Goal: Task Accomplishment & Management: Complete application form

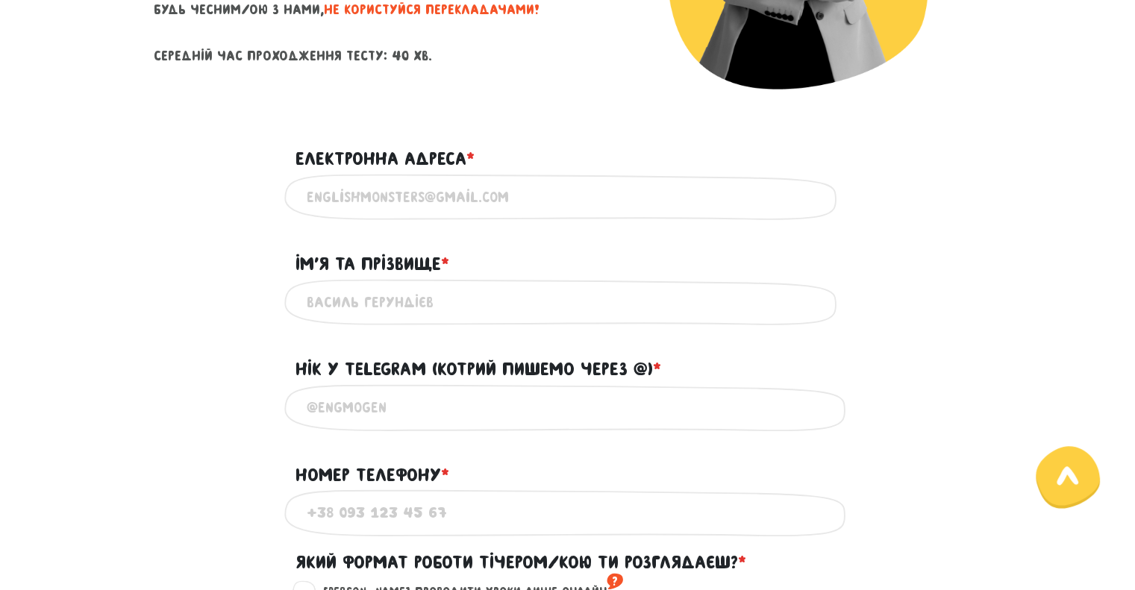
scroll to position [373, 0]
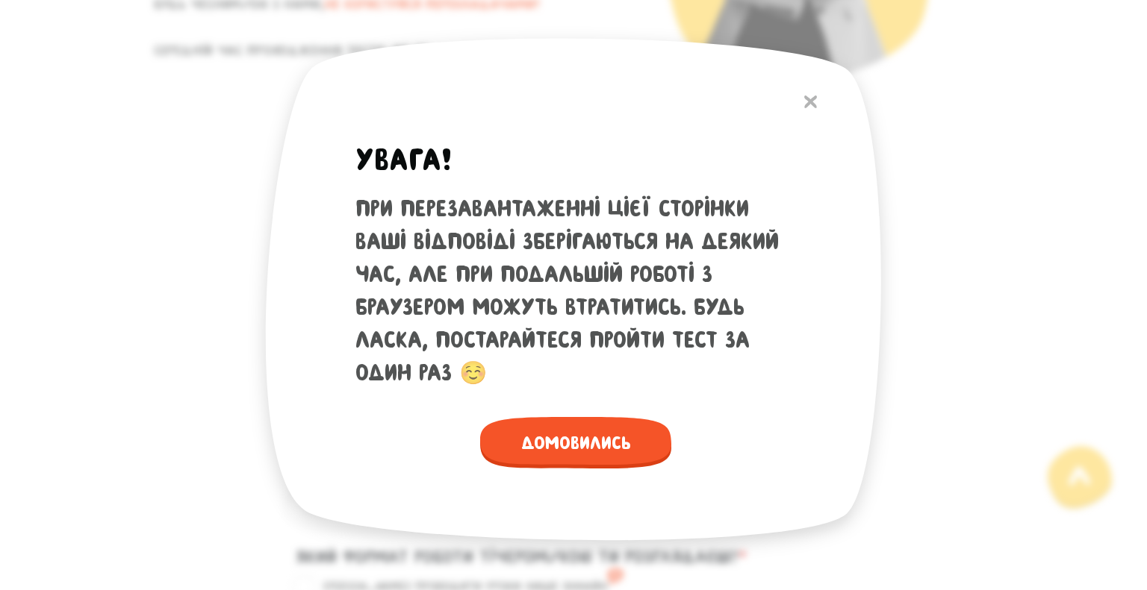
click at [406, 193] on div "При перезавантаженні цієї сторінки ваші відповіді зберігаються на деякий час, а…" at bounding box center [575, 291] width 440 height 197
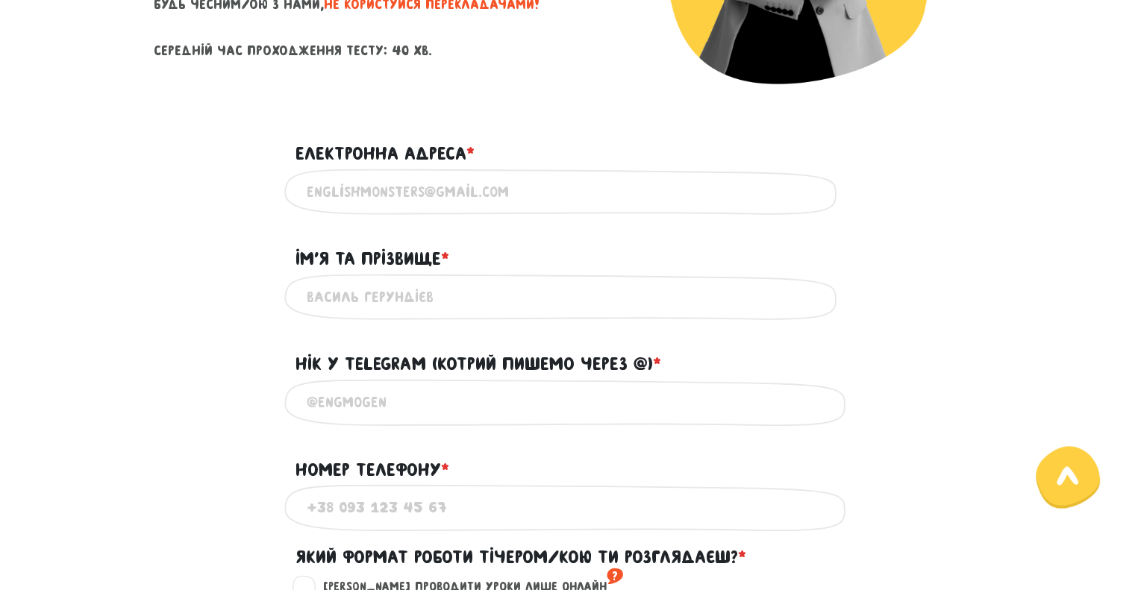
click at [406, 193] on input "Електронна адреса * ?" at bounding box center [568, 192] width 523 height 34
click at [374, 197] on input "Електронна адреса * ?" at bounding box center [568, 192] width 523 height 34
type input "I"
type input "[PERSON_NAME][EMAIL_ADDRESS][DOMAIN_NAME]"
click at [348, 311] on input "Ім'я та прізвище * ?" at bounding box center [568, 298] width 523 height 34
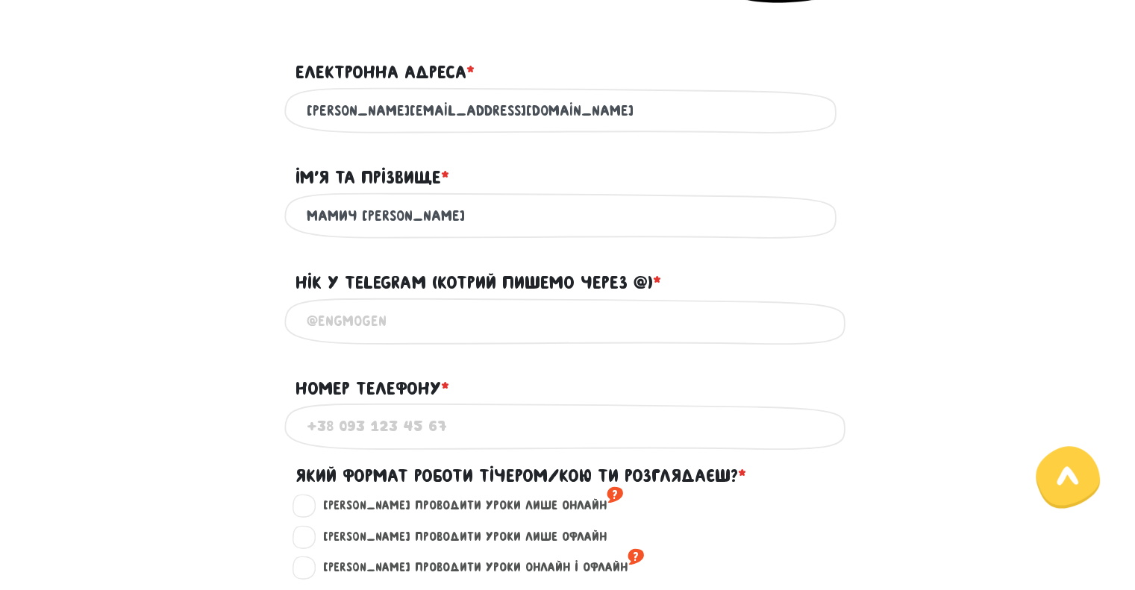
scroll to position [597, 0]
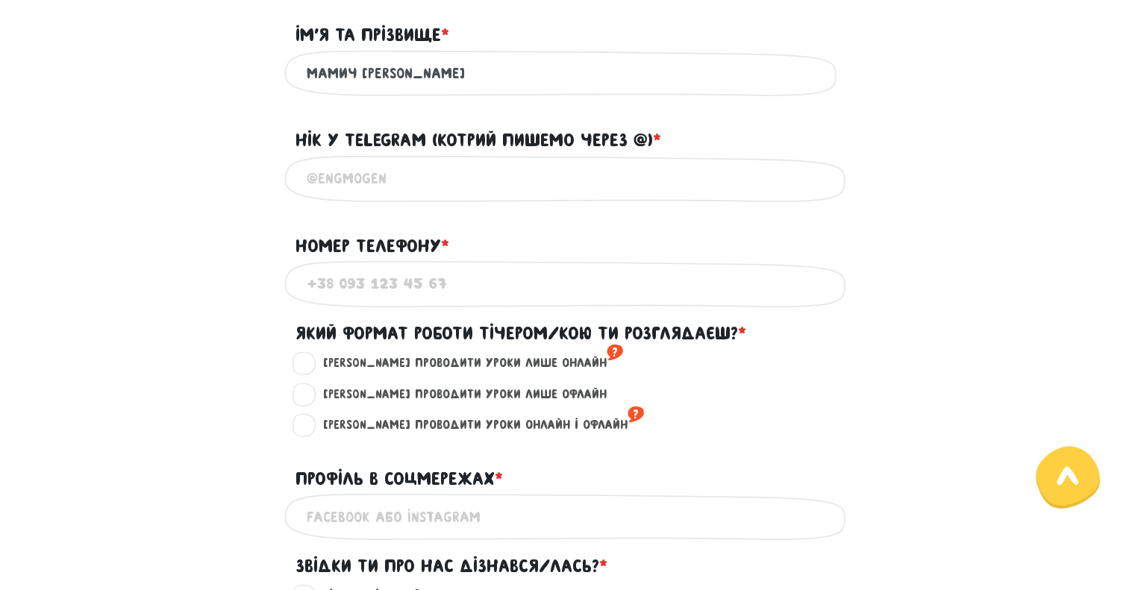
type input "Мамич [PERSON_NAME]"
click at [364, 195] on input "Нік у Telegram (котрий пишемо через @) * ?" at bounding box center [568, 179] width 523 height 34
type input """
type input "@m_ish_ka"
click at [366, 296] on input "Номер телефону * ?" at bounding box center [568, 284] width 523 height 34
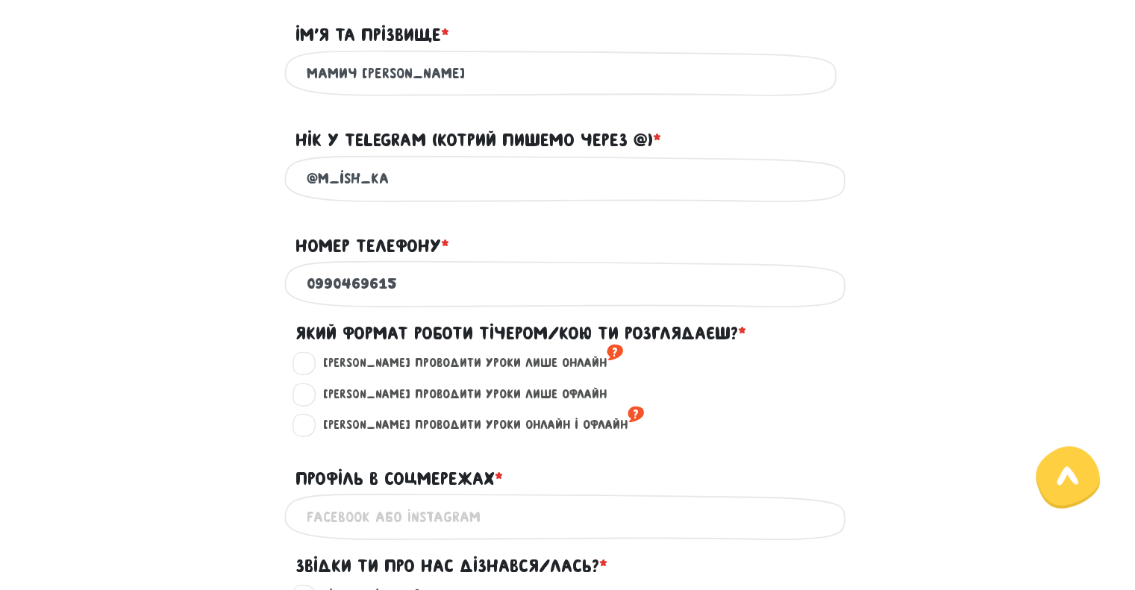
click at [308, 293] on input "0990469615" at bounding box center [568, 284] width 523 height 34
type input "[PHONE_NUMBER]"
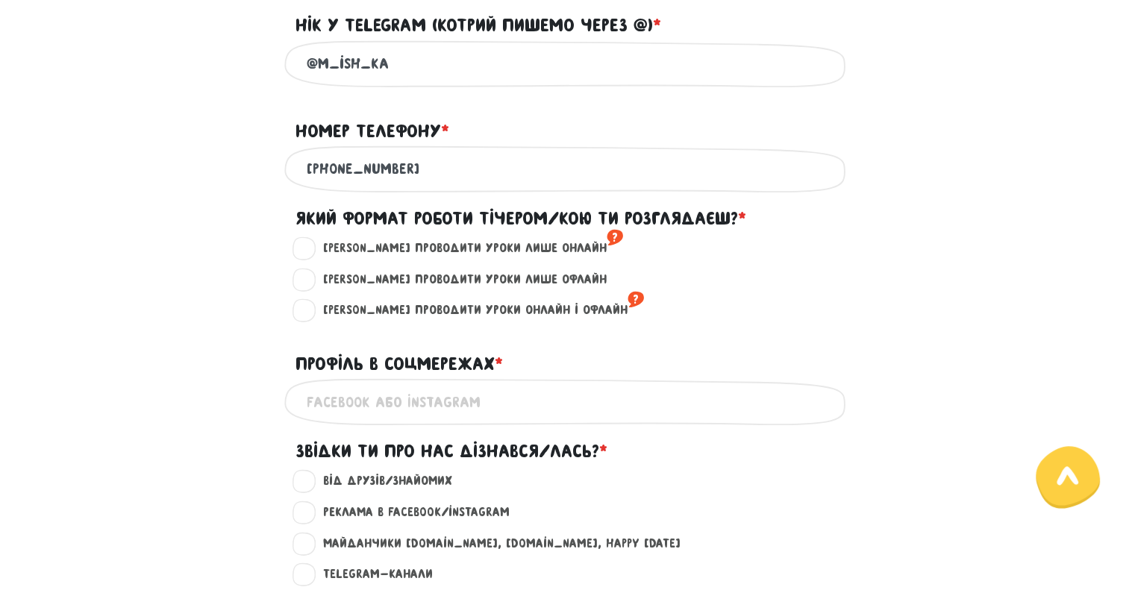
scroll to position [896, 0]
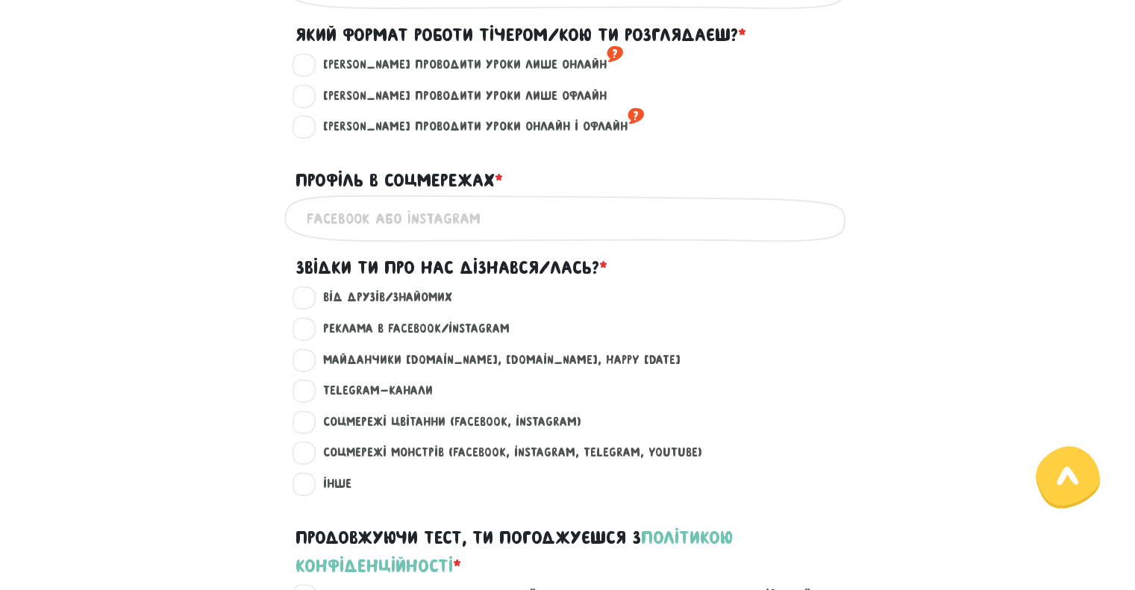
click at [493, 75] on label "[PERSON_NAME] проводити уроки лише онлайн ?" at bounding box center [467, 64] width 313 height 19
click at [311, 70] on input "[PERSON_NAME] проводити уроки лише онлайн ?" at bounding box center [305, 62] width 12 height 15
radio input "true"
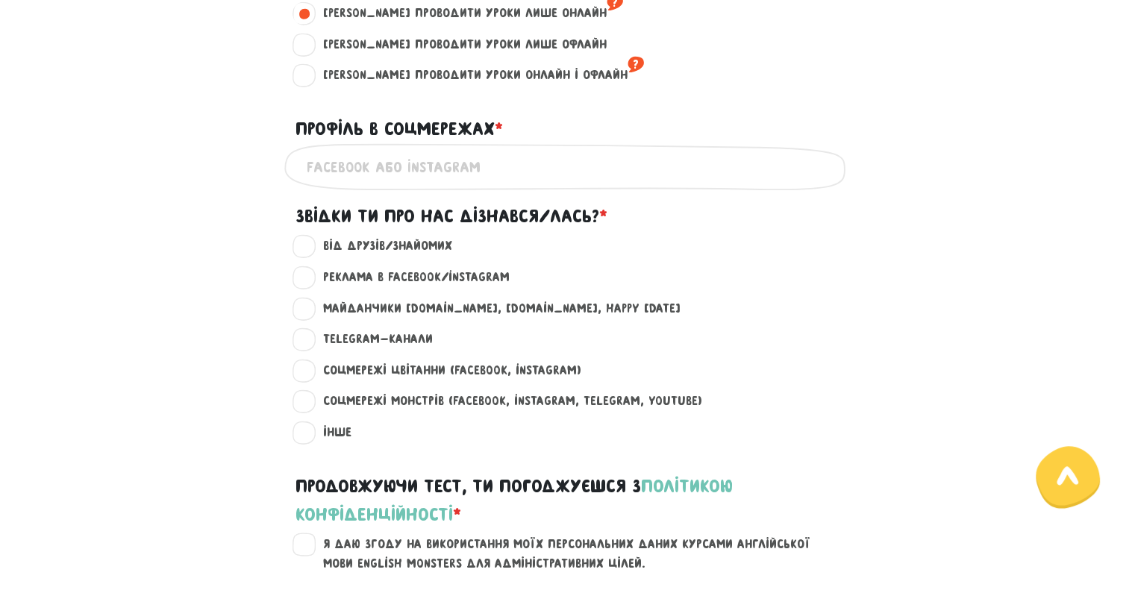
scroll to position [970, 0]
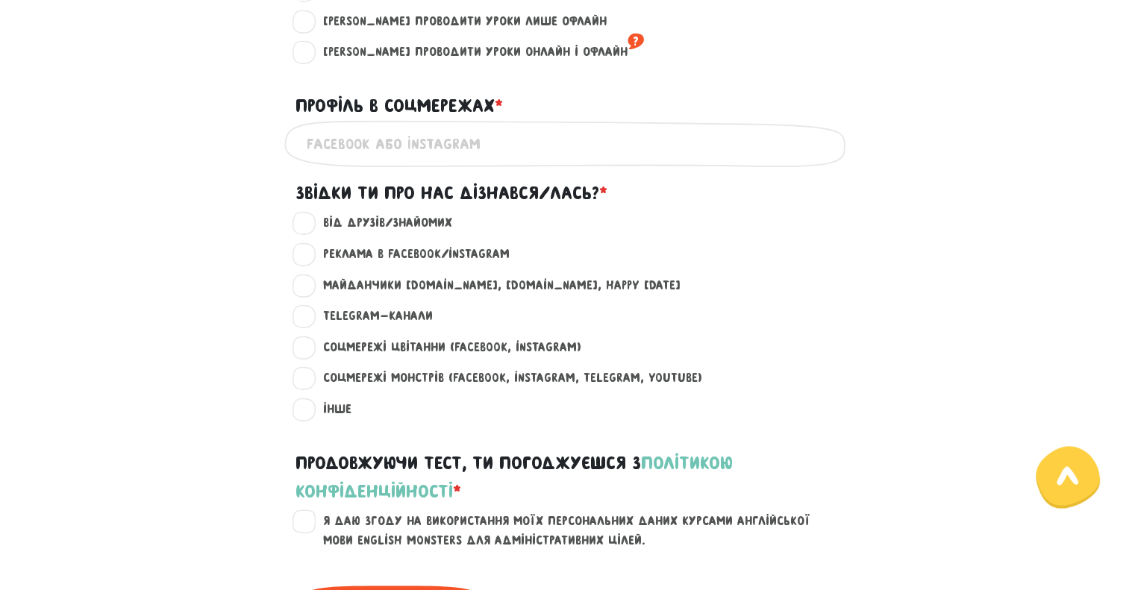
click at [375, 144] on input "Профіль в соцмережах * ?" at bounding box center [568, 144] width 523 height 34
paste input "[URL][DOMAIN_NAME]"
type input "[URL][DOMAIN_NAME]"
click at [399, 256] on label "Реклама в Facebook/Instagram ?" at bounding box center [410, 254] width 199 height 19
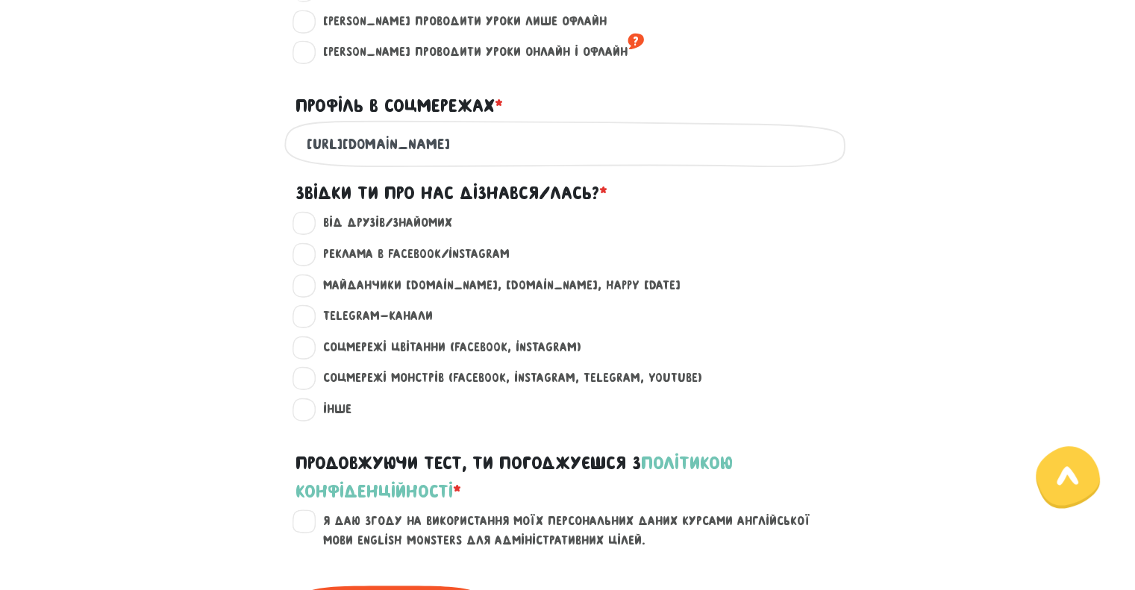
click at [311, 256] on input "Реклама в Facebook/Instagram ?" at bounding box center [305, 252] width 12 height 15
radio input "true"
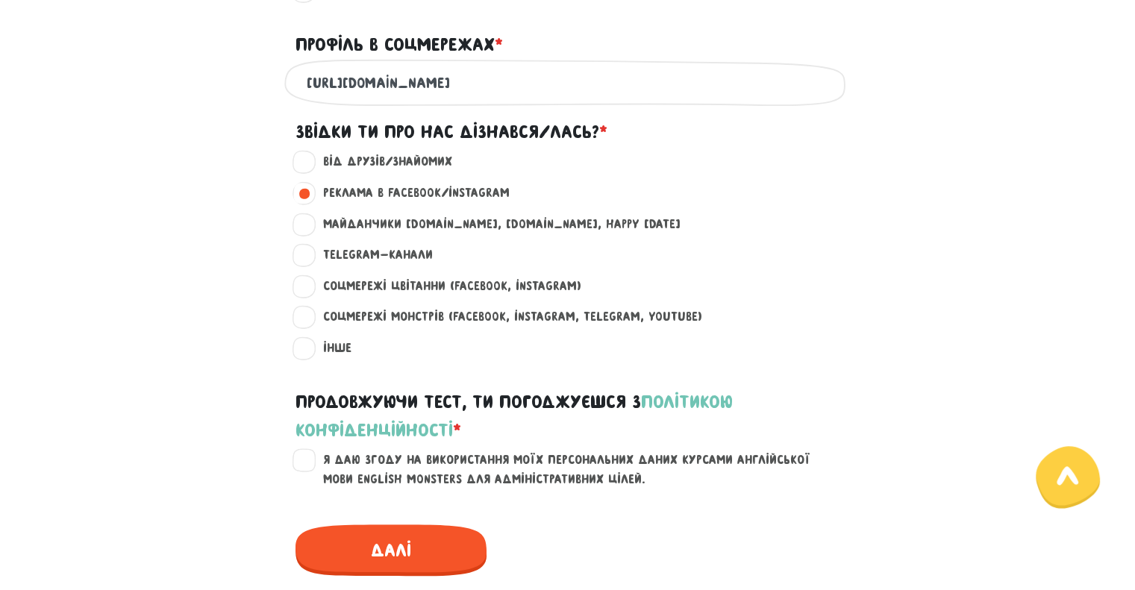
scroll to position [1194, 0]
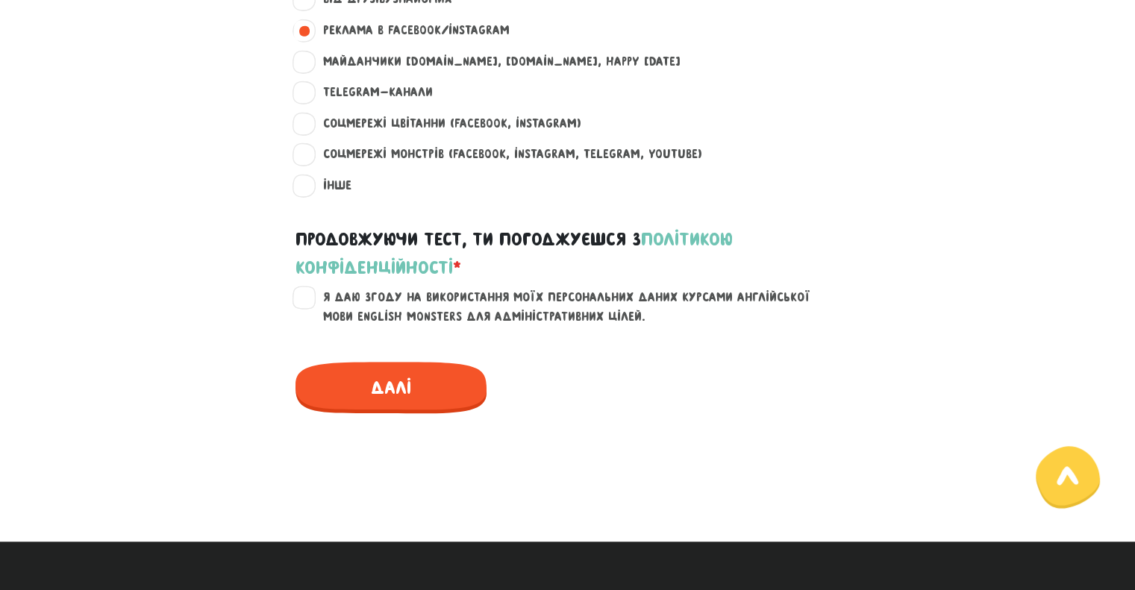
drag, startPoint x: 311, startPoint y: 301, endPoint x: 325, endPoint y: 314, distance: 19.5
click at [311, 301] on label "Я даю згоду на використання моїх персональних даних курсами англійської мови En…" at bounding box center [577, 307] width 533 height 38
click at [311, 301] on input "Я даю згоду на використання моїх персональних даних курсами англійської мови En…" at bounding box center [305, 295] width 12 height 15
checkbox input "true"
click at [350, 390] on span "Далі" at bounding box center [391, 388] width 191 height 52
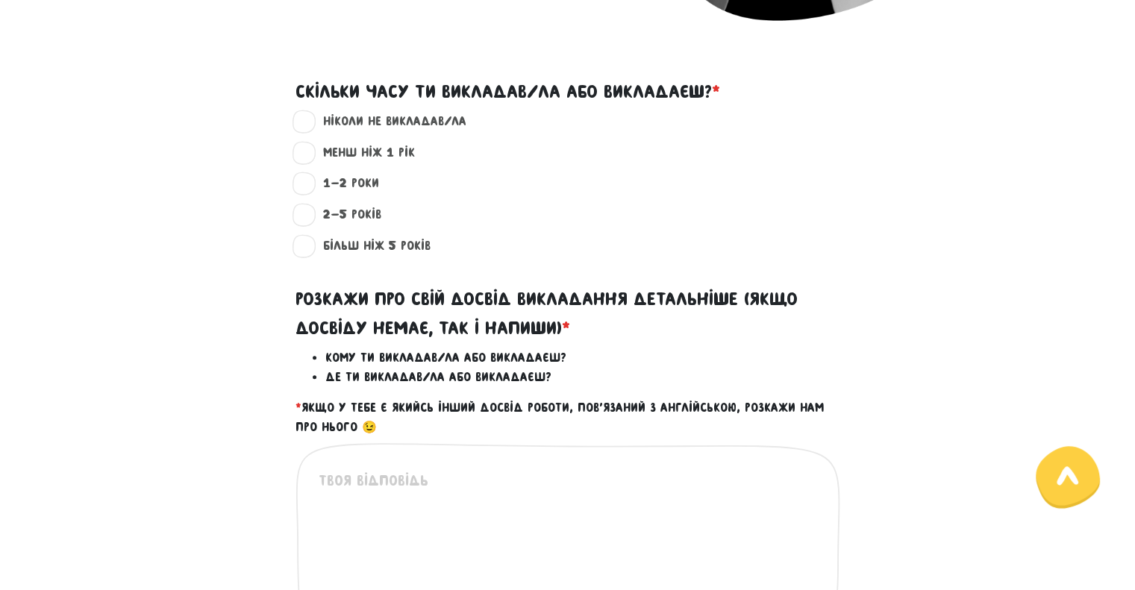
scroll to position [428, 0]
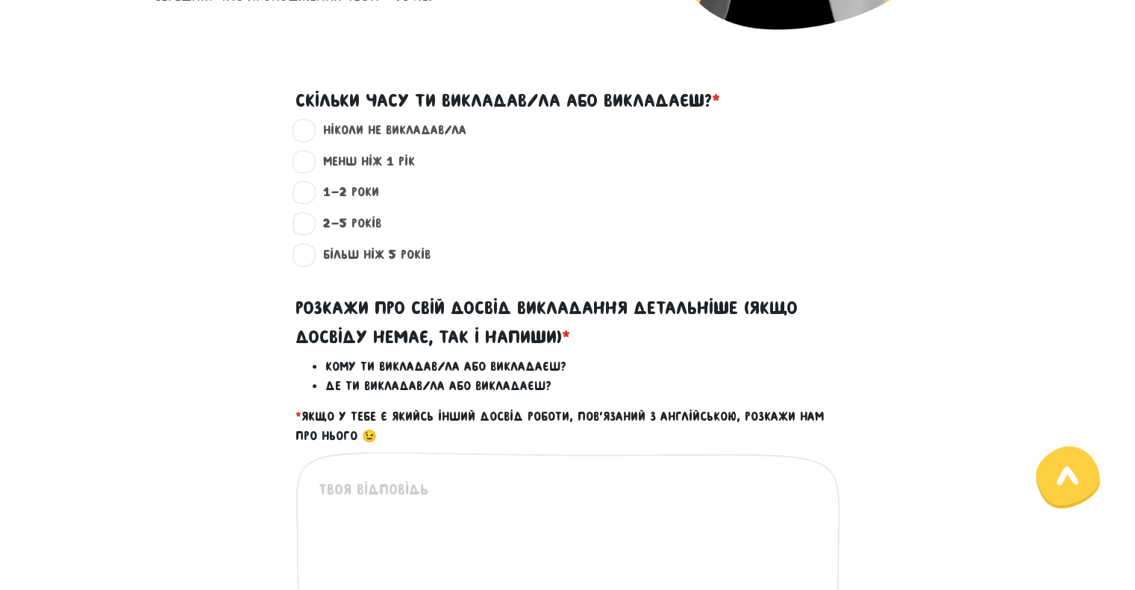
click at [352, 248] on label "більш ніж 5 років ?" at bounding box center [371, 255] width 120 height 19
click at [311, 248] on input "більш ніж 5 років ?" at bounding box center [305, 253] width 12 height 15
radio input "true"
click at [433, 484] on textarea at bounding box center [569, 570] width 500 height 184
paste textarea "Loremi dolors Ametcons adipiscinge sedd eiu 9292 – tem 4129 incidi-utlab Etdolo…"
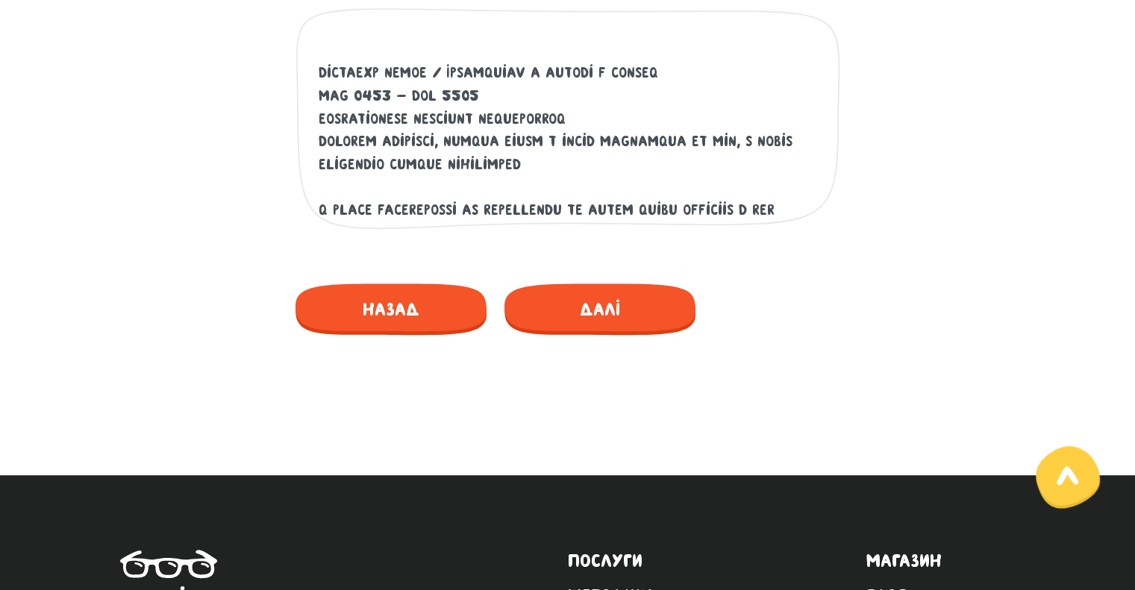
scroll to position [501, 0]
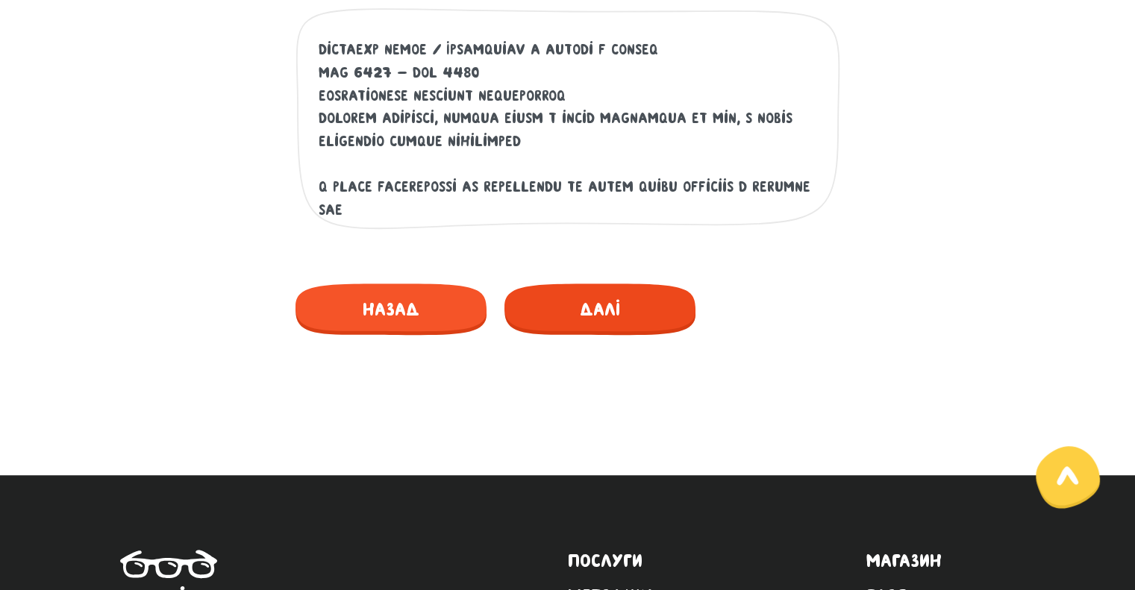
type textarea "Loremi dolors Ametcons adipiscinge sedd eiu 0992 – tem 0464 incidi-utlab Etdolo…"
click at [592, 311] on span "Далі" at bounding box center [600, 310] width 191 height 52
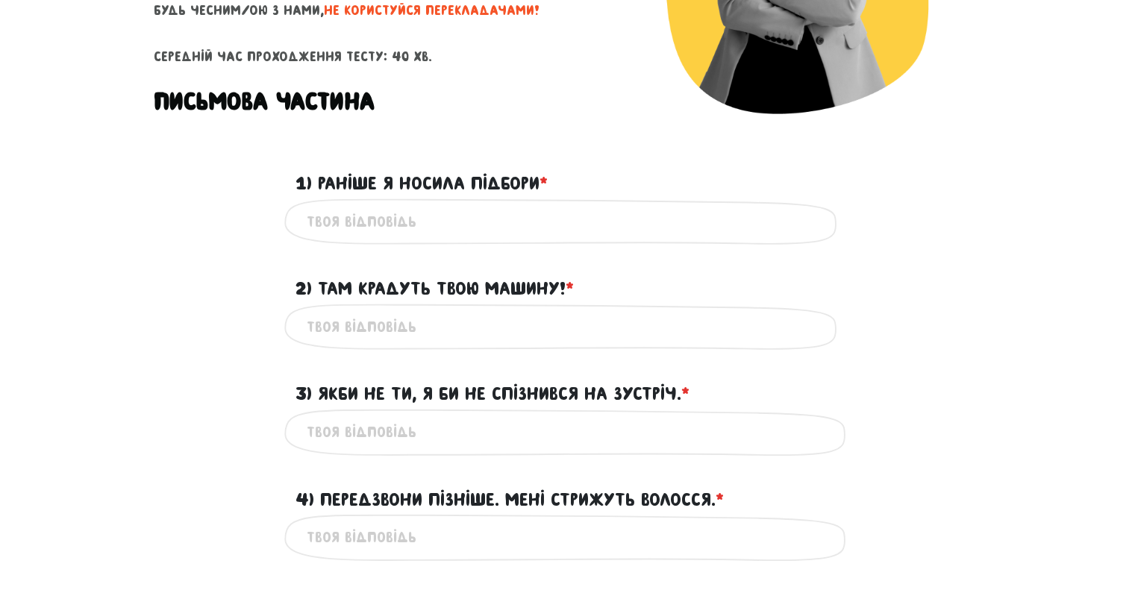
scroll to position [291, 0]
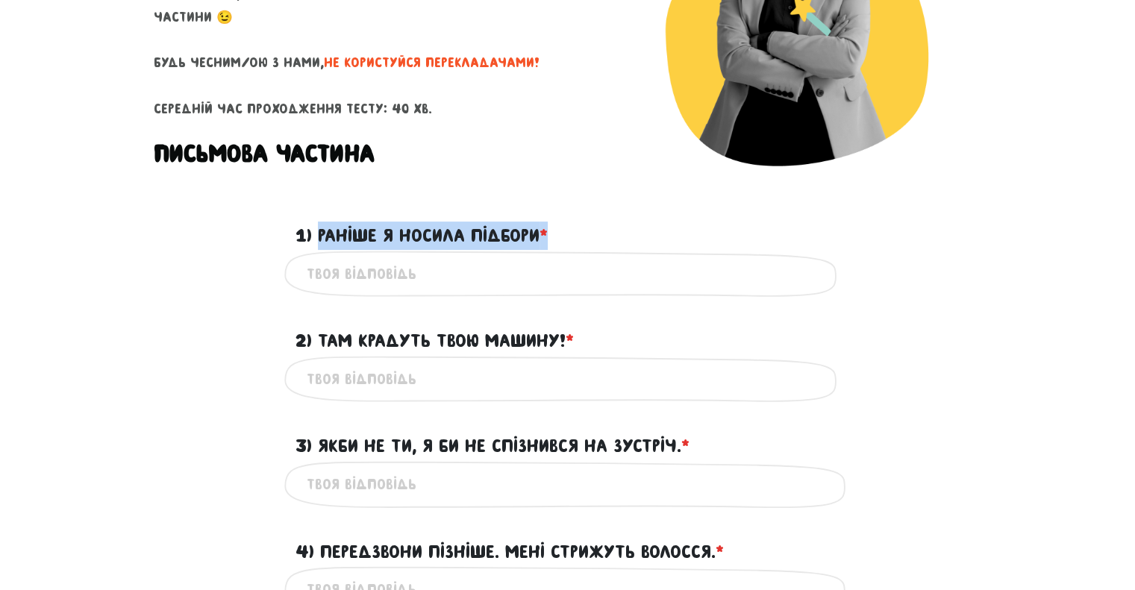
drag, startPoint x: 548, startPoint y: 234, endPoint x: 317, endPoint y: 237, distance: 231.4
click at [317, 237] on label "1) Раніше я носила підбори * ?" at bounding box center [422, 236] width 252 height 28
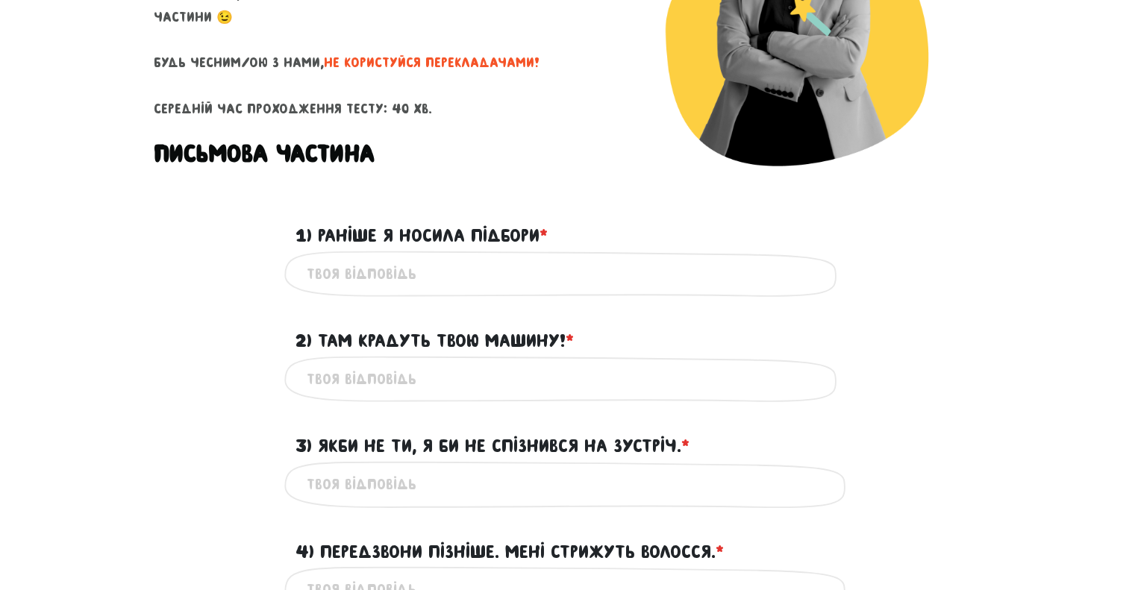
click at [374, 270] on input "1) Раніше я носила підбори * ?" at bounding box center [568, 275] width 523 height 34
paste input "I used to wear heels."
type input "I used to wear heels."
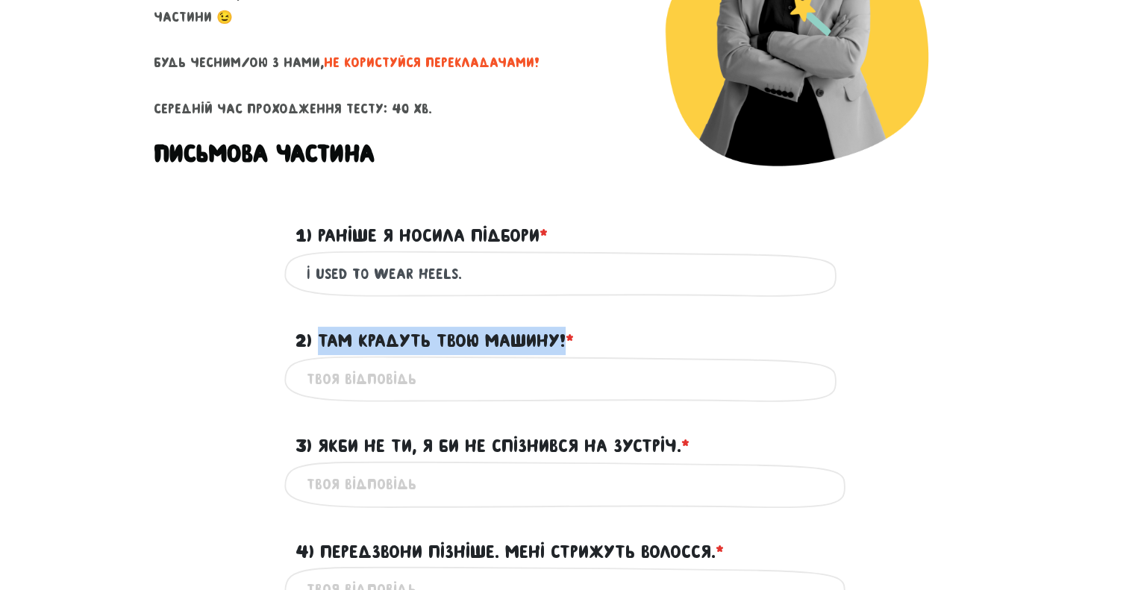
drag, startPoint x: 564, startPoint y: 336, endPoint x: 317, endPoint y: 349, distance: 248.2
click at [317, 349] on label "2) Там крадуть твою машину! * ?" at bounding box center [435, 341] width 278 height 28
copy label "Там крадуть твою машину!"
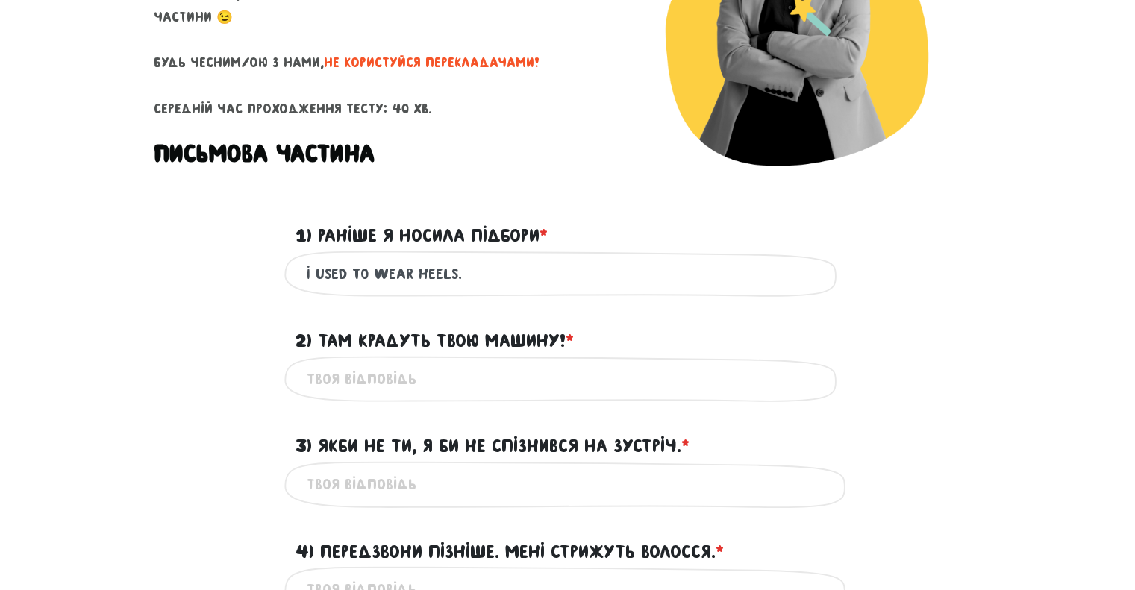
click at [375, 373] on input "2) Там крадуть твою машину! * ?" at bounding box center [568, 380] width 523 height 34
paste input "They're stealing your car!"
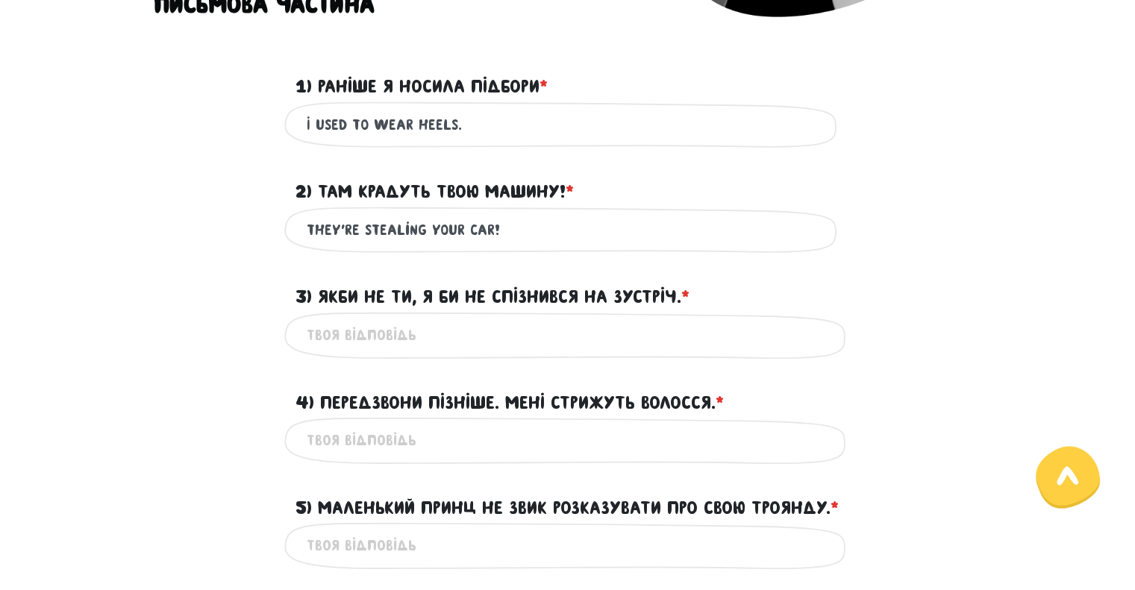
type input "They're stealing your car!"
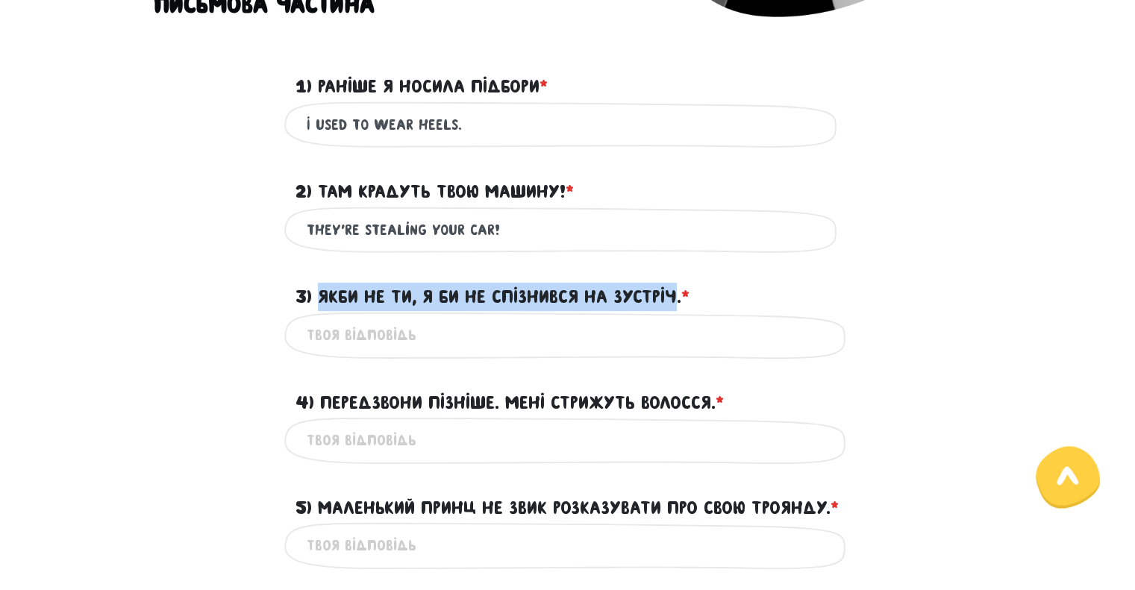
drag, startPoint x: 679, startPoint y: 299, endPoint x: 322, endPoint y: 292, distance: 356.1
click at [322, 292] on label "3) Якби не ти, я би не спізнився на зустріч. * ?" at bounding box center [493, 297] width 394 height 28
copy label "Якби не ти, я би не спізнився на зустріч"
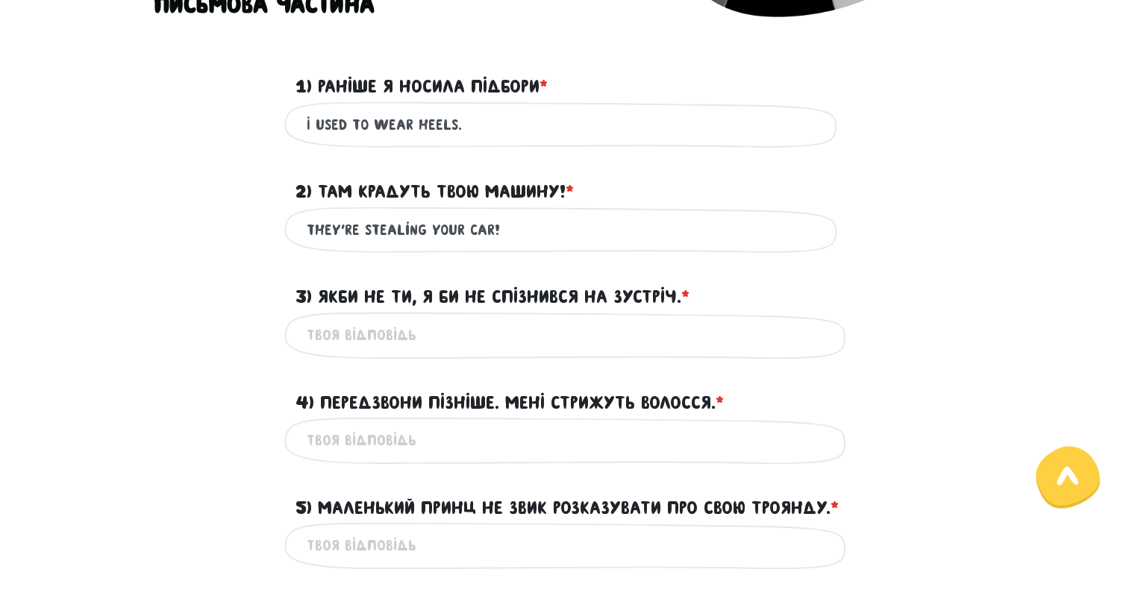
click at [434, 325] on input "3) Якби не ти, я би не спізнився на зустріч. * ?" at bounding box center [568, 336] width 523 height 34
paste input "If it weren't for you, I wouldn't have been late for the meeting."
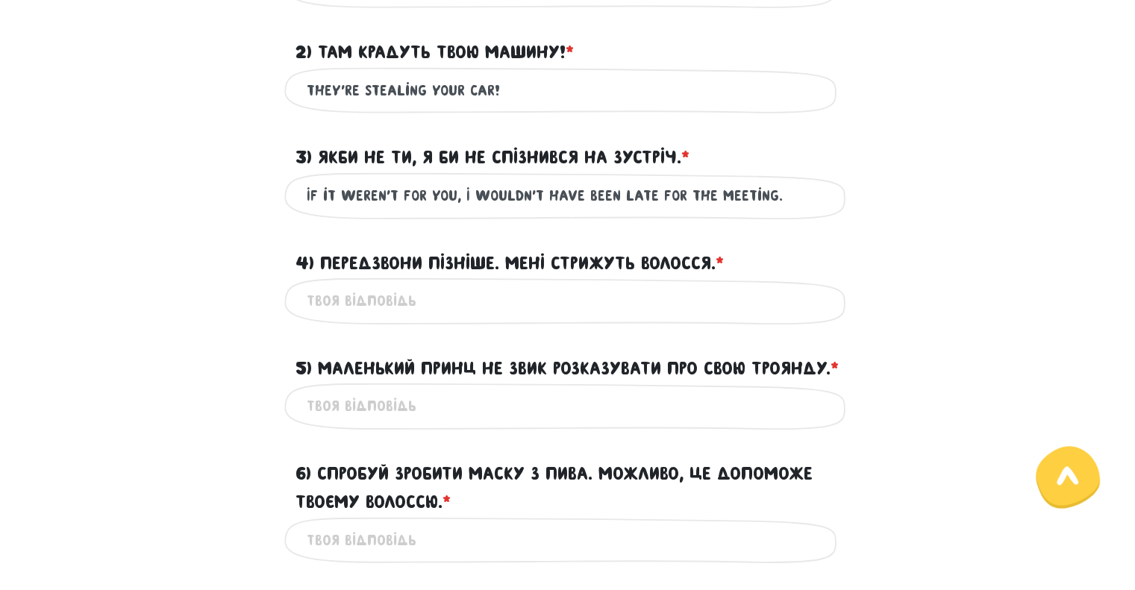
scroll to position [590, 0]
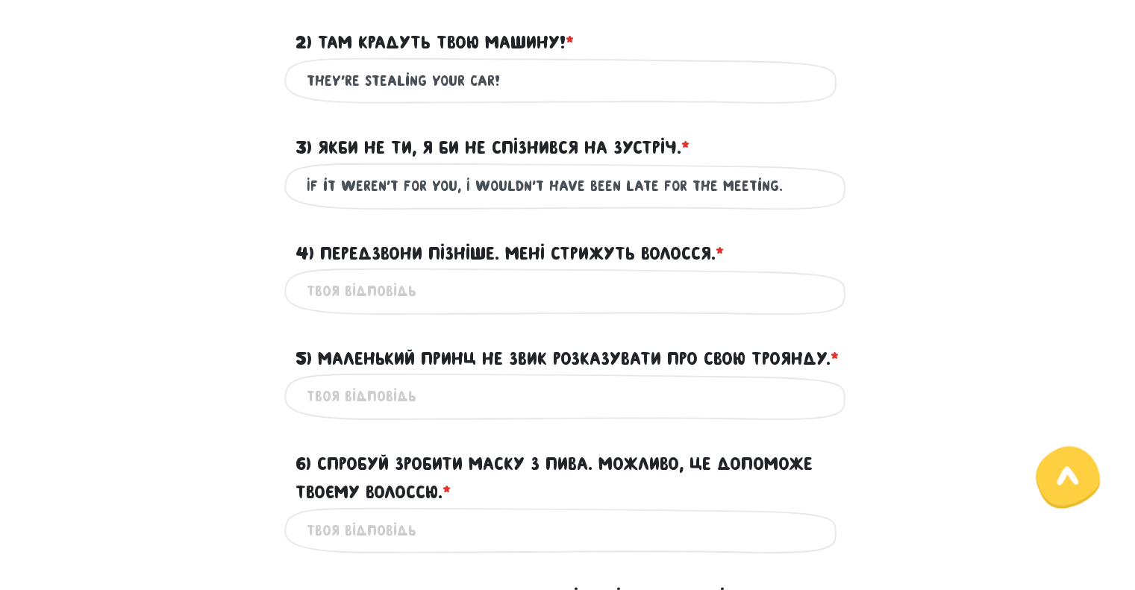
type input "If it weren't for you, I wouldn't have been late for the meeting."
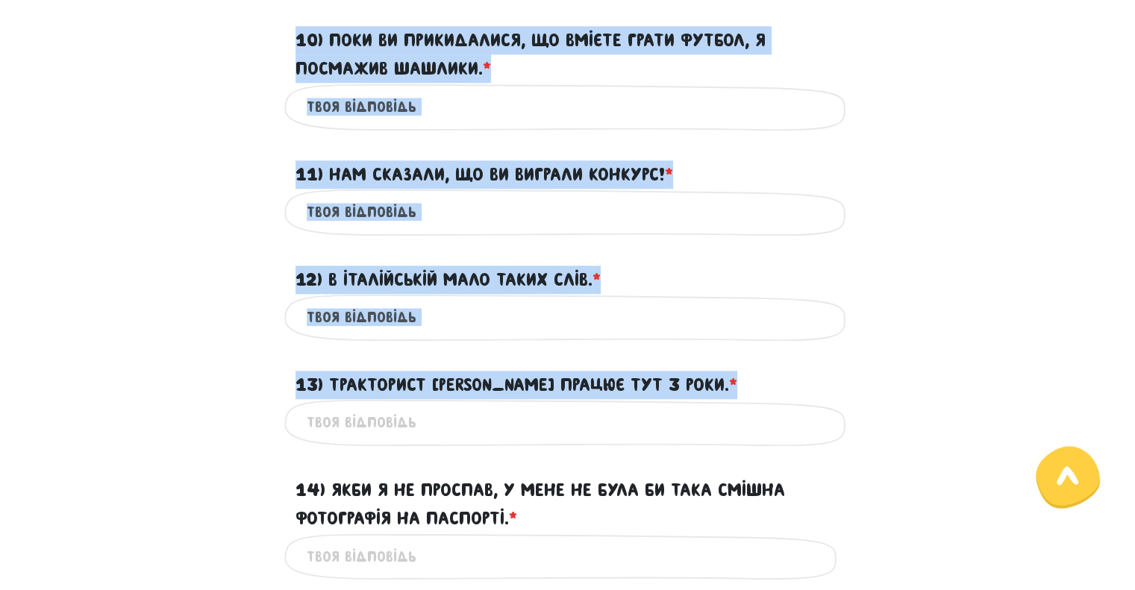
scroll to position [1635, 0]
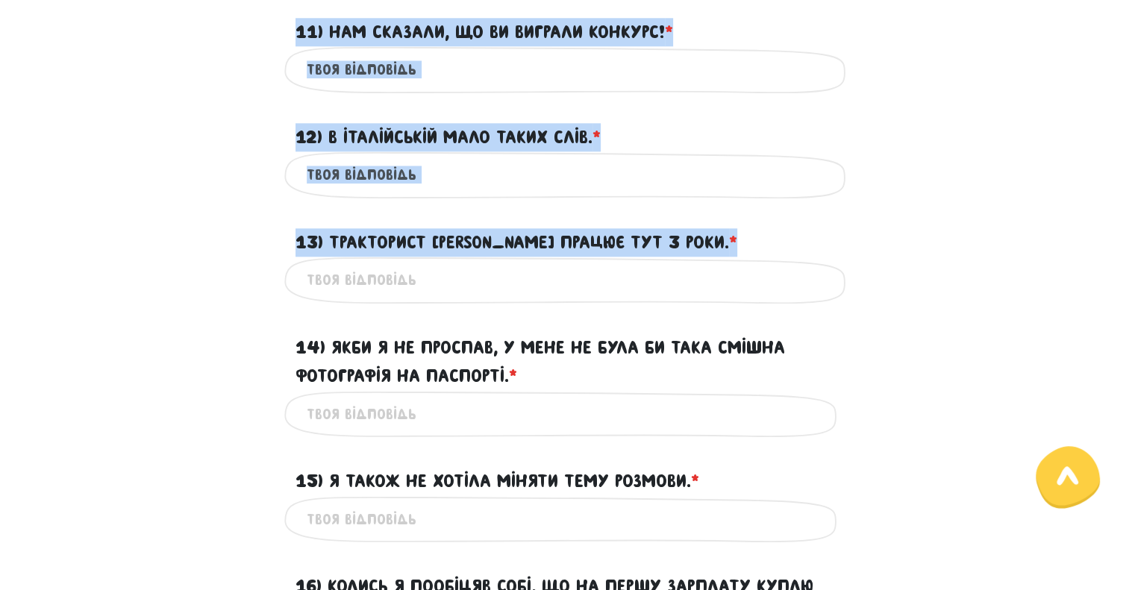
drag, startPoint x: 319, startPoint y: 254, endPoint x: 546, endPoint y: 285, distance: 228.3
copy form "Loremipsum dolorsi. Amet consecte adipisc. * ? El sedd'eiusmo temp 3) Incididun…"
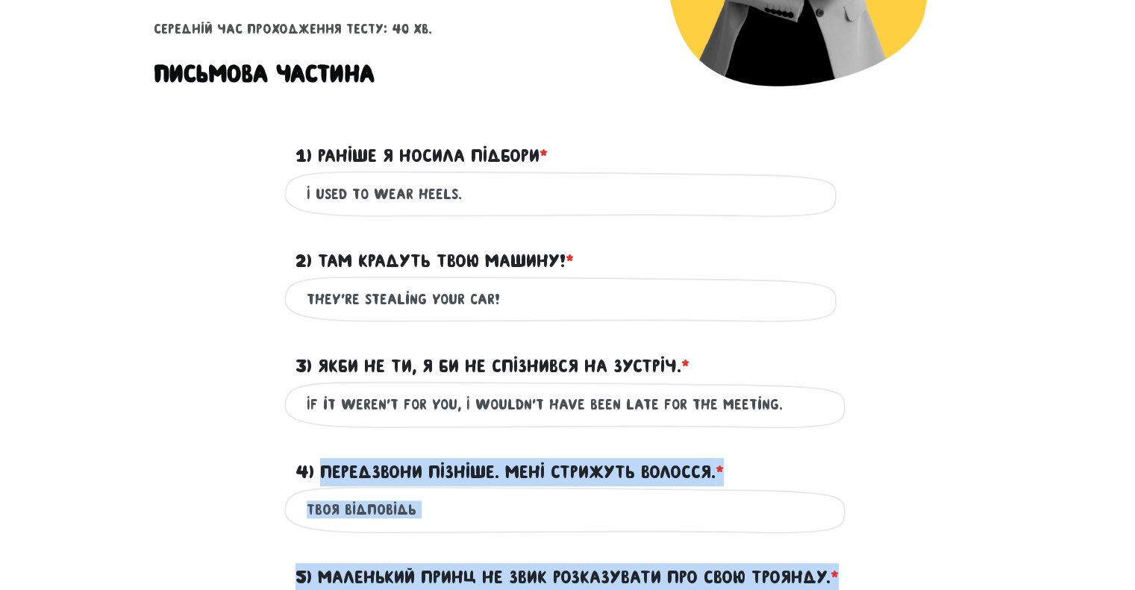
scroll to position [664, 0]
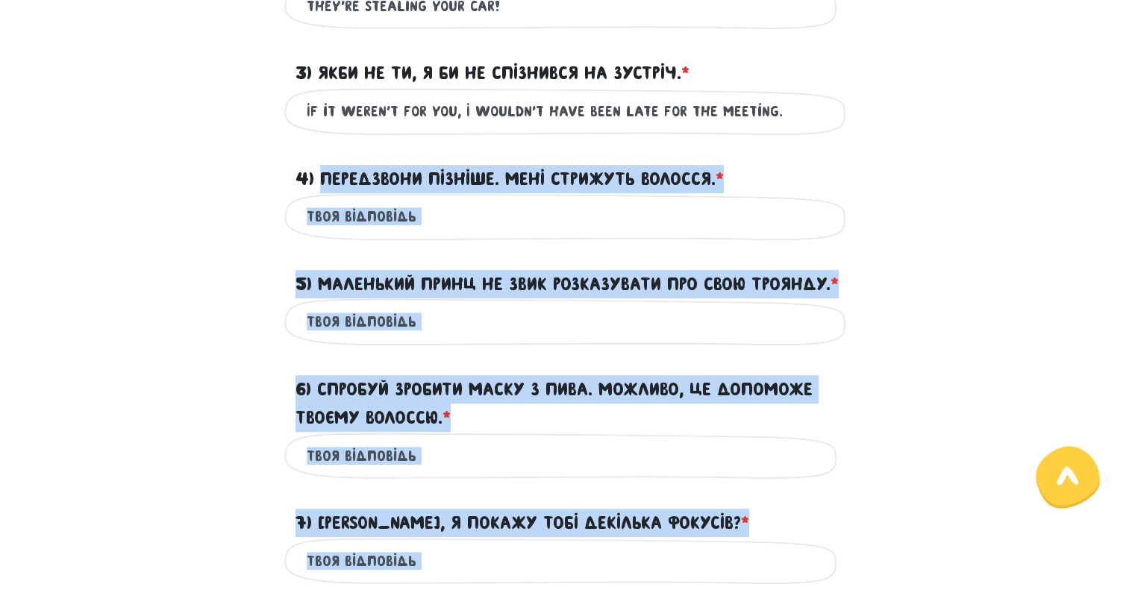
click at [364, 223] on input "4) Передзвони пізніше. Мені стрижуть волосся. * ?" at bounding box center [568, 217] width 523 height 34
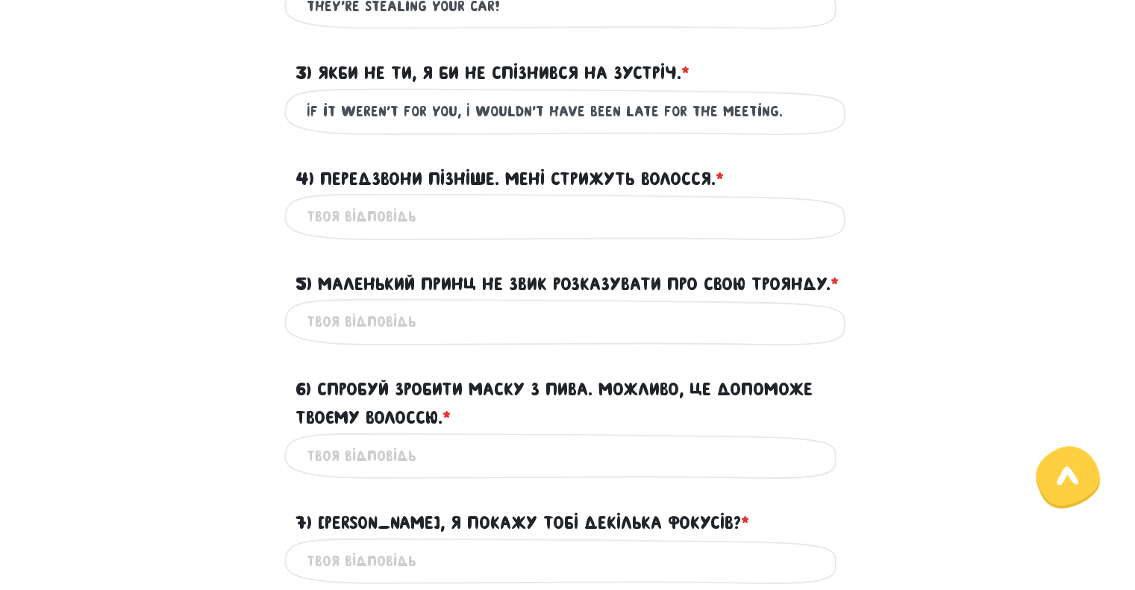
paste input "Call me back later. I'm getting my hair cut.* Your answer 5) The Little Prince …"
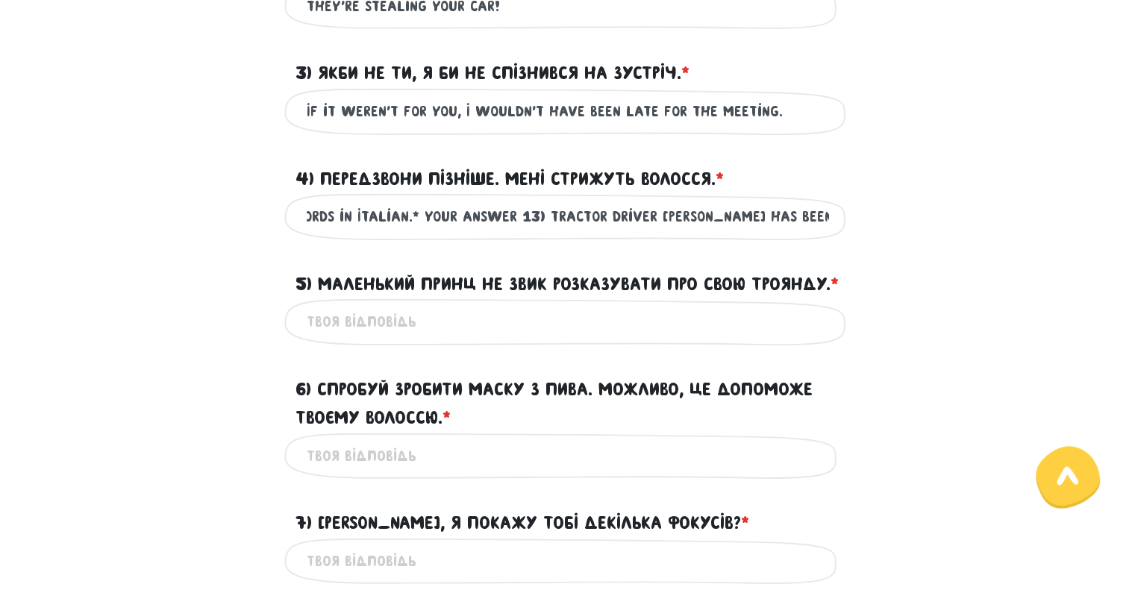
scroll to position [0, 0]
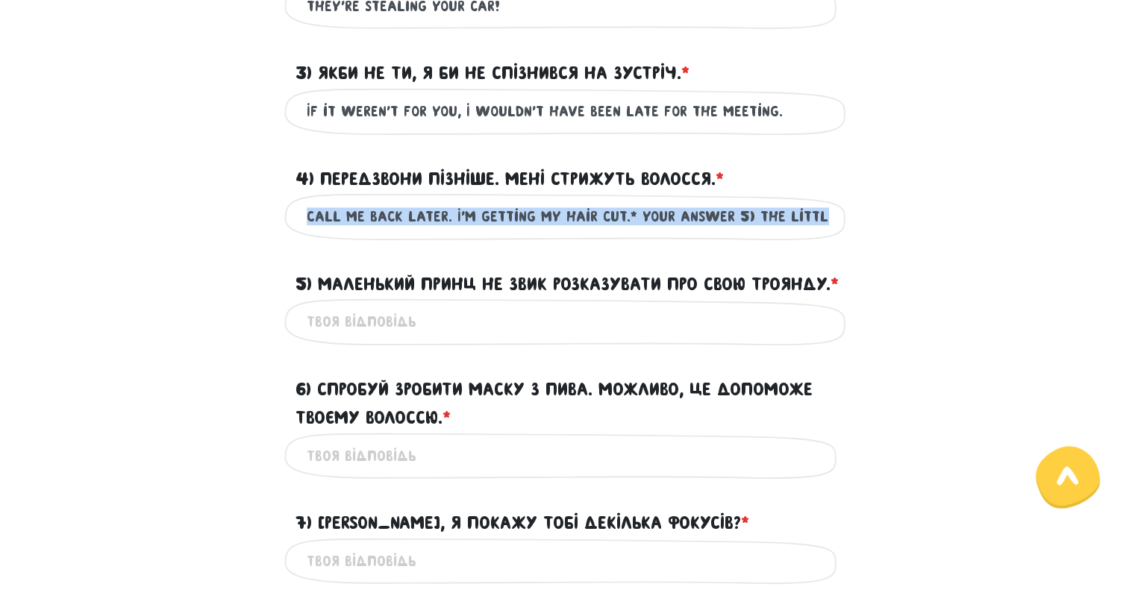
drag, startPoint x: 831, startPoint y: 215, endPoint x: 93, endPoint y: 248, distance: 739.0
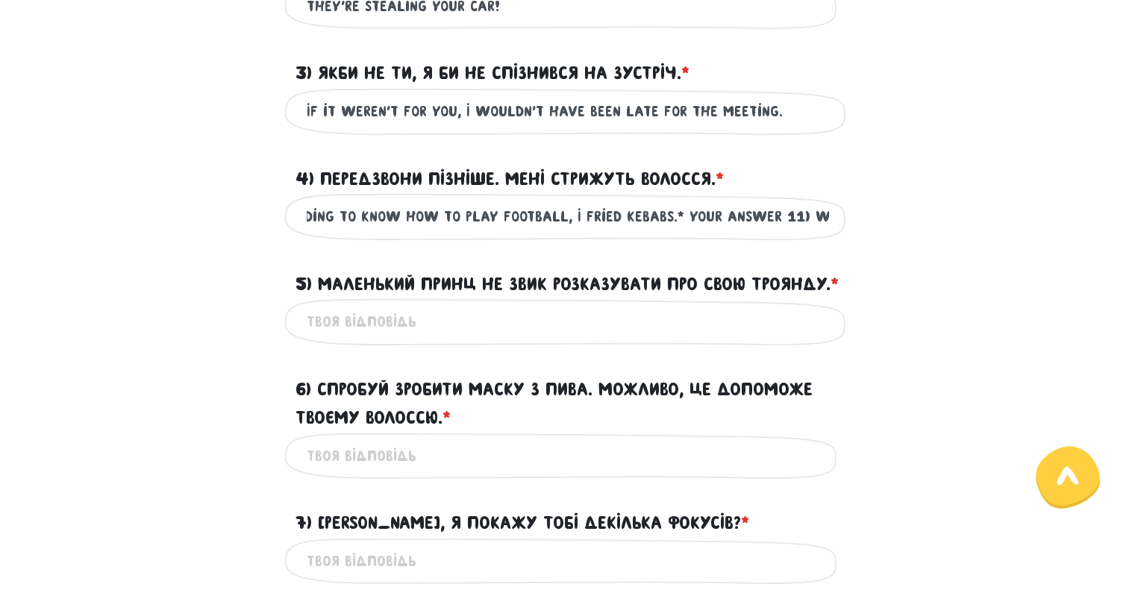
scroll to position [0, 4482]
drag, startPoint x: 620, startPoint y: 213, endPoint x: 979, endPoint y: 205, distance: 359.9
click at [979, 205] on div "Call me back later. I'm getting my hair cut.* Your answer 5) The Little Prince …" at bounding box center [568, 216] width 851 height 47
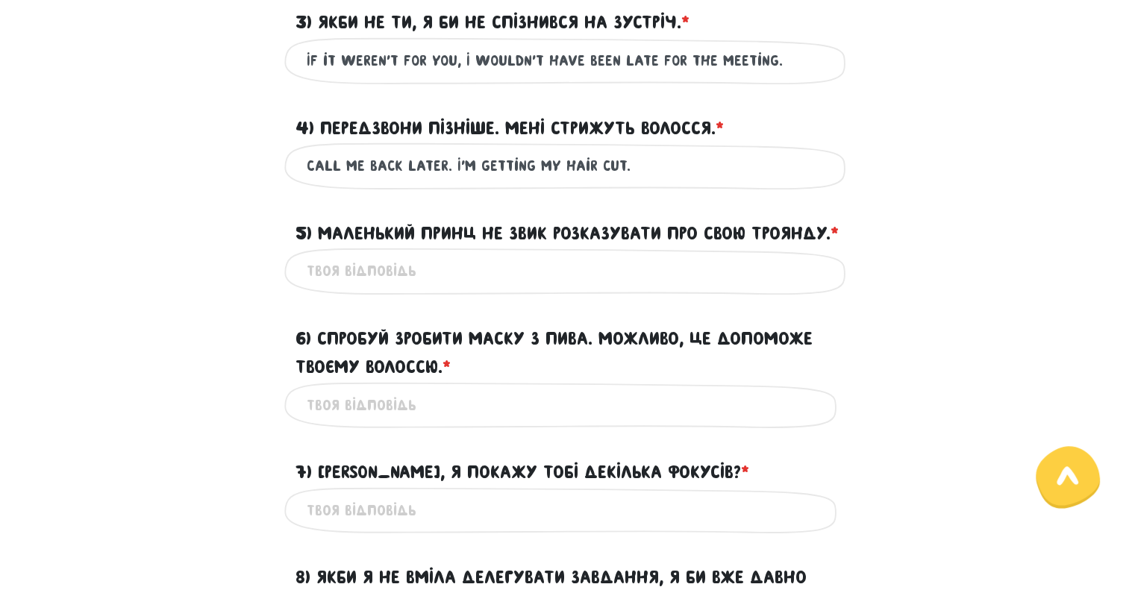
scroll to position [739, 0]
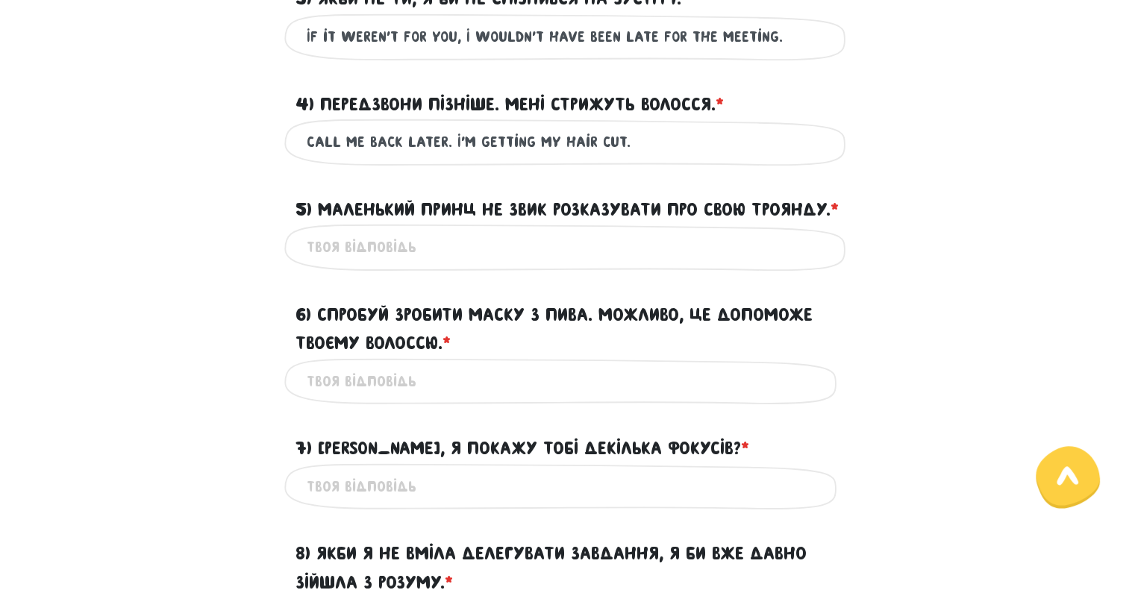
type input "Call me back later. I'm getting my hair cut."
click at [433, 264] on input "5) Маленький Принц не звик розказувати про свою Троянду. * ?" at bounding box center [568, 248] width 523 height 34
paste input "* Your answer 5) The Little Prince is not used to talking about his Rose.* Your…"
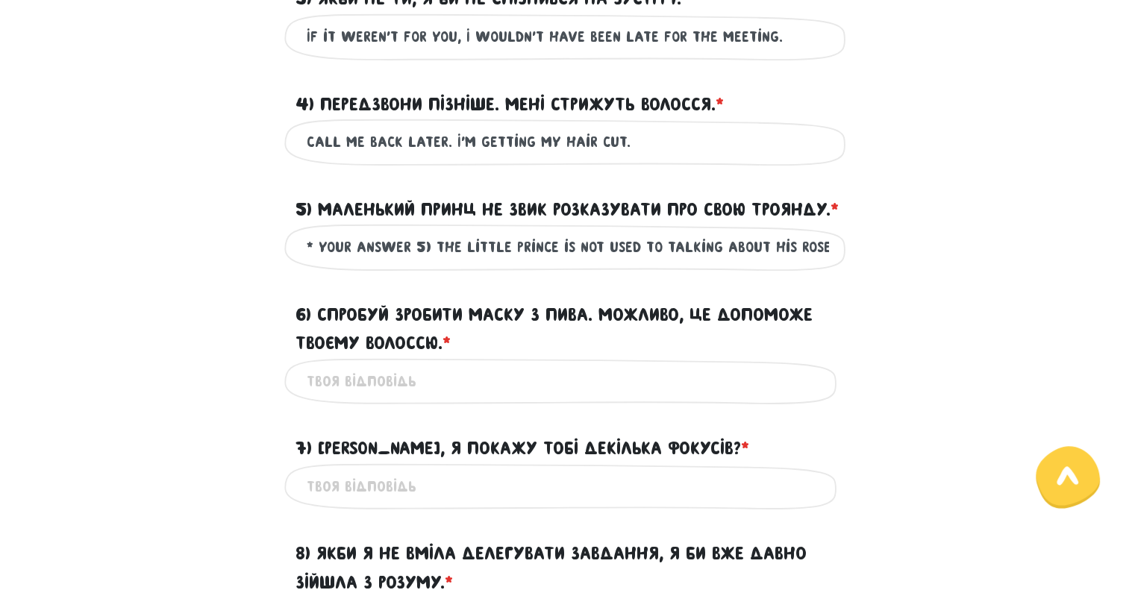
scroll to position [0, 4171]
drag, startPoint x: 665, startPoint y: 281, endPoint x: 657, endPoint y: 281, distance: 8.2
click at [660, 264] on input "* Your answer 5) The Little Prince is not used to talking about his Rose.* Your…" at bounding box center [568, 248] width 523 height 34
click at [467, 264] on input "* Your answer 5) The Little Prince is not used to talking about his Rose.* Your…" at bounding box center [568, 248] width 523 height 34
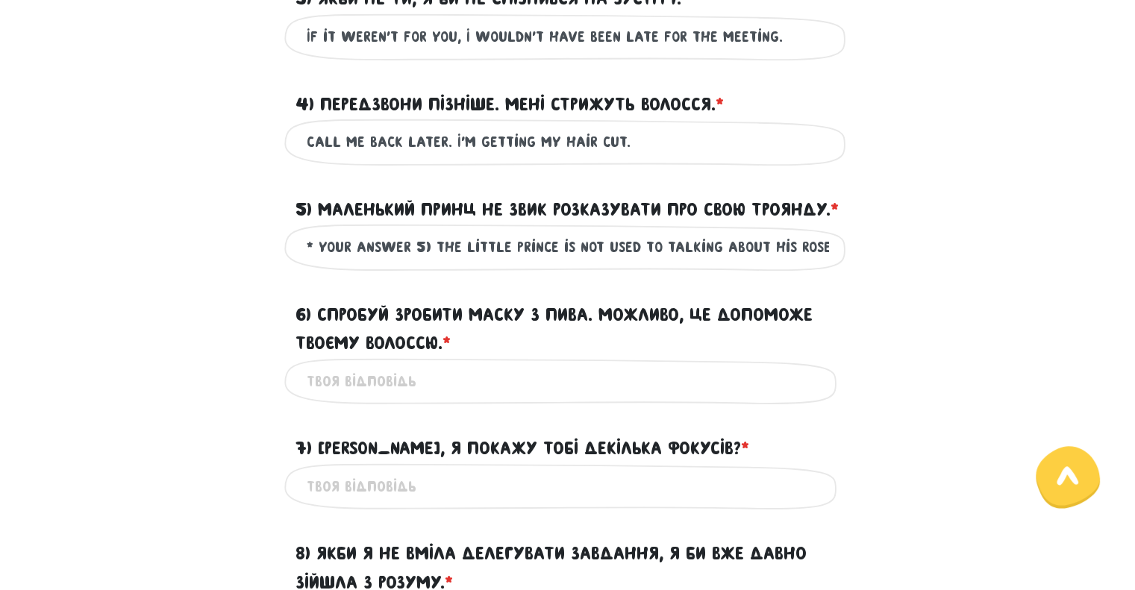
drag, startPoint x: 495, startPoint y: 271, endPoint x: 59, endPoint y: 277, distance: 436.0
click at [481, 264] on input "* Your answer 5) The Little Prince is not used to talking about his Rose.* Your…" at bounding box center [568, 248] width 523 height 34
drag, startPoint x: 411, startPoint y: 274, endPoint x: 222, endPoint y: 292, distance: 189.7
click at [222, 271] on div "* Your answer 5) The Little Prince is not used to talking about his Rose.* Your…" at bounding box center [568, 247] width 851 height 47
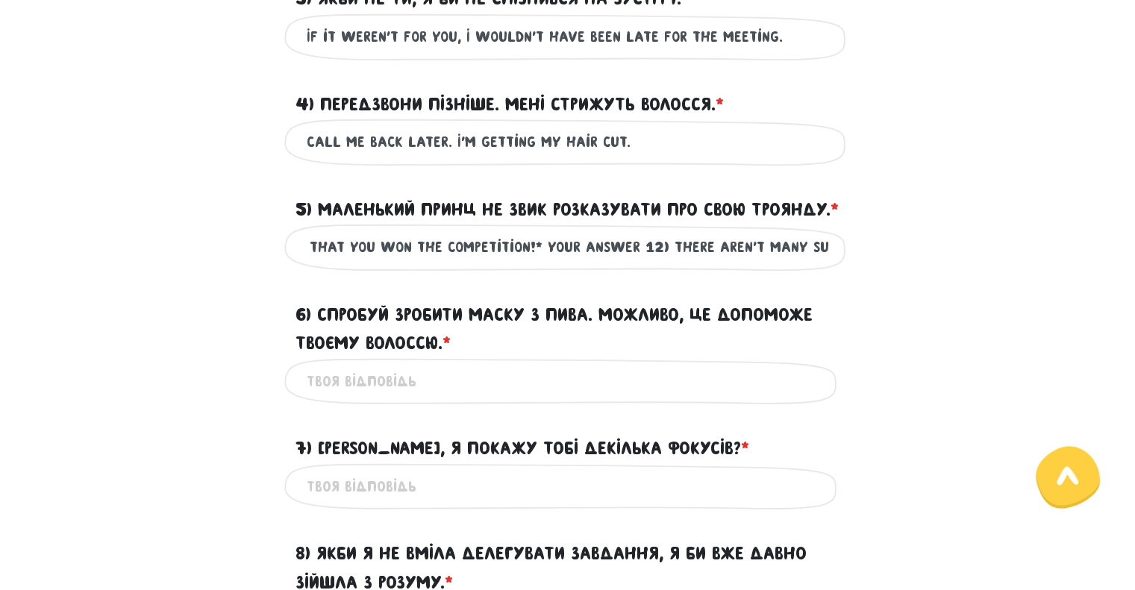
scroll to position [0, 4043]
drag, startPoint x: 693, startPoint y: 274, endPoint x: 1146, endPoint y: 227, distance: 455.5
type input "The Little Prince is not used to talking about his Rose."
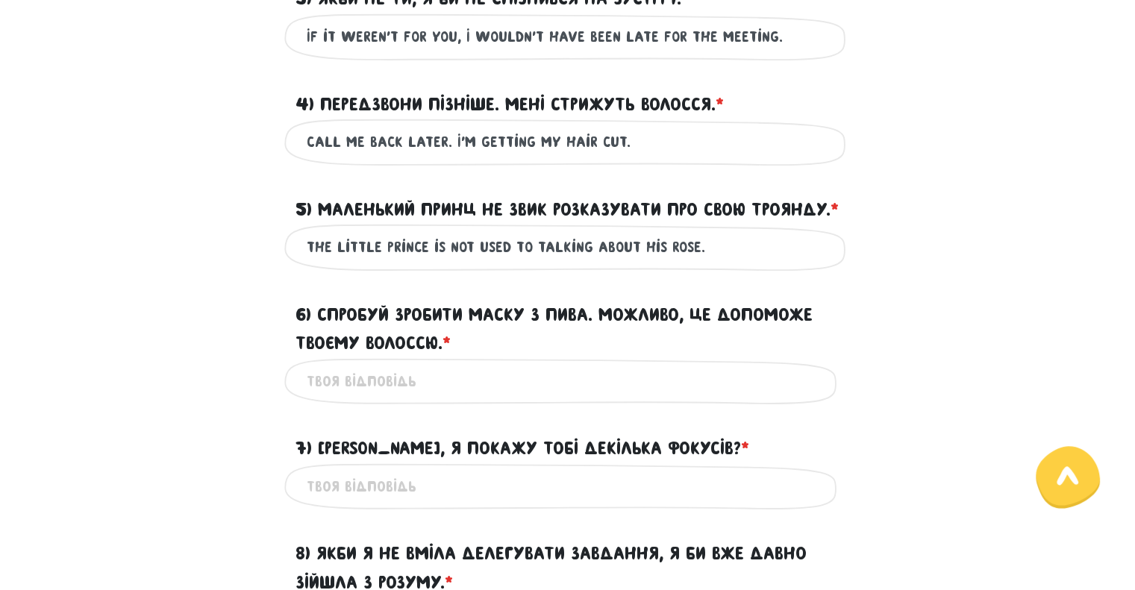
click at [379, 399] on input "6) Спробуй зробити маску з пива. Можливо, це допоможе твоєму волоссю. * ?" at bounding box center [568, 382] width 523 height 34
paste input "* Your answer 6) Try making a beer mask. Maybe it will help your hair.* Your an…"
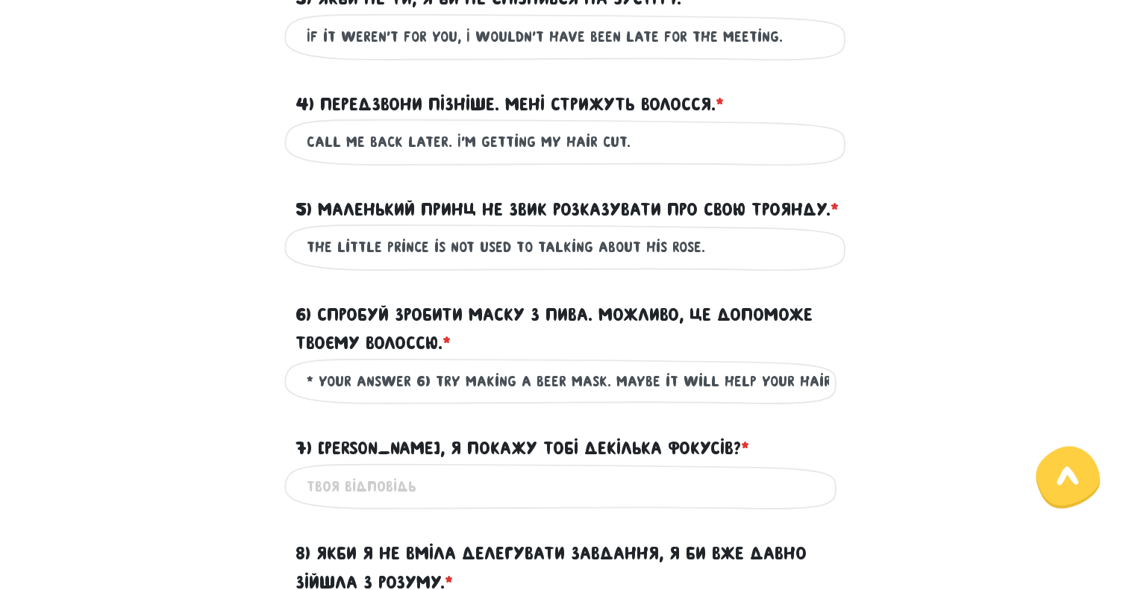
scroll to position [0, 3657]
drag, startPoint x: 316, startPoint y: 407, endPoint x: 33, endPoint y: 431, distance: 283.9
click at [346, 399] on input "* Your answer 6) Try making a beer mask. Maybe it will help your hair.* Your an…" at bounding box center [568, 382] width 523 height 34
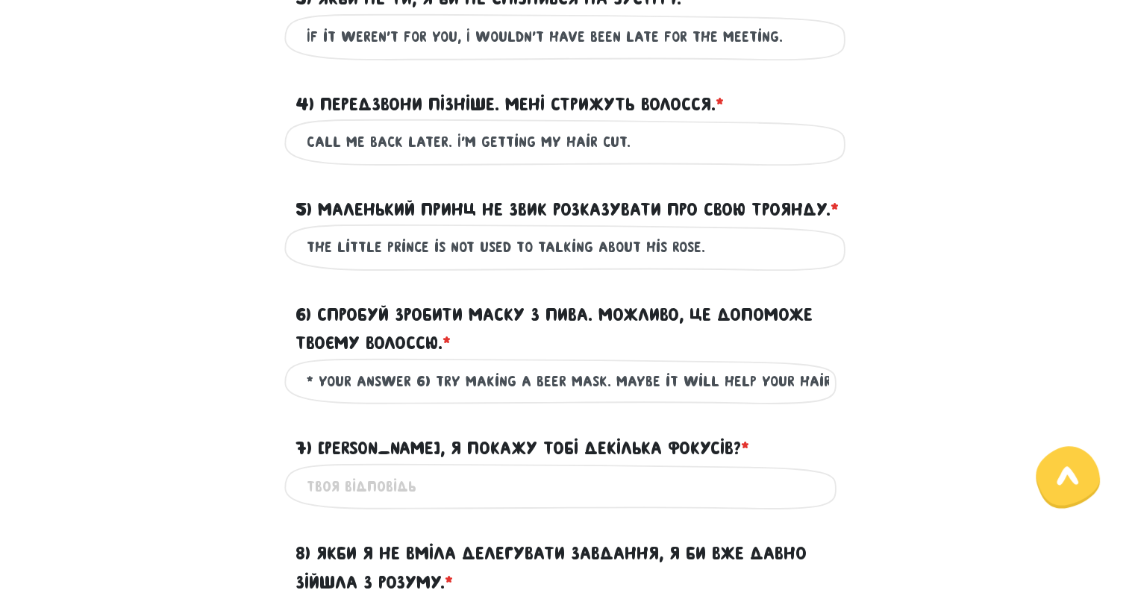
drag, startPoint x: 137, startPoint y: 408, endPoint x: 0, endPoint y: 413, distance: 137.4
click at [425, 399] on input "* Your answer 6) Try making a beer mask. Maybe it will help your hair.* Your an…" at bounding box center [568, 382] width 523 height 34
drag, startPoint x: 430, startPoint y: 408, endPoint x: 143, endPoint y: 411, distance: 286.7
click at [144, 405] on div "* Your answer 6) Try making a beer mask. Maybe it will help your hair.* Your an…" at bounding box center [568, 381] width 851 height 47
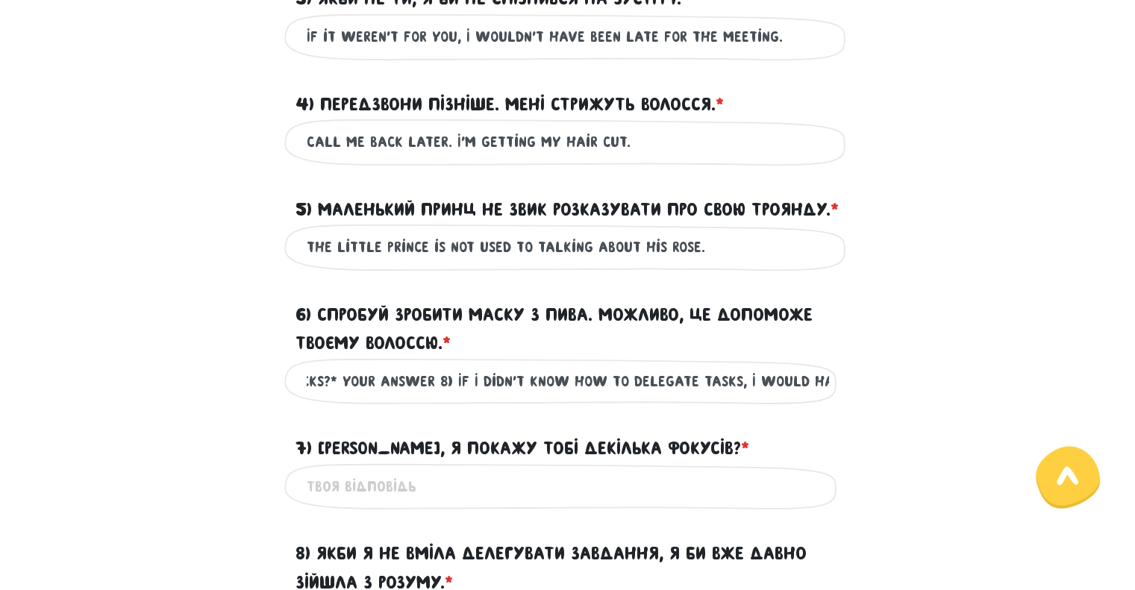
scroll to position [0, 3530]
drag, startPoint x: 690, startPoint y: 407, endPoint x: 1055, endPoint y: 397, distance: 364.4
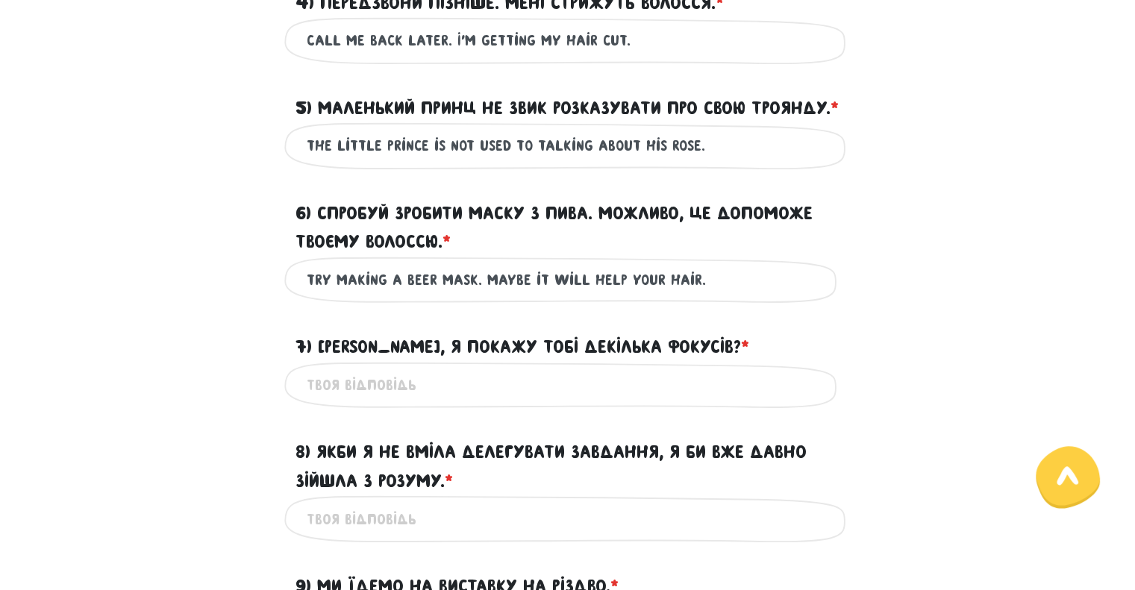
scroll to position [1038, 0]
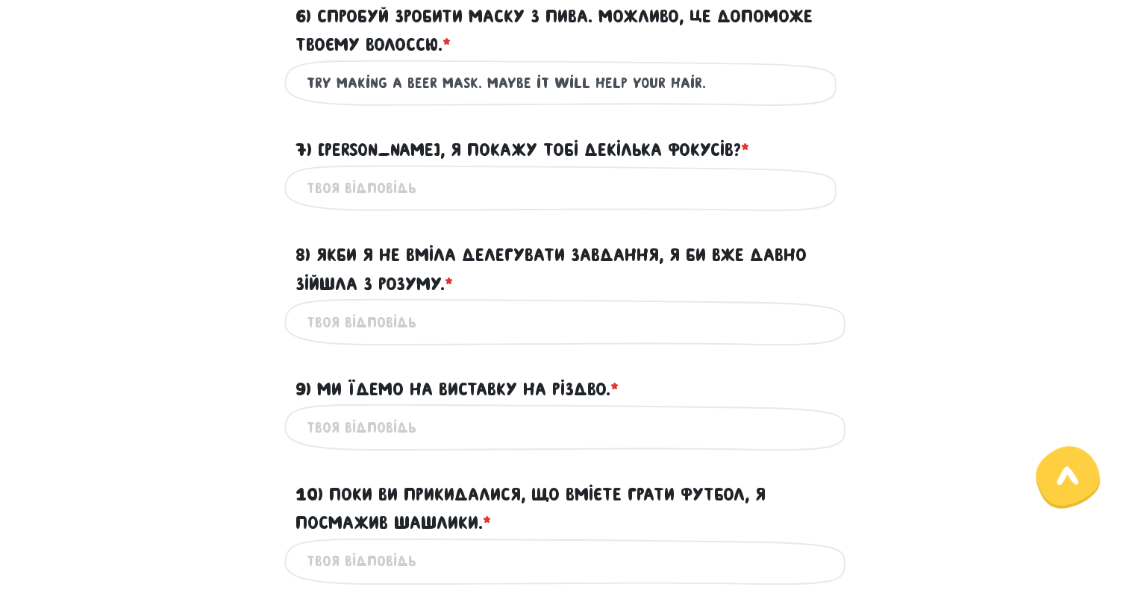
type input "Try making a beer mask. Maybe it will help your hair."
click at [465, 205] on input "7) [PERSON_NAME], я покажу тобі декілька фокусів? * ?" at bounding box center [568, 189] width 523 height 34
paste input "* Your answer 7) Do you want me to show you some tricks?* Your answer 8) If I d…"
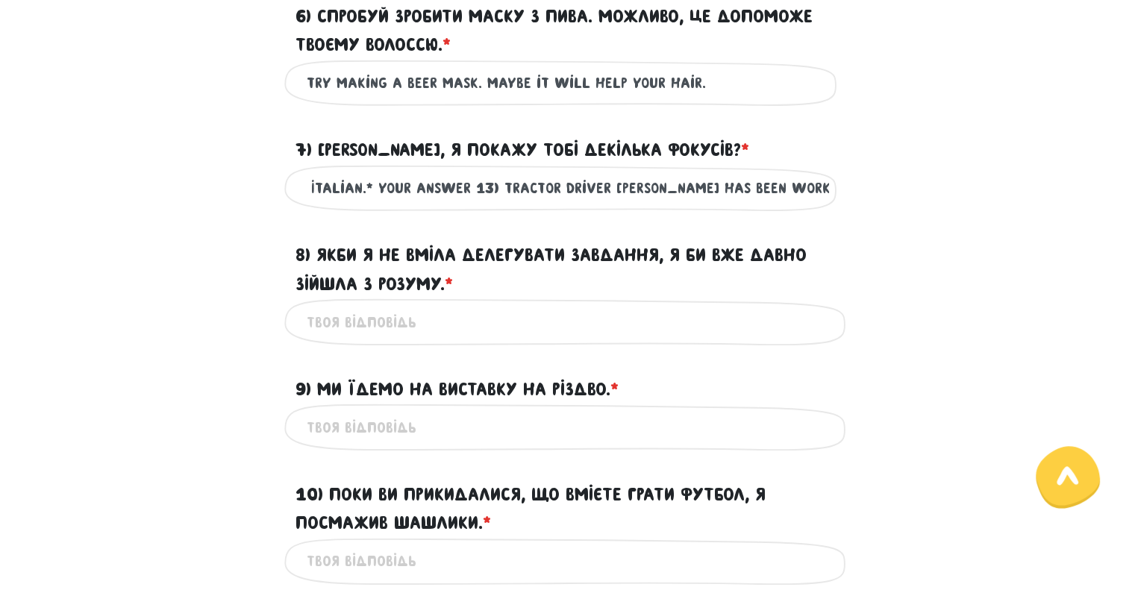
scroll to position [0, 0]
drag, startPoint x: 829, startPoint y: 208, endPoint x: 391, endPoint y: 214, distance: 437.5
click at [391, 212] on div "* Your answer 7) Do you want me to show you some tricks?* Your answer 8) If I d…" at bounding box center [567, 188] width 567 height 47
click at [421, 205] on input "* Your answer 7) Do you want me to show you some tricks?* Your answer 8) If I d…" at bounding box center [568, 189] width 523 height 34
drag, startPoint x: 431, startPoint y: 217, endPoint x: 191, endPoint y: 229, distance: 240.7
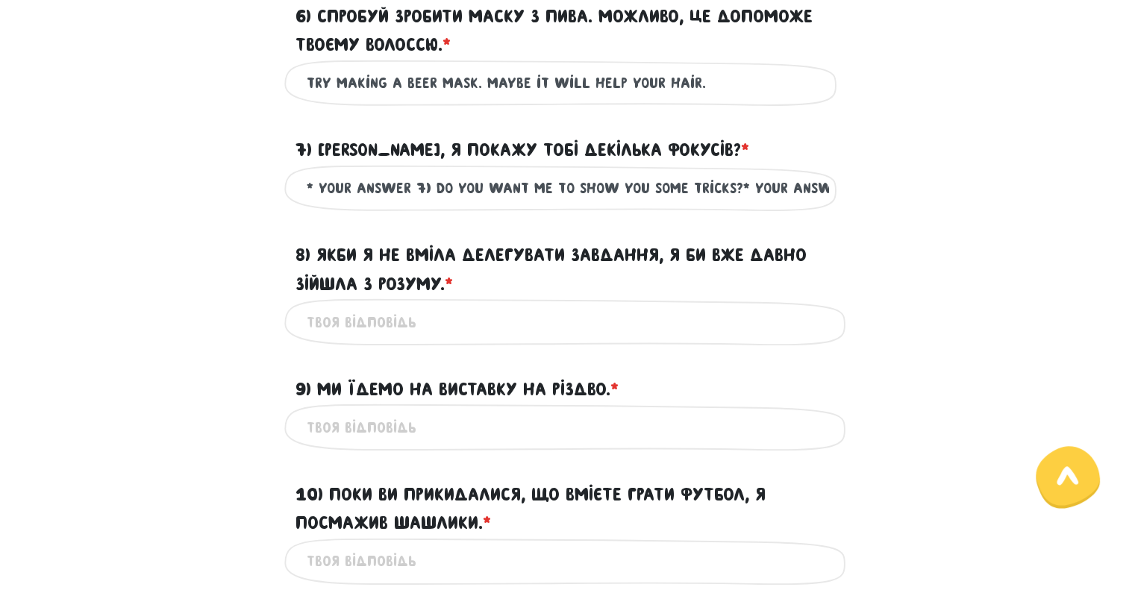
click at [191, 212] on div "* Your answer 7) Do you want me to show you some tricks?* Your answer 8) If I d…" at bounding box center [568, 188] width 851 height 47
drag, startPoint x: 609, startPoint y: 213, endPoint x: 1130, endPoint y: 217, distance: 521.1
click at [1130, 217] on main "Увага! При перезавантаженні цієї сторінки ваші відповіді зберігаються на деякий…" at bounding box center [567, 446] width 1135 height 2819
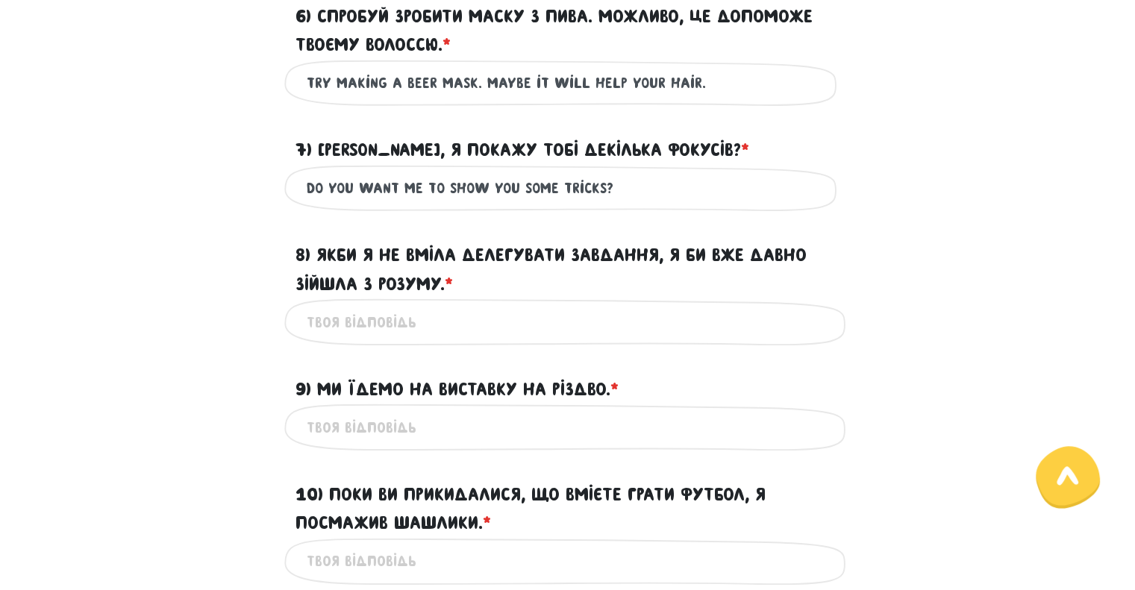
type input "Do you want me to show you some tricks?"
click at [488, 339] on input "8) Якби я не вміла делегувати завдання, я би вже давно зійшла з розуму. * ?" at bounding box center [568, 322] width 523 height 34
paste input "* Your answer 8) If I didn't know how to delegate tasks, I would have gone craz…"
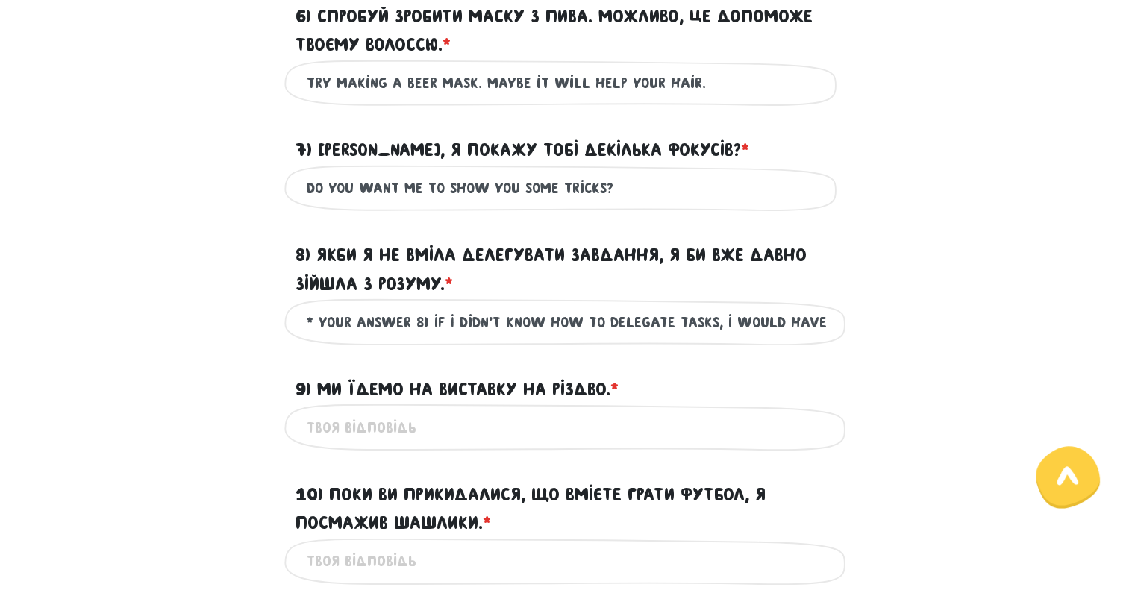
drag, startPoint x: 603, startPoint y: 357, endPoint x: 0, endPoint y: 357, distance: 603.1
click at [0, 357] on main "Увага! При перезавантаженні цієї сторінки ваші відповіді зберігаються на деякий…" at bounding box center [567, 446] width 1135 height 2819
click at [428, 339] on input "* Your answer 8) If I didn't know how to delegate tasks, I would have gone craz…" at bounding box center [568, 322] width 523 height 34
drag, startPoint x: 433, startPoint y: 349, endPoint x: 246, endPoint y: 349, distance: 186.6
click at [245, 346] on div "* Your answer 8) If I didn't know how to delegate tasks, I would have gone craz…" at bounding box center [568, 322] width 851 height 47
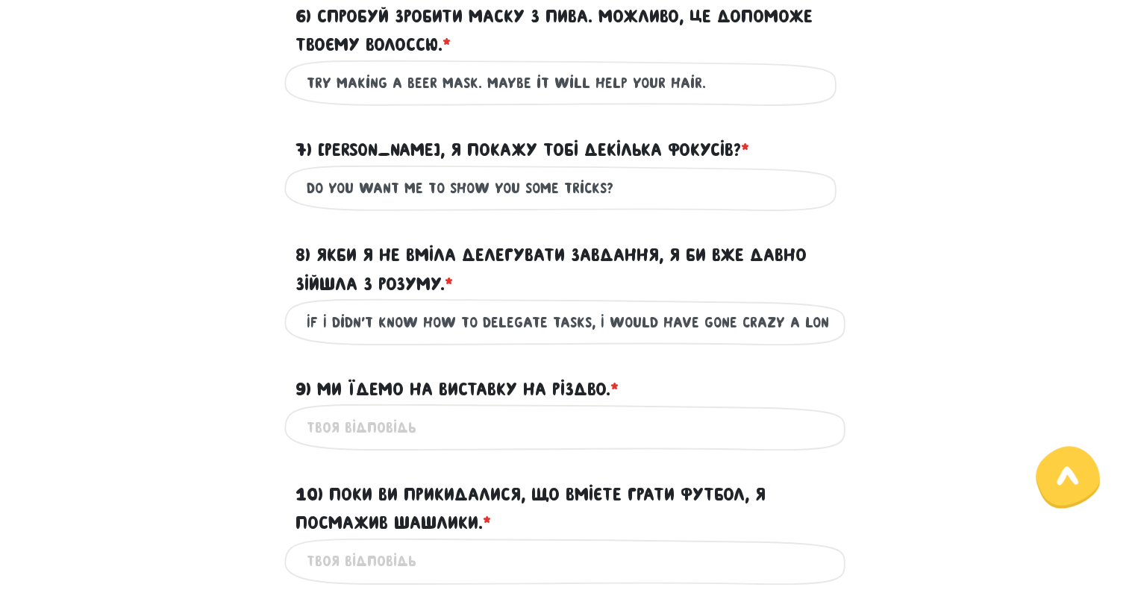
click at [787, 339] on input "If I didn't know how to delegate tasks, I would have gone crazy a long time ago…" at bounding box center [568, 322] width 523 height 34
drag, startPoint x: 783, startPoint y: 349, endPoint x: 1146, endPoint y: 325, distance: 363.6
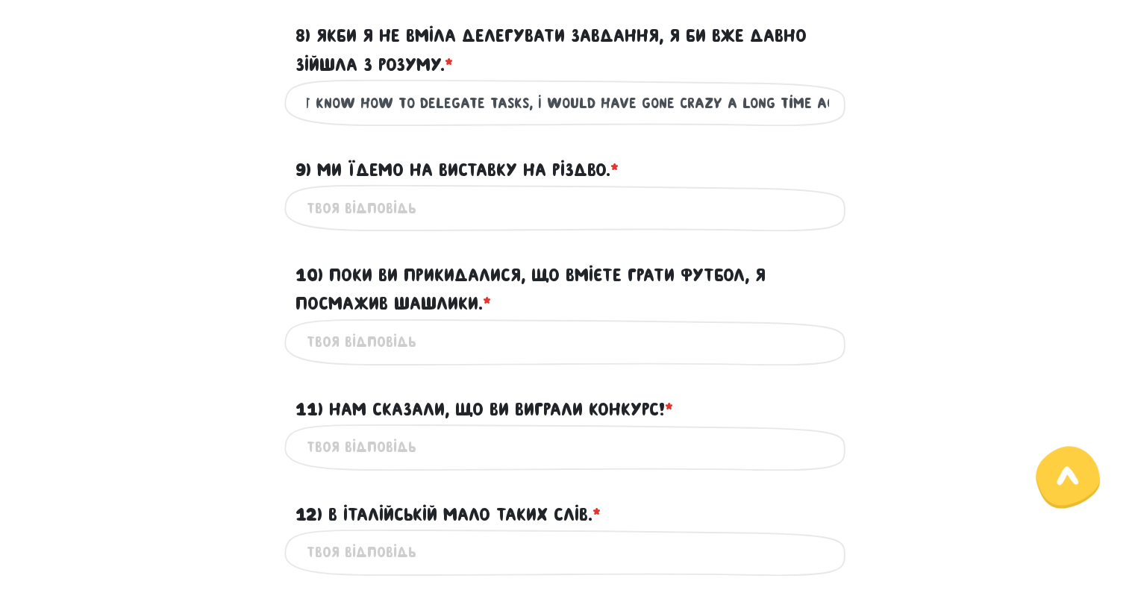
scroll to position [1262, 0]
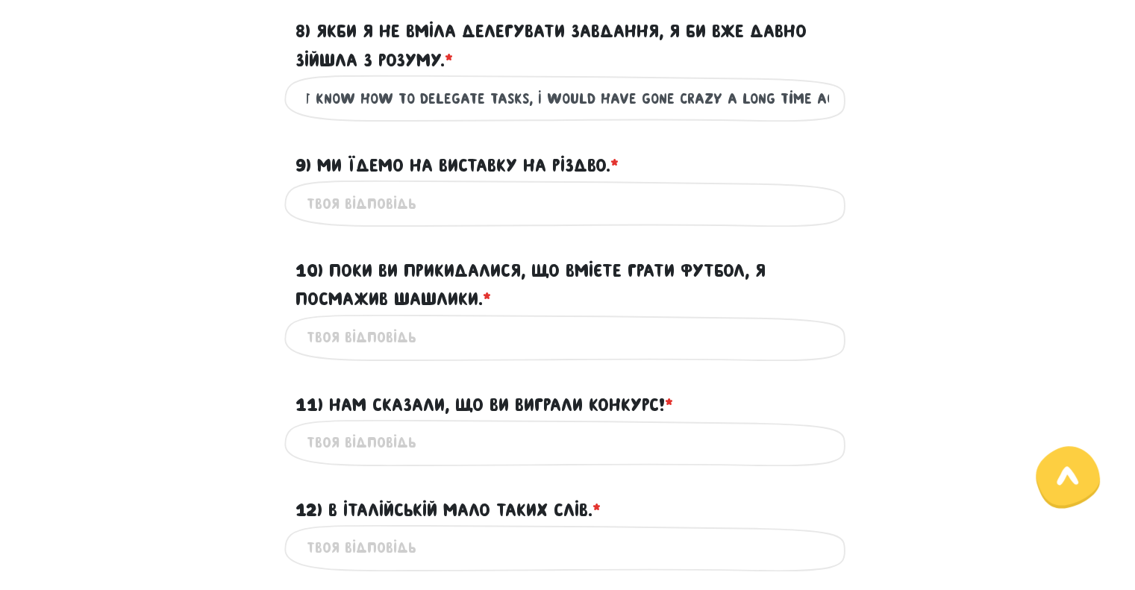
type input "If I didn't know how to delegate tasks, I would have gone crazy a long time ago."
click at [442, 220] on input "9) Ми їдемо на виставку на Різдво. * ?" at bounding box center [568, 204] width 523 height 34
paste input "* Your answer 9) We're going to the exhibition at Christmas.* Your answer 10) W…"
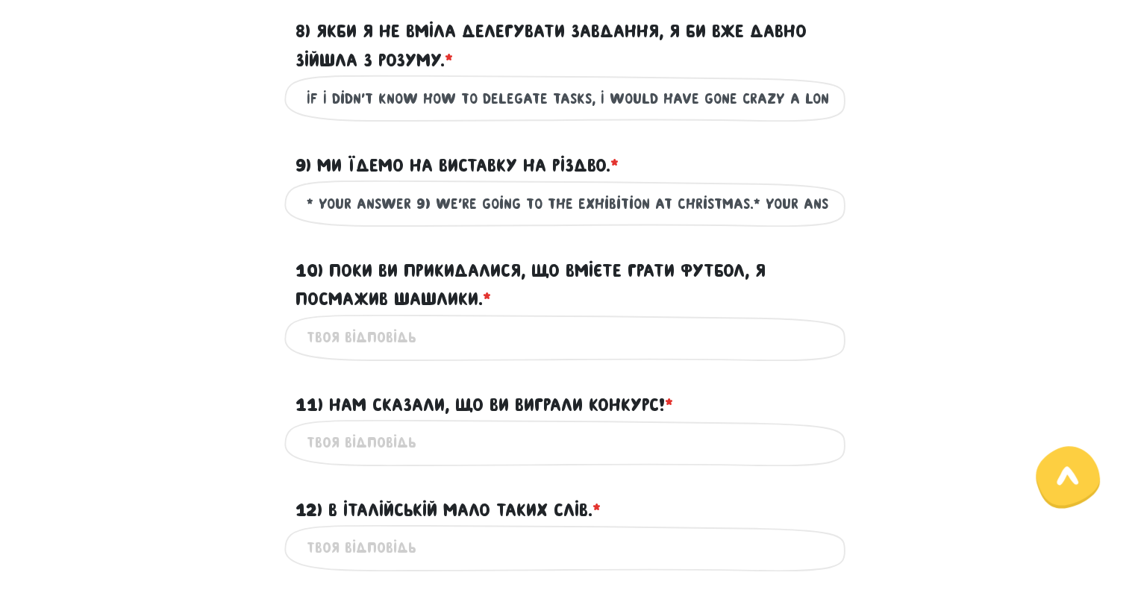
drag, startPoint x: 391, startPoint y: 231, endPoint x: 0, endPoint y: 256, distance: 392.0
click at [0, 256] on main "Увага! При перезавантаженні цієї сторінки ваші відповіді зберігаються на деякий…" at bounding box center [567, 222] width 1135 height 2819
click at [437, 220] on input "* Your answer 9) We're going to the exhibition at Christmas.* Your answer 10) W…" at bounding box center [568, 204] width 523 height 34
drag, startPoint x: 433, startPoint y: 232, endPoint x: 212, endPoint y: 243, distance: 221.2
click at [208, 227] on div "* Your answer 9) We're going to the exhibition at Christmas.* Your answer 10) W…" at bounding box center [568, 203] width 851 height 47
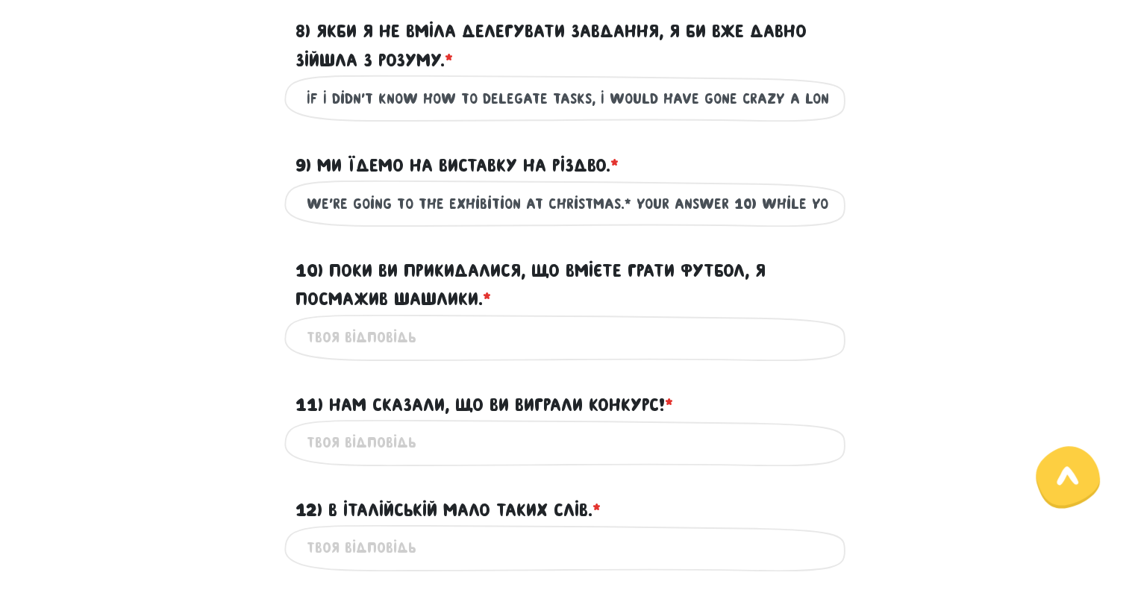
click at [623, 220] on input "We're going to the exhibition at Christmas.* Your answer 10) While you were pre…" at bounding box center [568, 204] width 523 height 34
drag, startPoint x: 727, startPoint y: 229, endPoint x: 606, endPoint y: 233, distance: 121.0
click at [606, 220] on input "We're going to the exhibition at ChristmasYour answer 10) While you were preten…" at bounding box center [568, 204] width 523 height 34
drag, startPoint x: 616, startPoint y: 231, endPoint x: 1146, endPoint y: 219, distance: 530.1
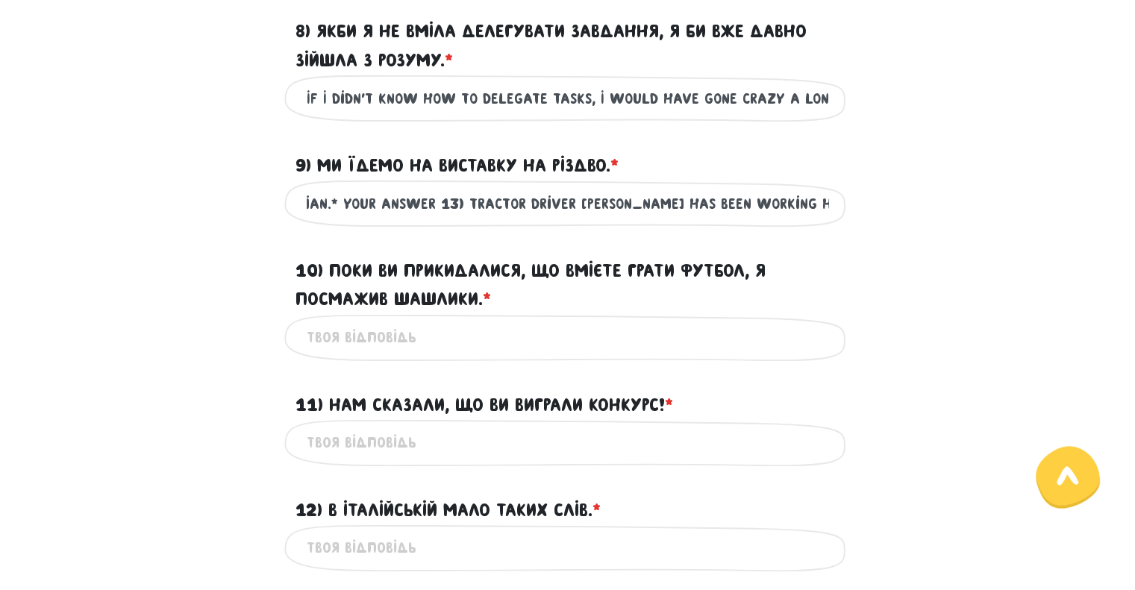
type input "We're going to the exhibition at Christmas."
click at [341, 355] on input "10) Поки ви прикидалися, що вмієте грати футбол, я посмажив шашлики. * ?" at bounding box center [568, 338] width 523 height 34
paste input "While you were pretending to know how to play football, I fried kebabs.* Your a…"
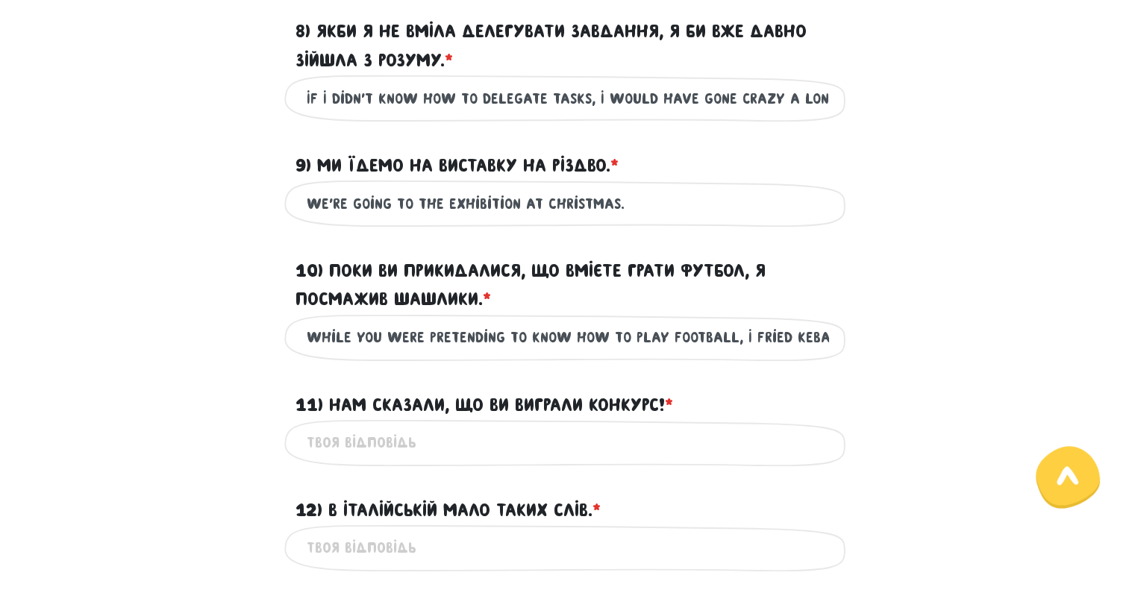
drag, startPoint x: 393, startPoint y: 365, endPoint x: 0, endPoint y: 370, distance: 393.4
click at [0, 370] on main "Увага! При перезавантаженні цієї сторінки ваші відповіді зберігаються на деякий…" at bounding box center [567, 222] width 1135 height 2819
click at [311, 355] on input "While you were pretending to know how to play football, I fried kebabs.* Your a…" at bounding box center [568, 338] width 523 height 34
drag, startPoint x: 755, startPoint y: 366, endPoint x: 825, endPoint y: 363, distance: 69.5
click at [825, 355] on input "While you were pretending to know how to play football, I fried kebabs.* Your a…" at bounding box center [568, 338] width 523 height 34
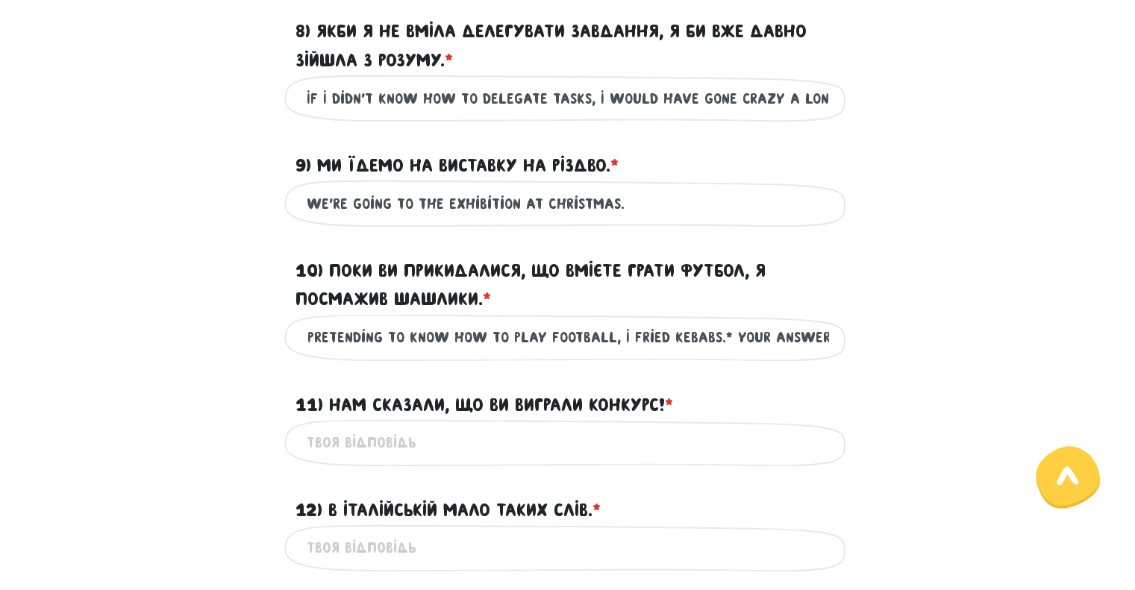
scroll to position [0, 131]
click at [685, 355] on input "While you were pretending to know how to play football, I fried kebabs.* Your a…" at bounding box center [568, 338] width 523 height 34
drag, startPoint x: 699, startPoint y: 363, endPoint x: 1146, endPoint y: 355, distance: 446.5
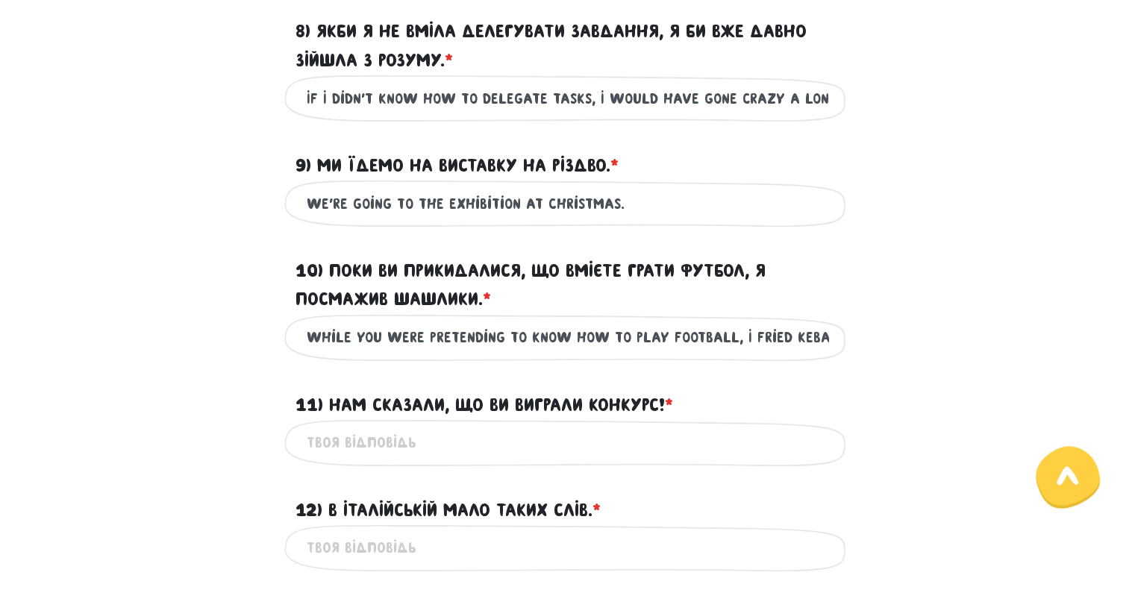
type input "While you were pretending to know how to play football, I fried kebabs."
click at [352, 460] on input "11) Нам сказали, що ви виграли конкурс! * ?" at bounding box center [568, 443] width 523 height 34
paste input "* Your answer 11) We were told that you won the competition!* Your answer 12) T…"
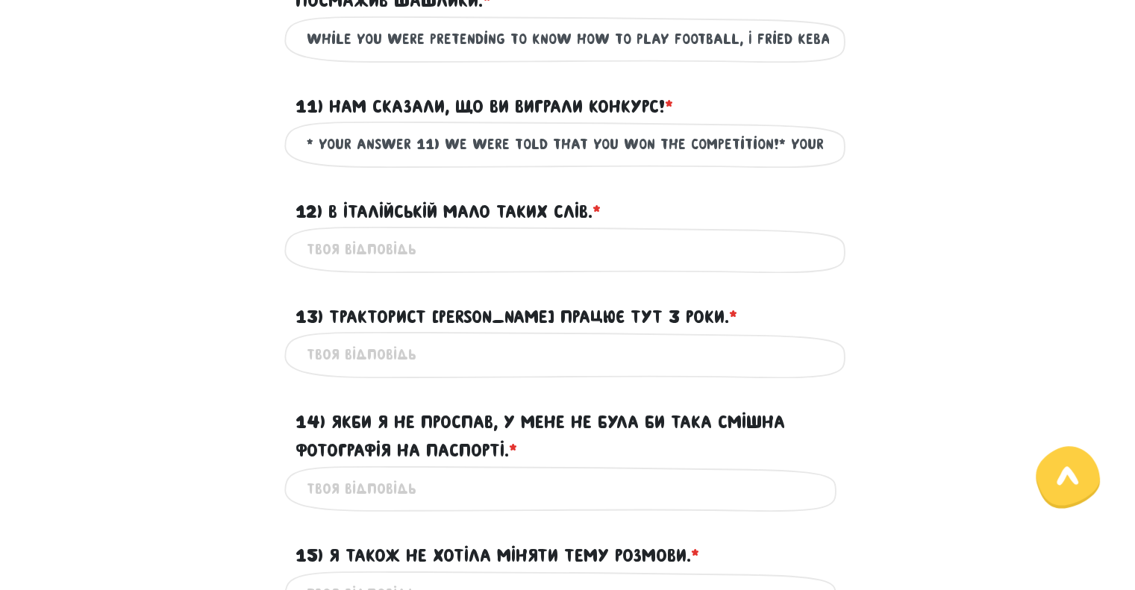
drag, startPoint x: 455, startPoint y: 175, endPoint x: 149, endPoint y: 182, distance: 306.9
click at [149, 168] on div "* Your answer 11) We were told that you won the competition!* Your answer 12) T…" at bounding box center [568, 144] width 851 height 47
click at [396, 161] on input "* Your answer 11) We were told that you won the competition!* Your answer 12) T…" at bounding box center [568, 145] width 523 height 34
drag, startPoint x: 438, startPoint y: 174, endPoint x: 133, endPoint y: 181, distance: 305.4
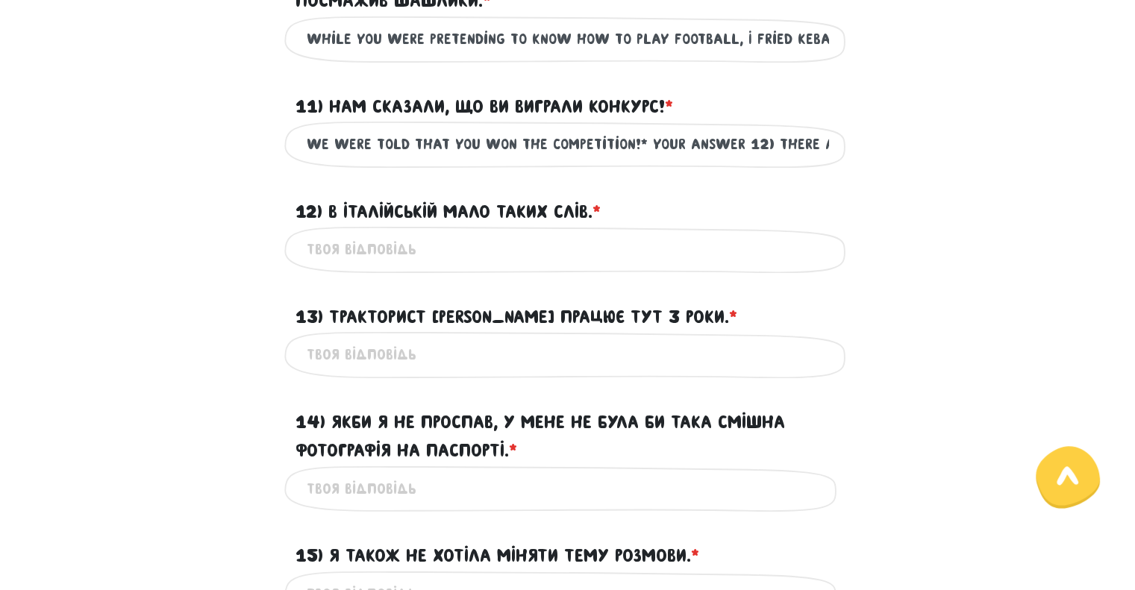
scroll to position [0, 782]
drag, startPoint x: 634, startPoint y: 175, endPoint x: 1112, endPoint y: 156, distance: 478.9
type input "We were told that you won the competition!"
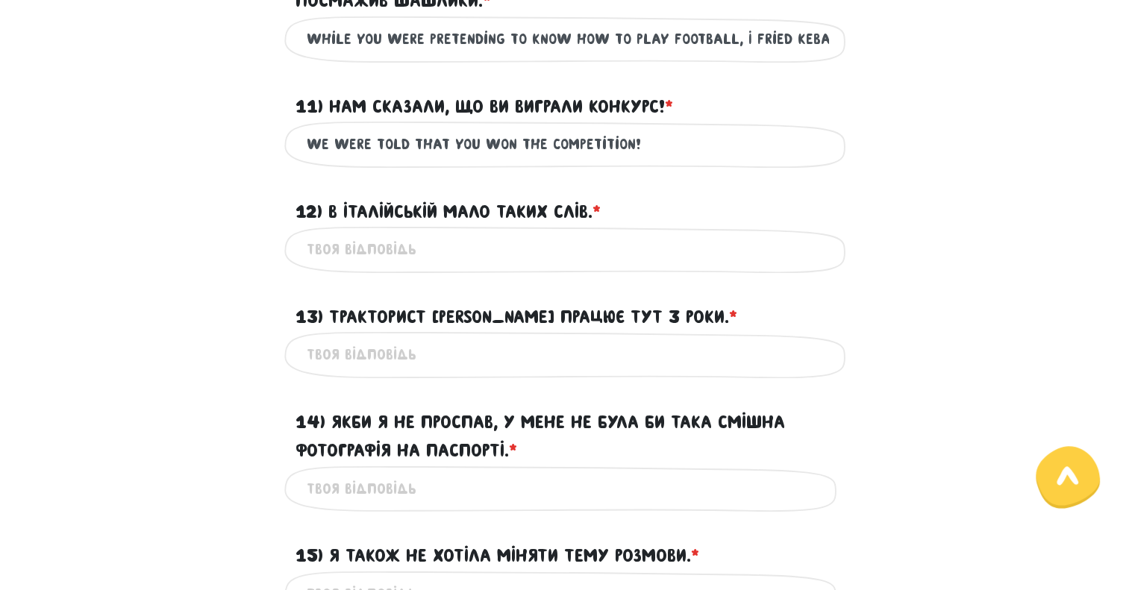
click at [434, 266] on input "12) В італійській мало таких слів. * ?" at bounding box center [568, 250] width 523 height 34
paste input "* Your answer 12) There aren't many such words in Italian.* Your answer 13) Tra…"
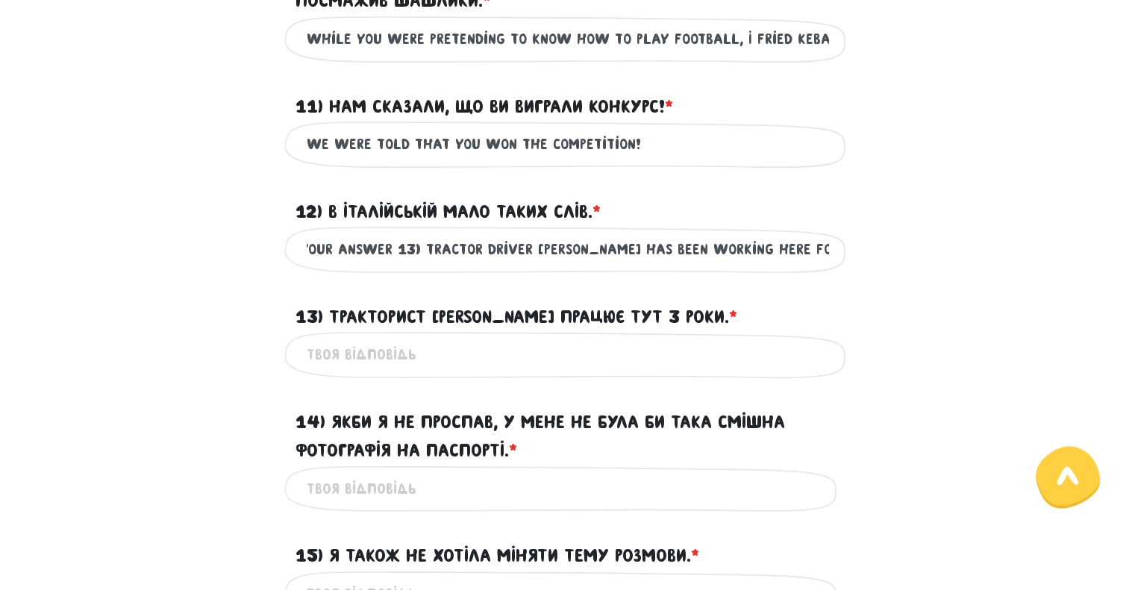
drag, startPoint x: 412, startPoint y: 277, endPoint x: 823, endPoint y: 274, distance: 410.6
click at [823, 266] on input "* Your answer 12) There aren't many such words in Italian.* Your answer 13) Tra…" at bounding box center [568, 250] width 523 height 34
type input "* Your answer 12) There aren't many such words in Italian.* Your answer 13) Tra…"
click at [442, 372] on input "13) Тракторист [PERSON_NAME] працює тут 3 роки. * ?" at bounding box center [568, 355] width 523 height 34
paste input "Tractor driver [PERSON_NAME] has been working here for 3 years."
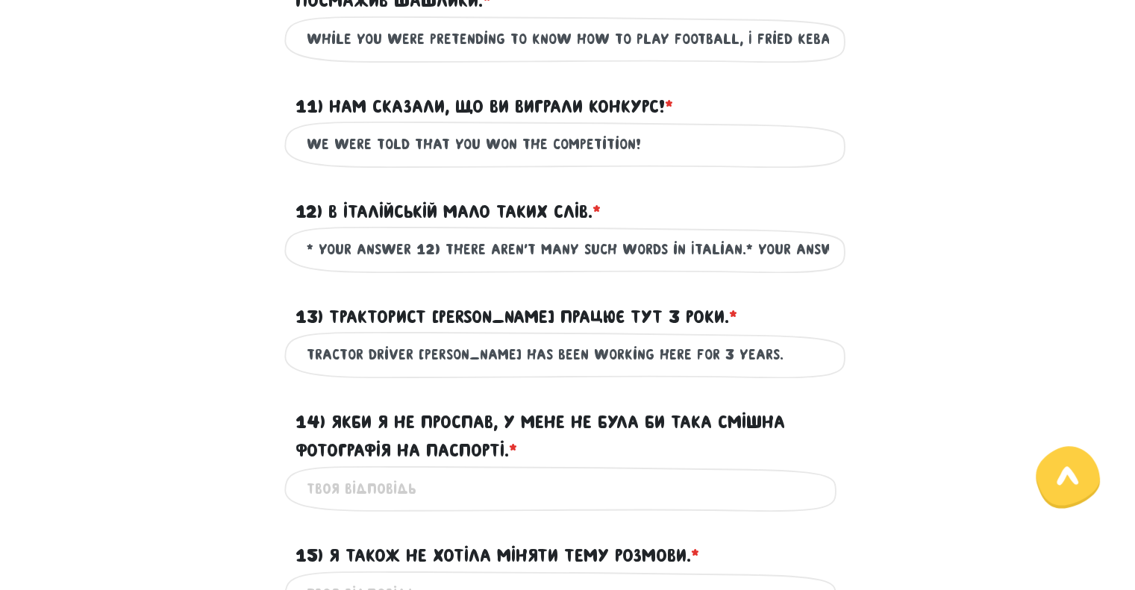
type input "Tractor driver [PERSON_NAME] has been working here for 3 years."
drag, startPoint x: 443, startPoint y: 278, endPoint x: 190, endPoint y: 277, distance: 253.1
click at [190, 273] on div "* Your answer 12) There aren't many such words in Italian.* Your answer 13) Tra…" at bounding box center [568, 249] width 851 height 47
drag, startPoint x: 605, startPoint y: 275, endPoint x: 1146, endPoint y: 253, distance: 540.9
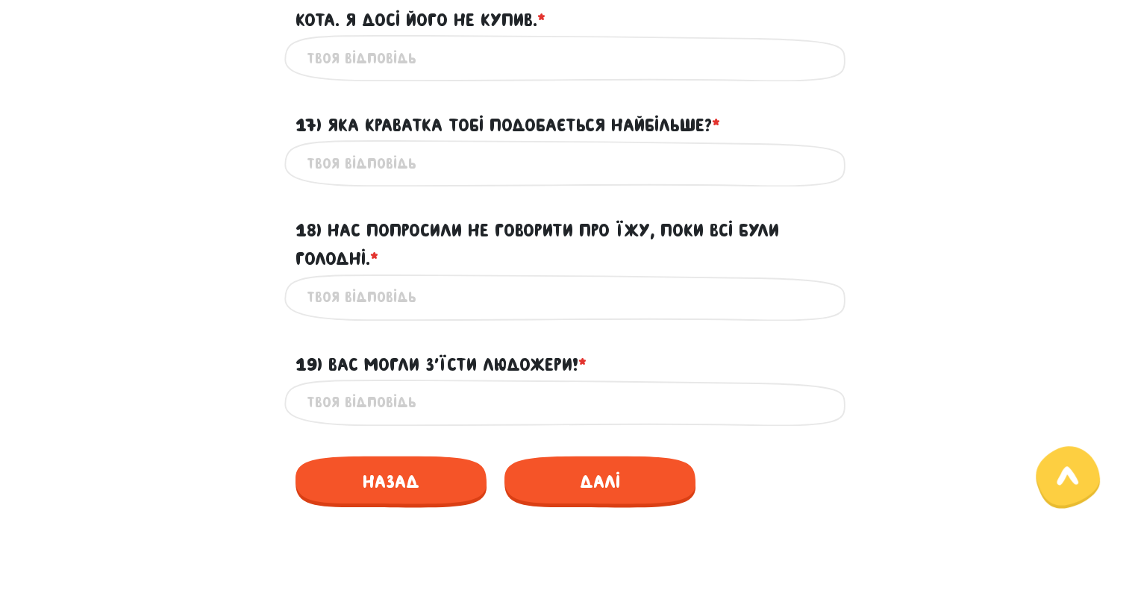
scroll to position [2083, 0]
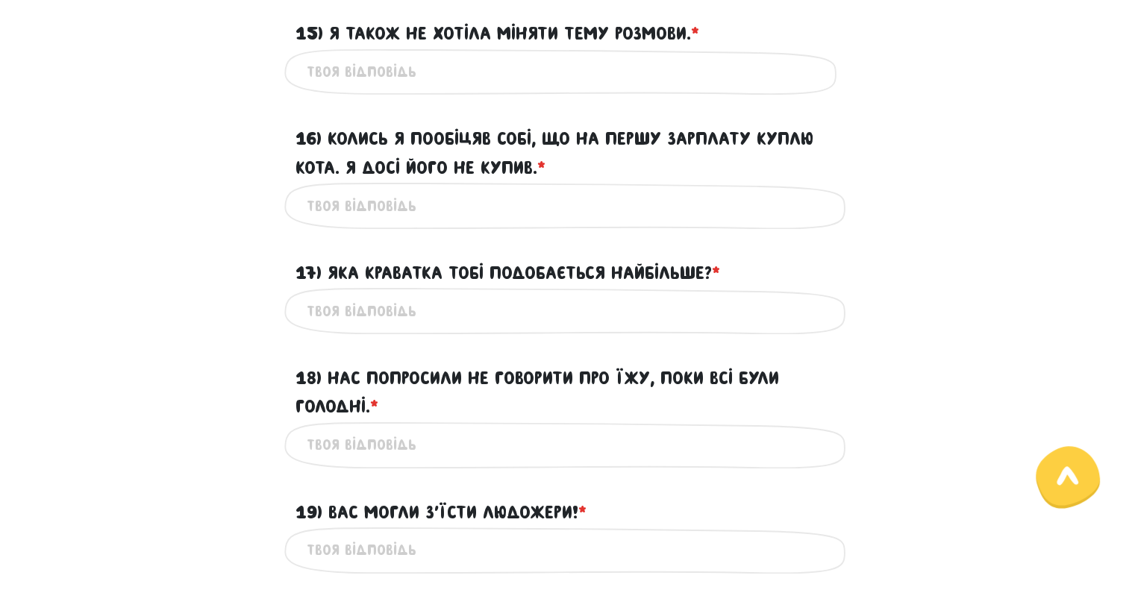
type input "There aren't many such words in Italian."
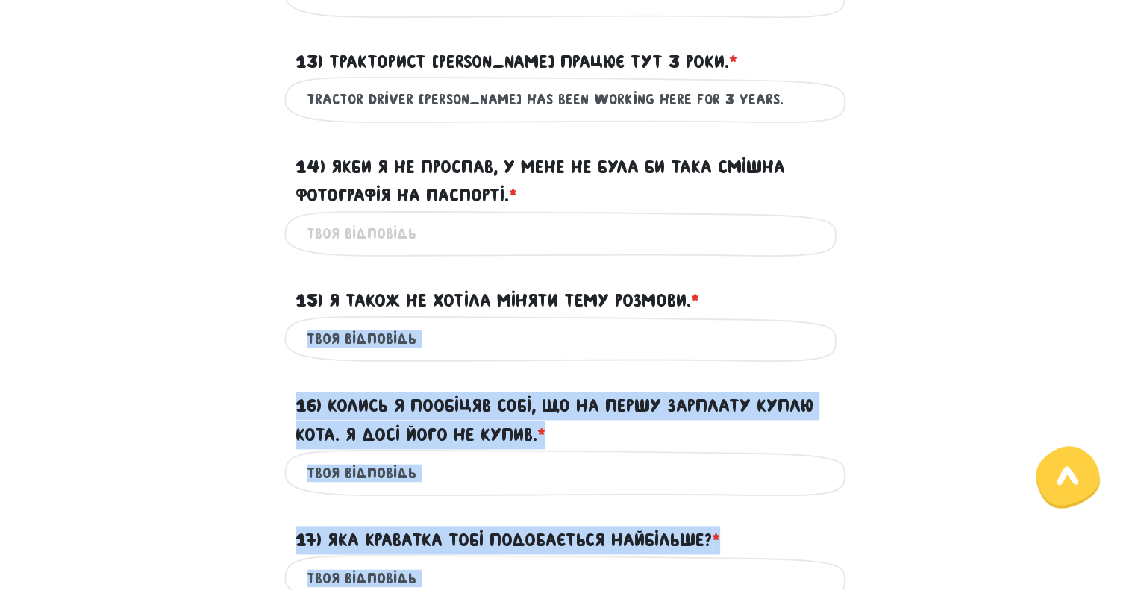
scroll to position [1709, 0]
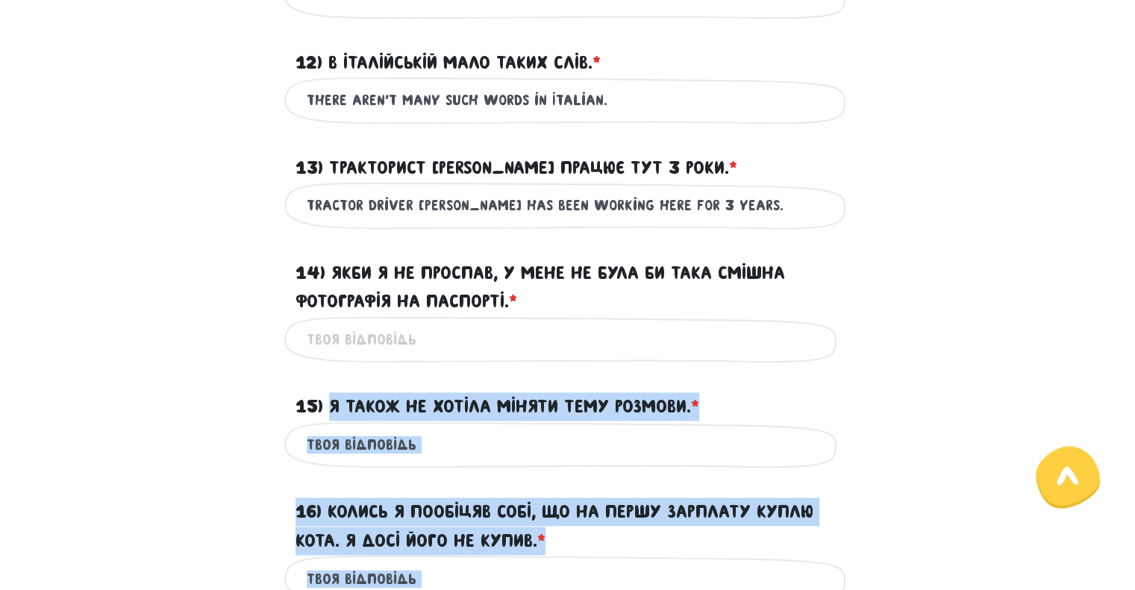
drag, startPoint x: 606, startPoint y: 534, endPoint x: 328, endPoint y: 431, distance: 295.9
copy form "L ipsum do sitame consec adip elitsed. * ? Do eius'tempor inci 11) Utlabo e dol…"
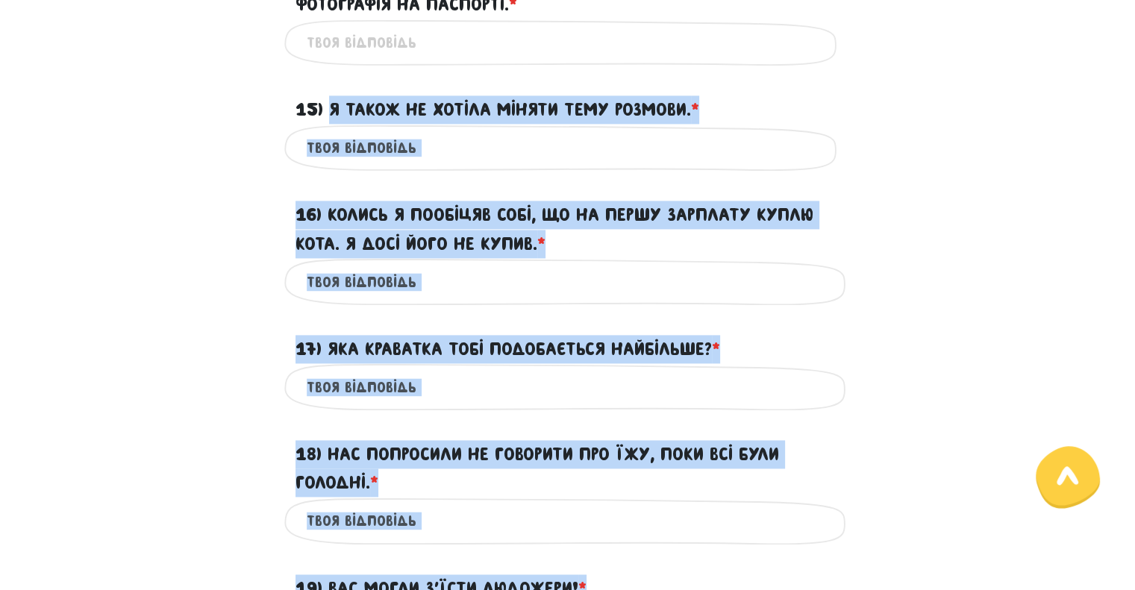
scroll to position [2008, 0]
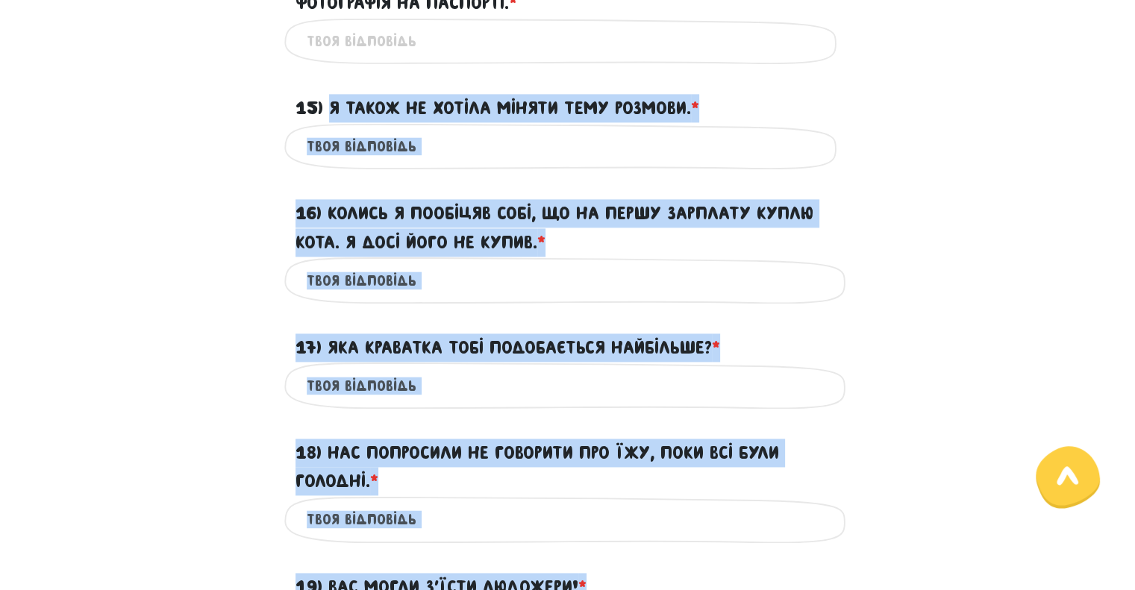
click at [367, 163] on input "15) Я також не хотіла міняти тему розмови. * ?" at bounding box center [568, 147] width 523 height 34
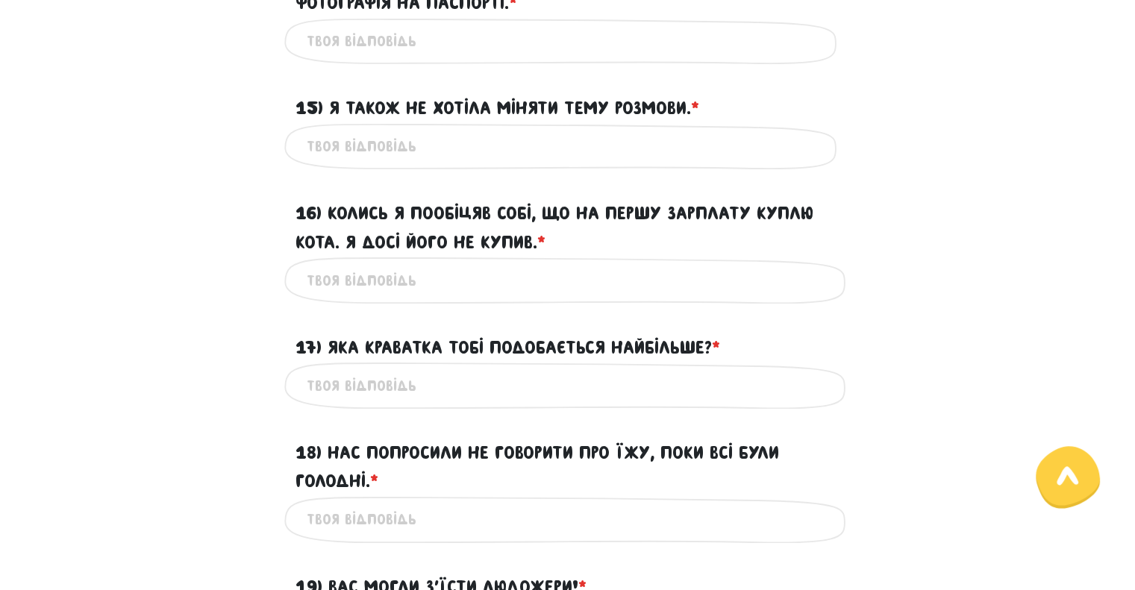
paste input "I also didn't want to change the subject.* Your answer 16) I once promised myse…"
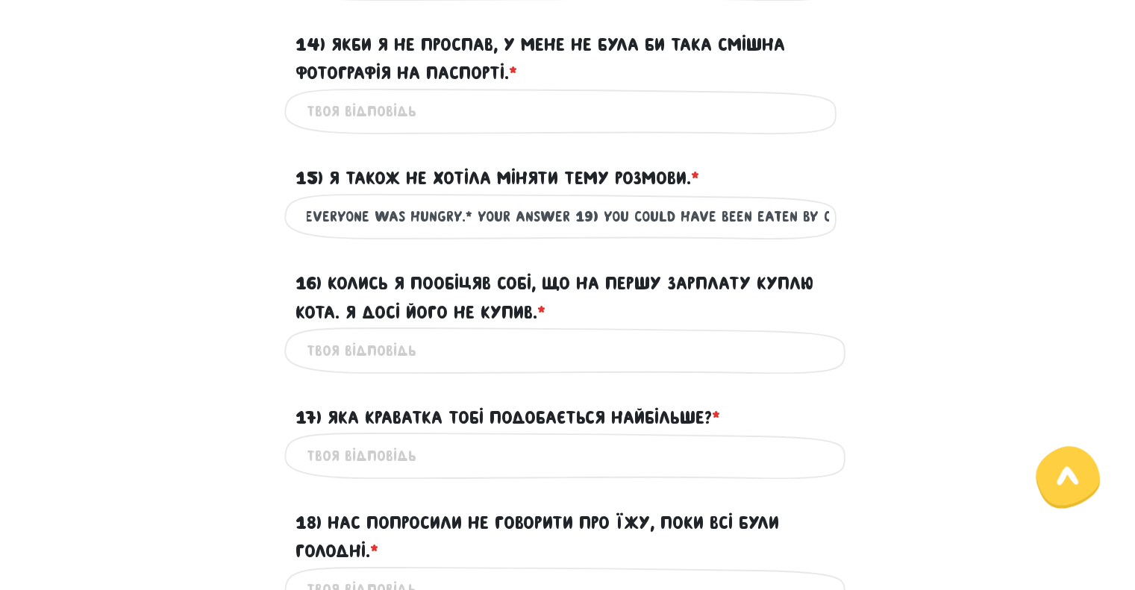
scroll to position [1859, 0]
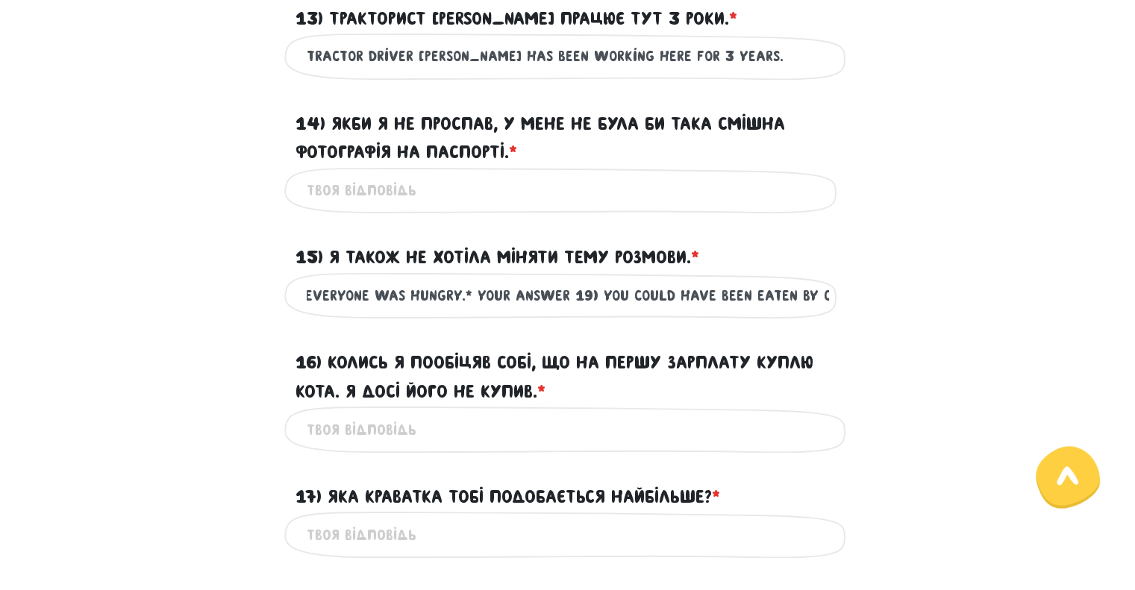
type input "I also didn't want to change the subject.* Your answer 16) I once promised myse…"
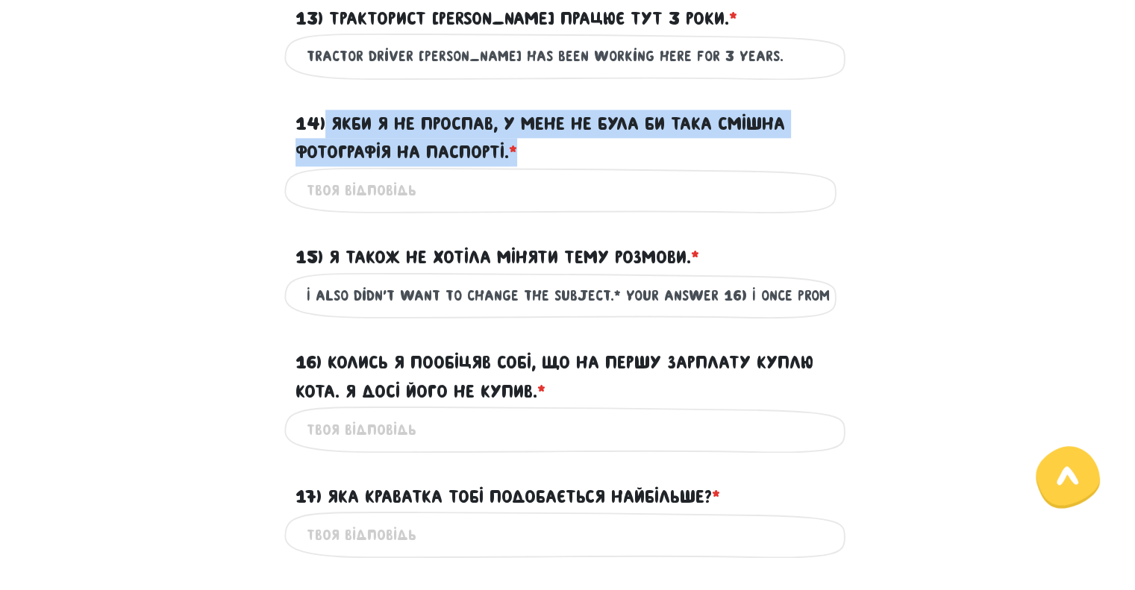
drag, startPoint x: 465, startPoint y: 172, endPoint x: 322, endPoint y: 161, distance: 143.0
click at [322, 161] on label "14) Якби я не проспав, у мене не була би така смішна фотографія на паспорті. * ?" at bounding box center [568, 138] width 545 height 57
copy label "Якби я не проспав, у мене не була би така смішна фотографія на паспорті. *"
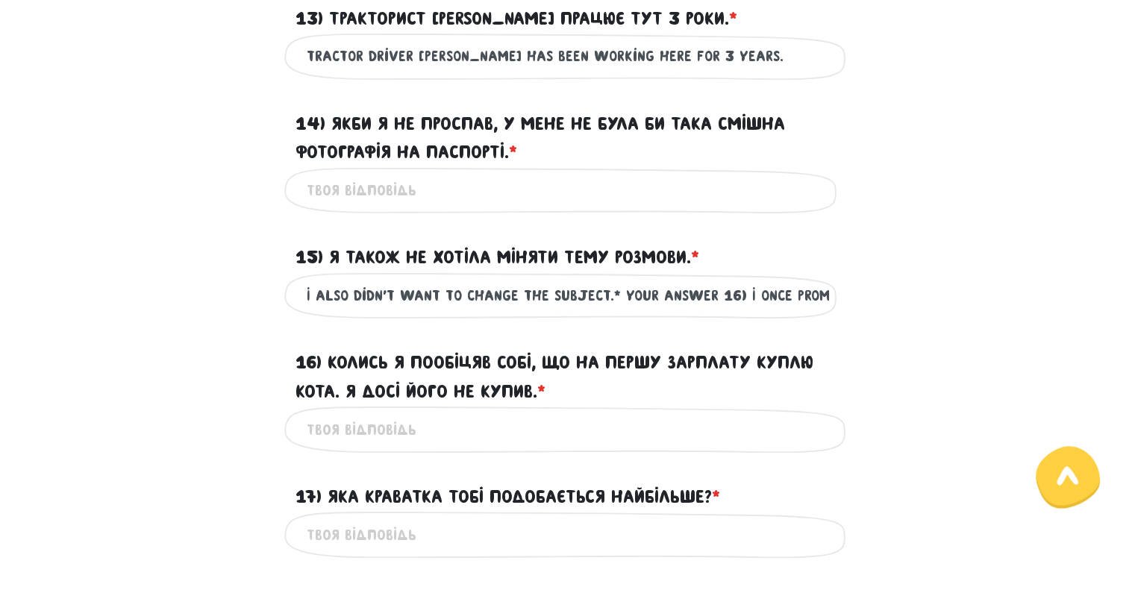
click at [449, 202] on input "14) Якби я не проспав, у мене не була би така смішна фотографія на паспорті. * ?" at bounding box center [568, 191] width 523 height 34
paste input "If I hadn't overslept, I wouldn't have such a funny passport photo.*"
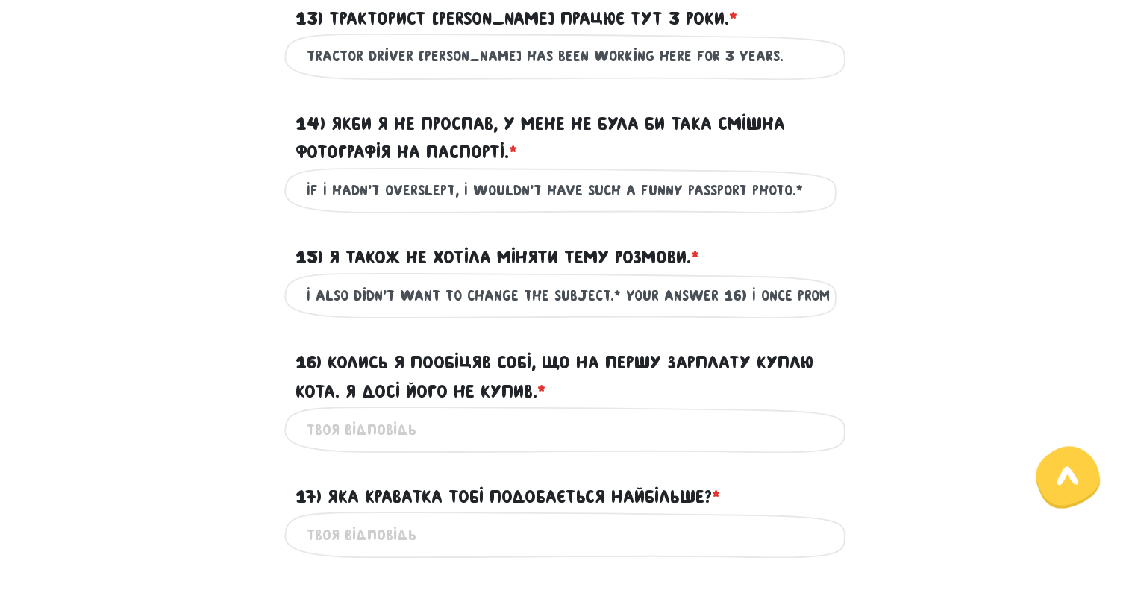
drag, startPoint x: 334, startPoint y: 216, endPoint x: 242, endPoint y: 216, distance: 91.8
click at [242, 214] on div "If I hadn't overslept, I wouldn't have such a funny passport photo.* Це обов'яз…" at bounding box center [568, 190] width 851 height 47
click at [308, 208] on input "If I hadn't overslept, I wouldn't have such a funny passport photo.*" at bounding box center [568, 191] width 523 height 34
click at [797, 208] on input "If I hadn't overslept, I wouldn't have such a funny passport photo.*" at bounding box center [568, 191] width 523 height 34
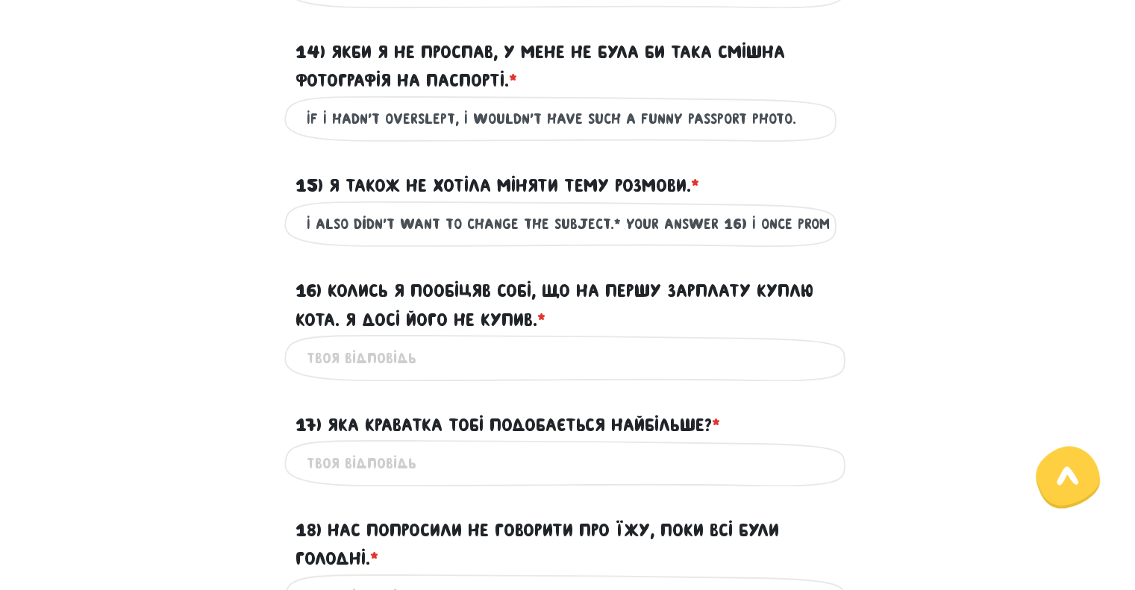
scroll to position [1933, 0]
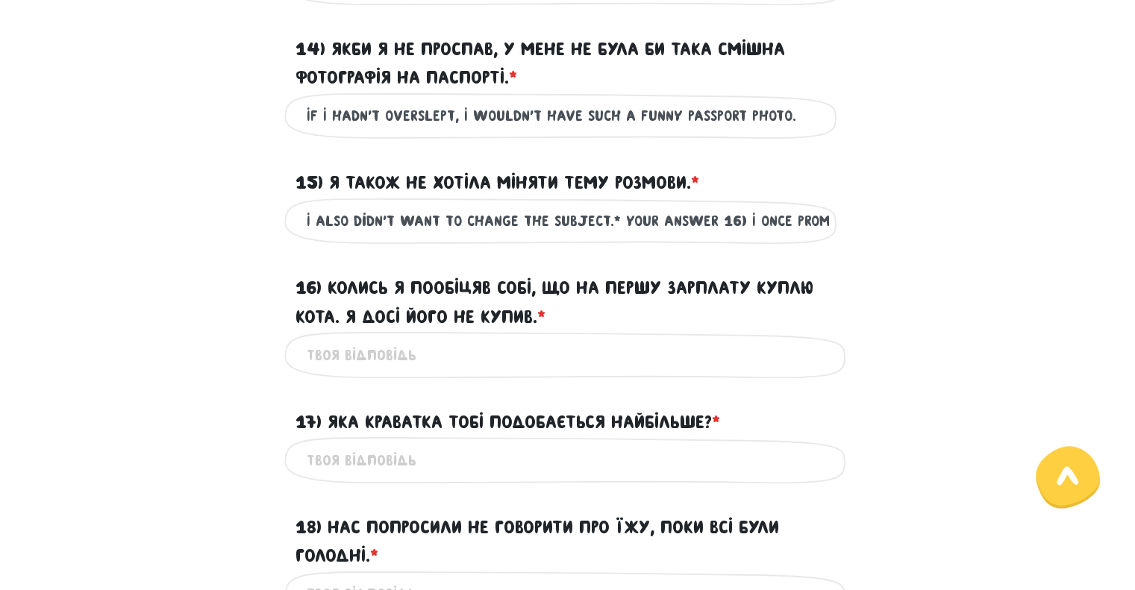
type input "If I hadn't overslept, I wouldn't have such a funny passport photo."
drag, startPoint x: 322, startPoint y: 243, endPoint x: 281, endPoint y: 242, distance: 40.3
click at [281, 242] on div "I also didn't want to change the subject.* Your answer 16) I once promised myse…" at bounding box center [568, 221] width 851 height 47
click at [384, 238] on input "I also didn't want to change the subject.* Your answer 16) I once promised myse…" at bounding box center [568, 222] width 523 height 34
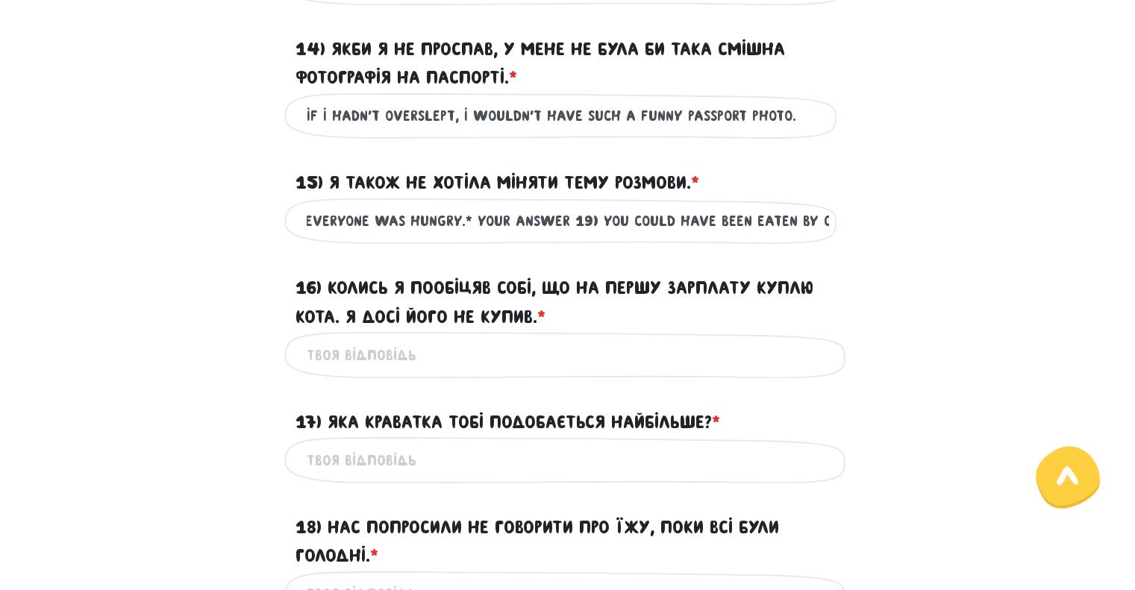
drag, startPoint x: 609, startPoint y: 248, endPoint x: 1146, endPoint y: 244, distance: 536.7
type input "I also didn't want to change the subject."
click at [349, 372] on input "16) Колись я пообіцяв собі, що на першу зарплату куплю кота. Я досі його не куп…" at bounding box center [568, 355] width 523 height 34
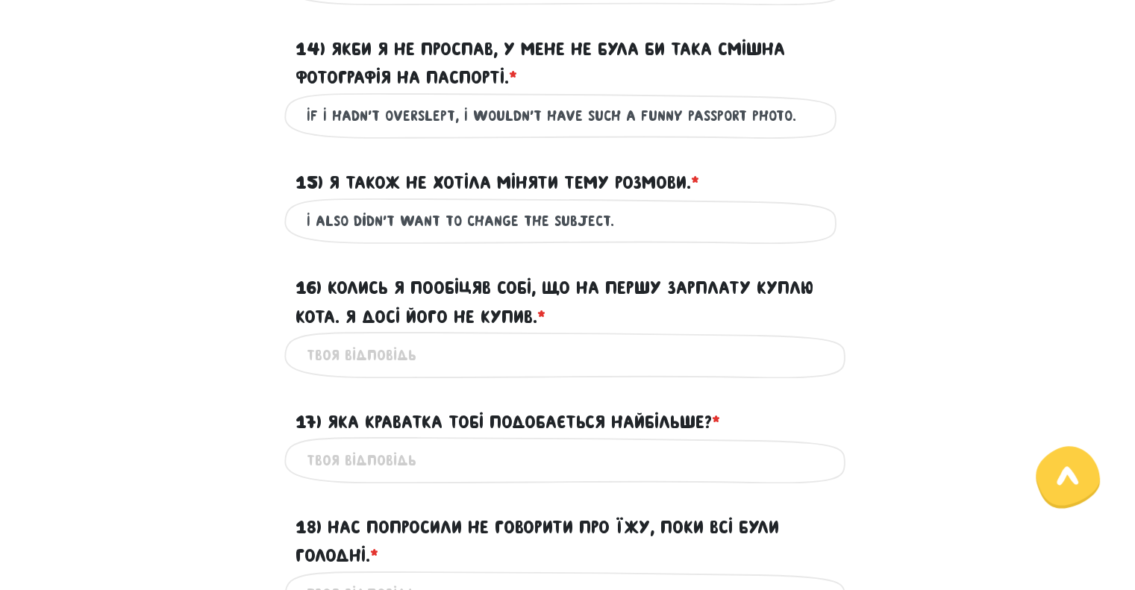
paste input "* Your answer 16) I once promised myself that I would buy a cat with my first p…"
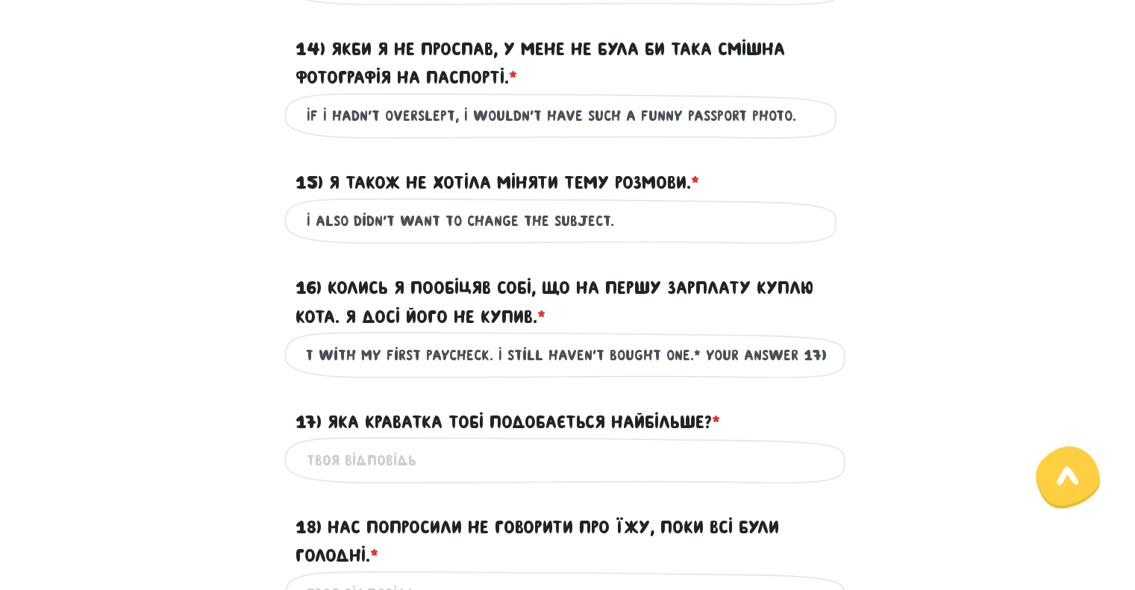
scroll to position [0, 582]
drag, startPoint x: 828, startPoint y: 380, endPoint x: 557, endPoint y: 381, distance: 271.0
click at [557, 372] on input "* Your answer 16) I once promised myself that I would buy a cat with my first p…" at bounding box center [568, 355] width 523 height 34
drag, startPoint x: 221, startPoint y: 385, endPoint x: 117, endPoint y: 385, distance: 103.8
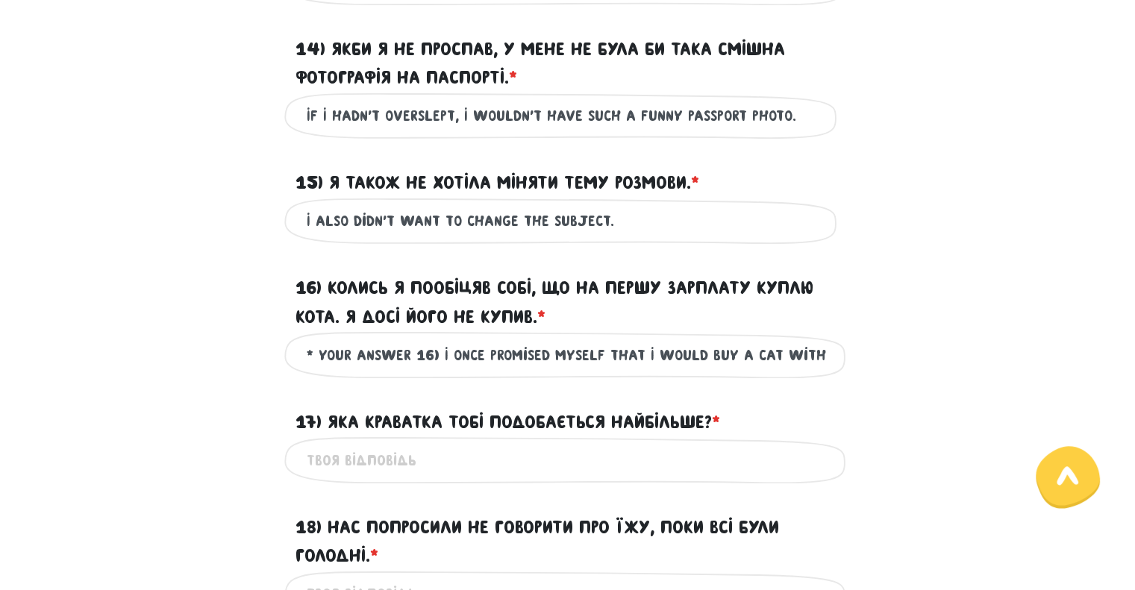
click at [311, 372] on input "* Your answer 16) I once promised myself that I would buy a cat with my first p…" at bounding box center [568, 355] width 523 height 34
click at [317, 372] on input "* Your answer 16) I once promised myself that I would buy a cat with my first p…" at bounding box center [568, 355] width 523 height 34
type input "Your answer 16) I once promised myself that I would buy a cat with my first pay…"
click at [488, 477] on input "17) Яка краватка тобі подобається найбільше? * ?" at bounding box center [568, 460] width 523 height 34
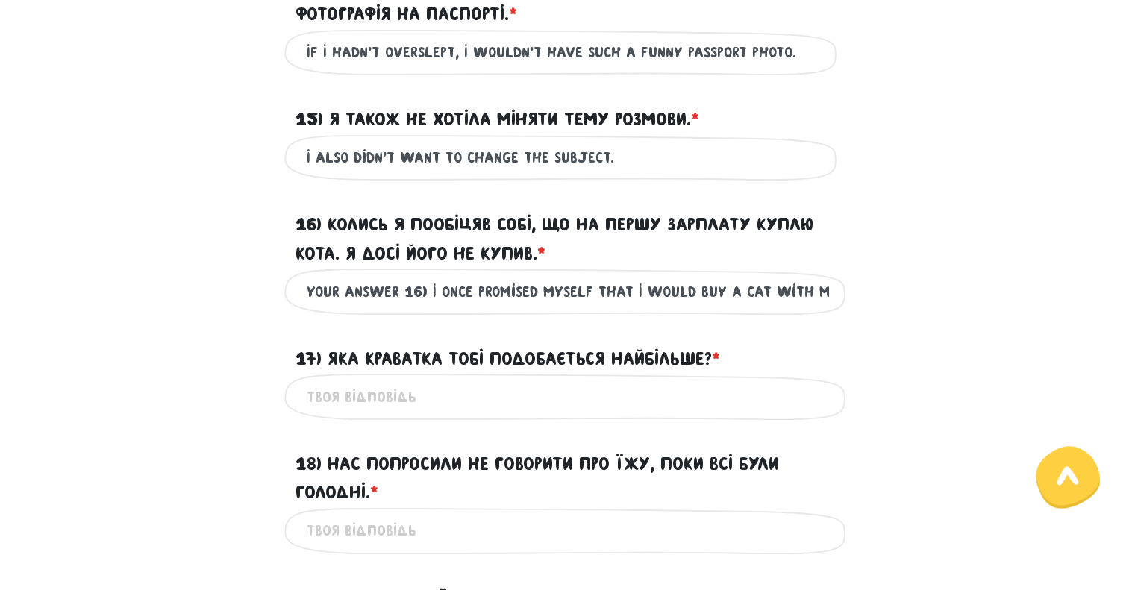
scroll to position [2083, 0]
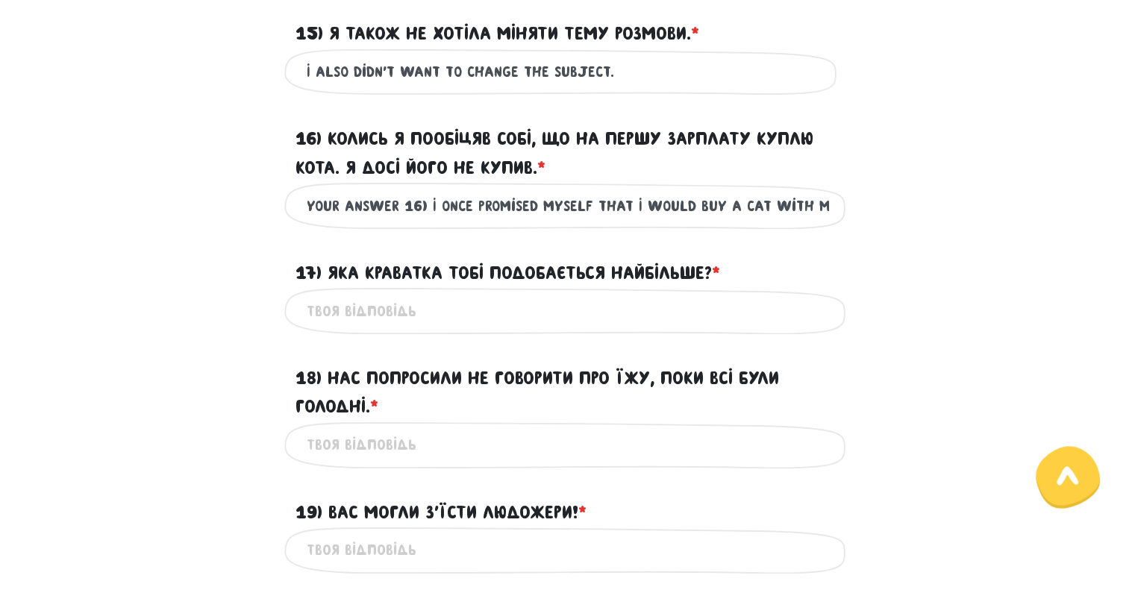
paste input "* Your answer 17) What tie do you like the most?* Your answer 18) We were asked…"
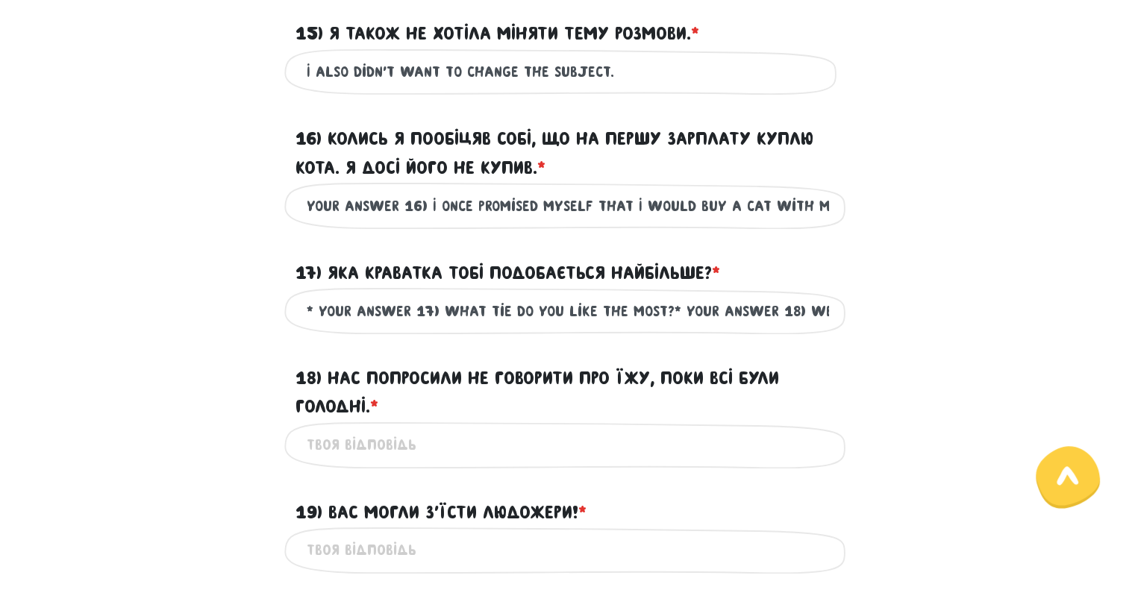
scroll to position [0, 879]
drag, startPoint x: 537, startPoint y: 340, endPoint x: 823, endPoint y: 338, distance: 285.9
click at [823, 328] on input "* Your answer 17) What tie do you like the most?* Your answer 18) We were asked…" at bounding box center [568, 311] width 523 height 34
type input "* Your answer 17) What tie do you like the most?* Your answer 18) We were asked…"
click at [481, 567] on input "19) Вас могли з’їсти людожери! * ?" at bounding box center [568, 551] width 523 height 34
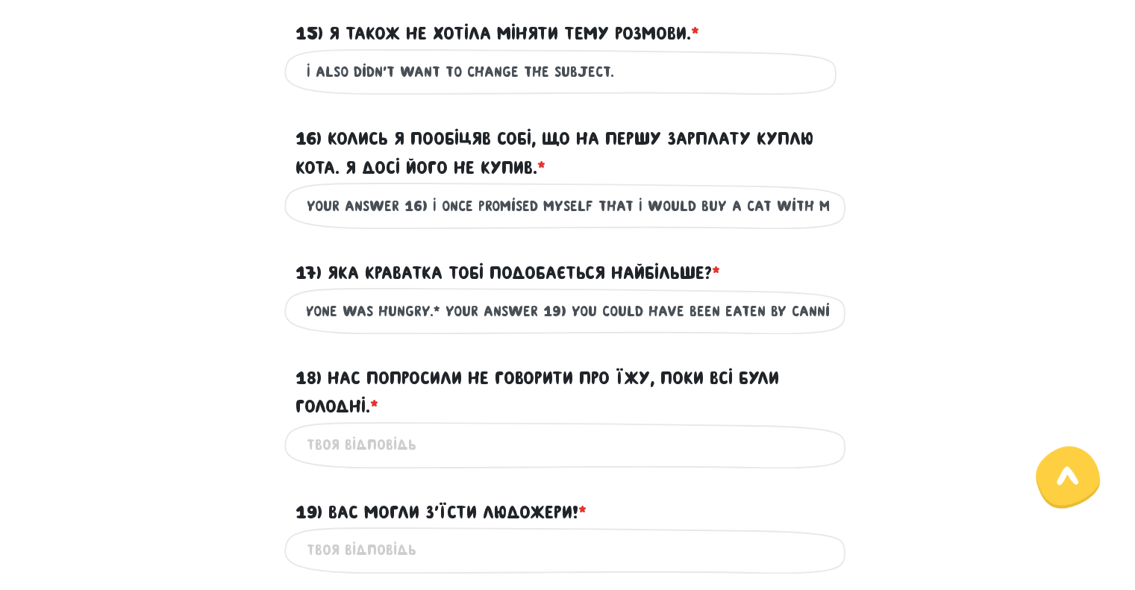
scroll to position [0, 0]
paste input "You could have been eaten by cannibals!"
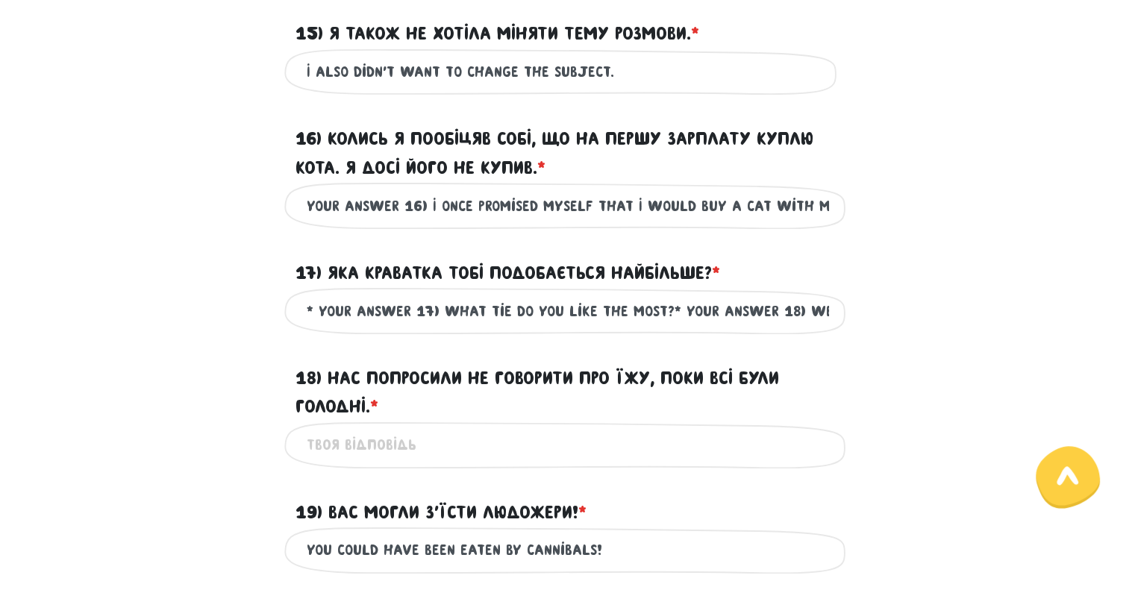
type input "You could have been eaten by cannibals!"
drag, startPoint x: 798, startPoint y: 337, endPoint x: 888, endPoint y: 350, distance: 91.3
click at [888, 334] on div "* Your answer 17) What tie do you like the most?* Your answer 18) We were asked…" at bounding box center [568, 310] width 851 height 47
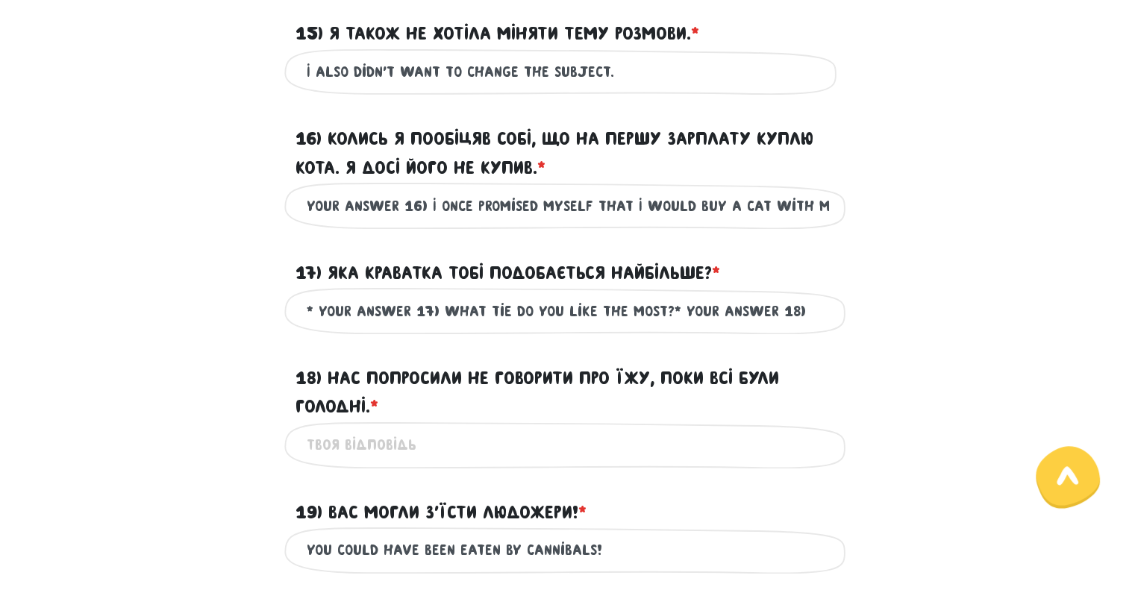
type input "* Your answer 17) What tie do you like the most?* Your answer 18)"
click at [370, 462] on input "18) Нас попросили не говорити про їжу, поки всі були голодні. * ?" at bounding box center [568, 445] width 523 height 34
paste input "We were asked not to talk about food while everyone was hungry.* Your answer 19…"
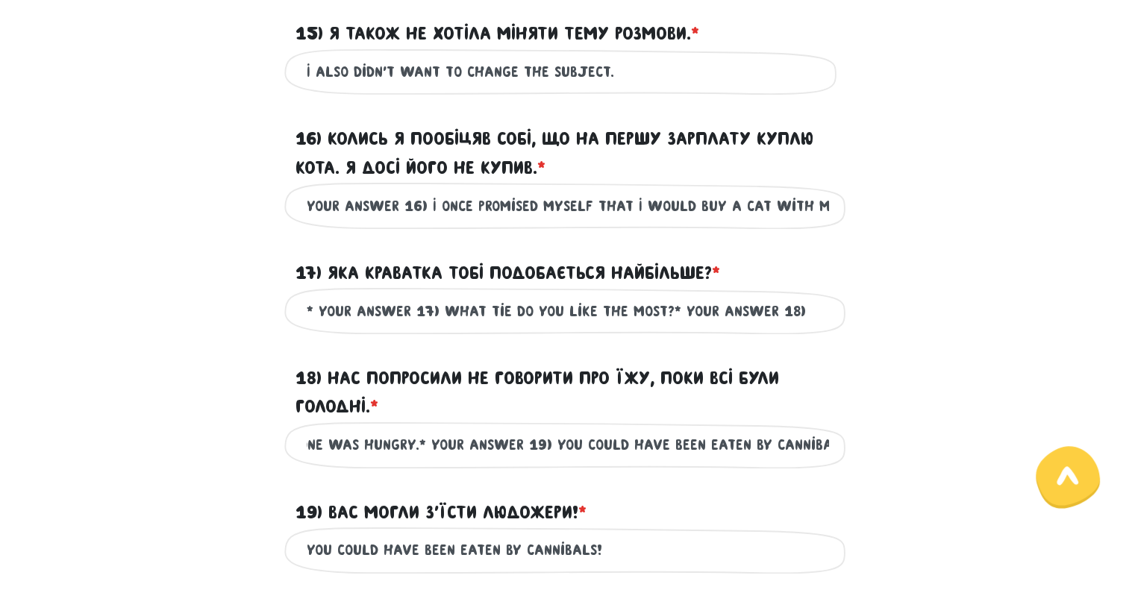
scroll to position [0, 381]
drag, startPoint x: 424, startPoint y: 470, endPoint x: 1134, endPoint y: 462, distance: 709.9
type input "We were asked not to talk about food while everyone was hungry."
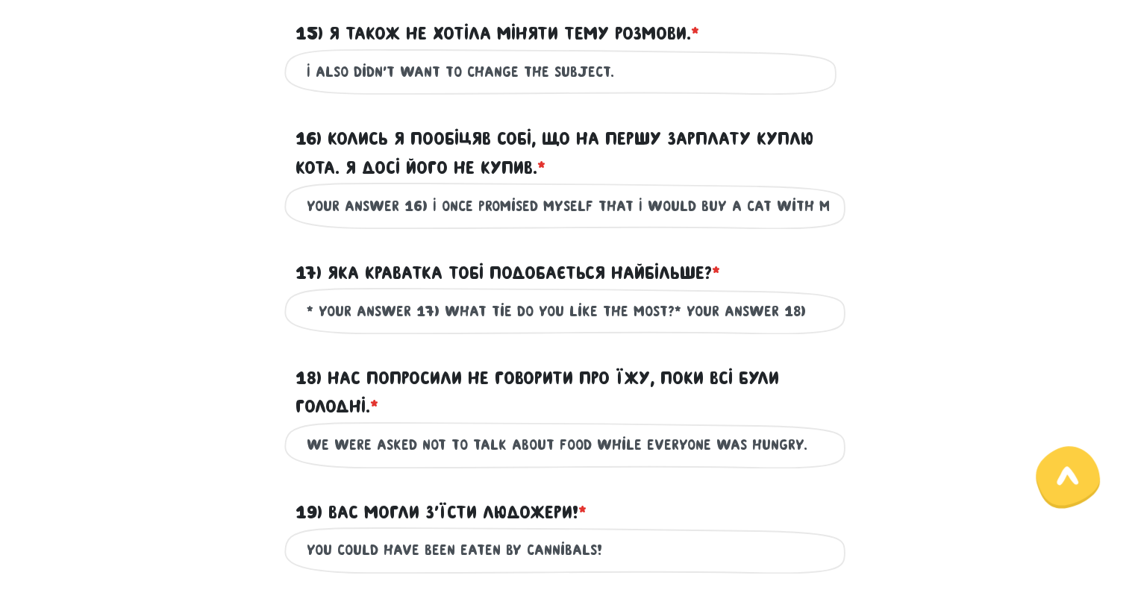
click at [801, 328] on input "* Your answer 17) What tie do you like the most?* Your answer 18)" at bounding box center [568, 311] width 523 height 34
drag, startPoint x: 378, startPoint y: 340, endPoint x: 240, endPoint y: 346, distance: 138.2
click at [245, 334] on div "* Your answer 17) What tie do you like the most? Це обов'язкове поле" at bounding box center [568, 310] width 851 height 47
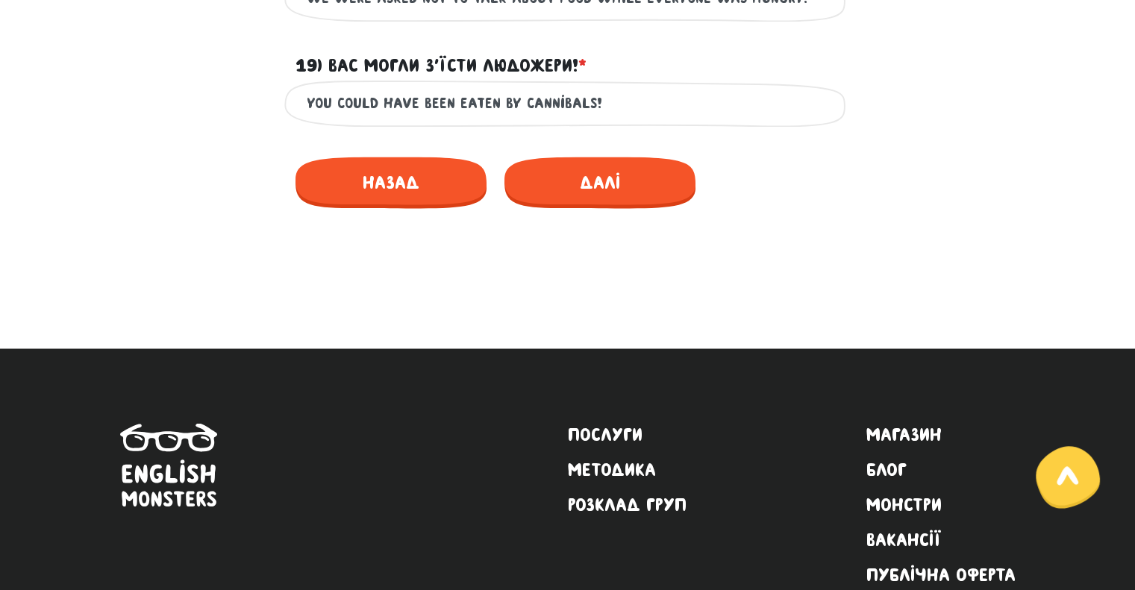
scroll to position [2531, 0]
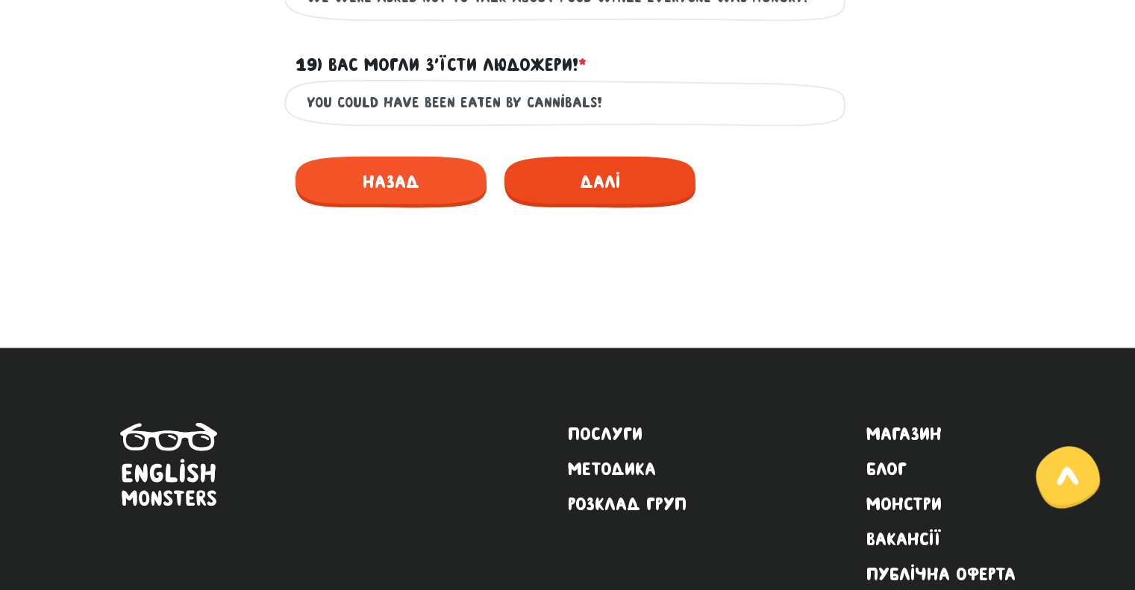
type input "What tie do you like the most?"
click at [573, 208] on span "Далі" at bounding box center [600, 182] width 191 height 52
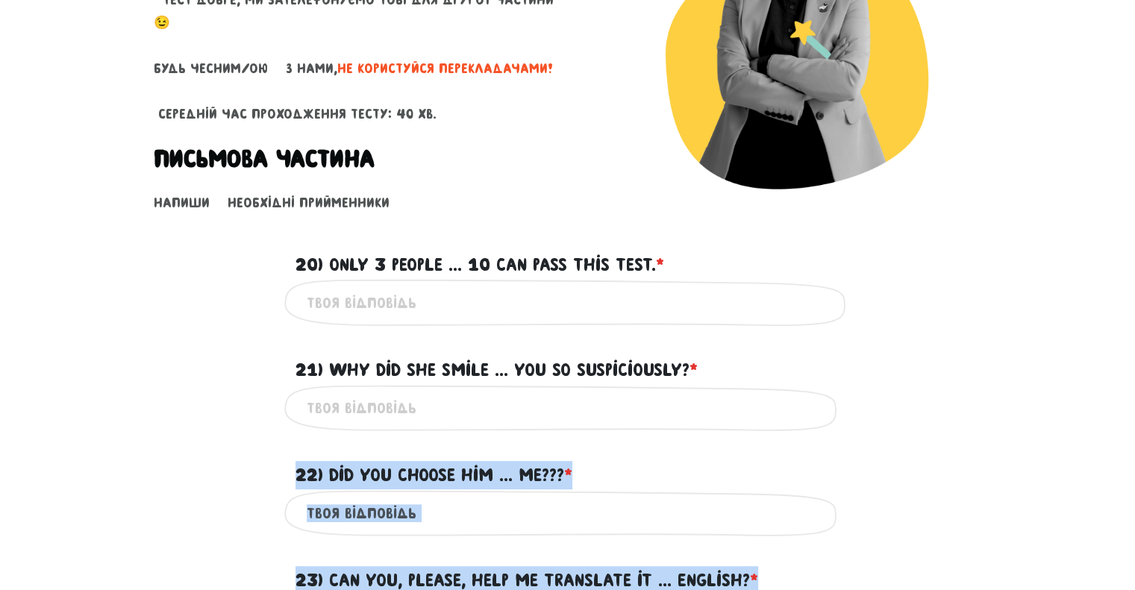
scroll to position [373, 0]
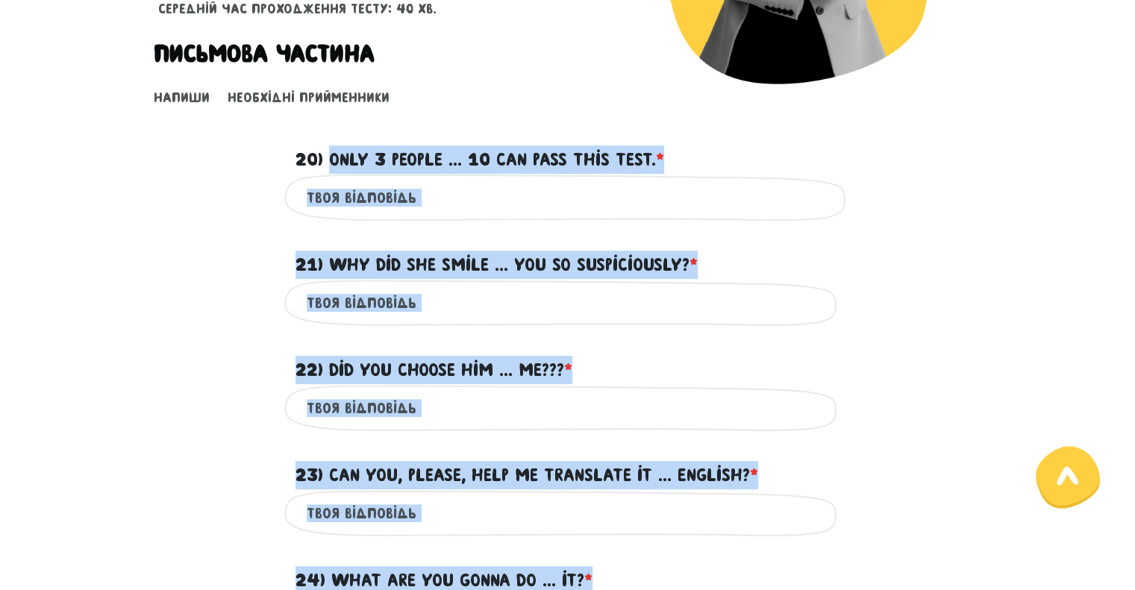
drag, startPoint x: 619, startPoint y: 331, endPoint x: 332, endPoint y: 149, distance: 339.6
click at [332, 149] on form "Тест для тічерів 4/7 Привіт! Цей тест складається з двох частин - письмової та …" at bounding box center [568, 332] width 829 height 1227
copy form "Lore 7 ipsumd ... 66 sit amet cons adip. * ? El sedd'eiusmo temp 37) Inc utl et…"
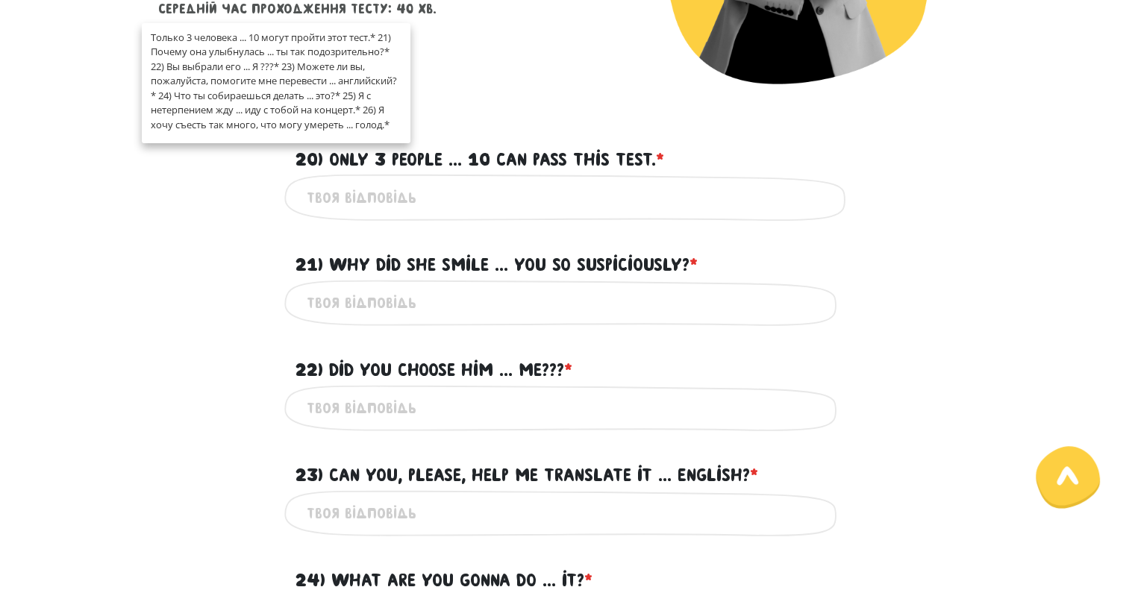
click at [463, 148] on label "20) Only 3 people ... 10 can pass this test. * ?" at bounding box center [480, 160] width 369 height 28
click at [463, 181] on input "20) Only 3 people ... 10 can pass this test. * ?" at bounding box center [568, 198] width 523 height 34
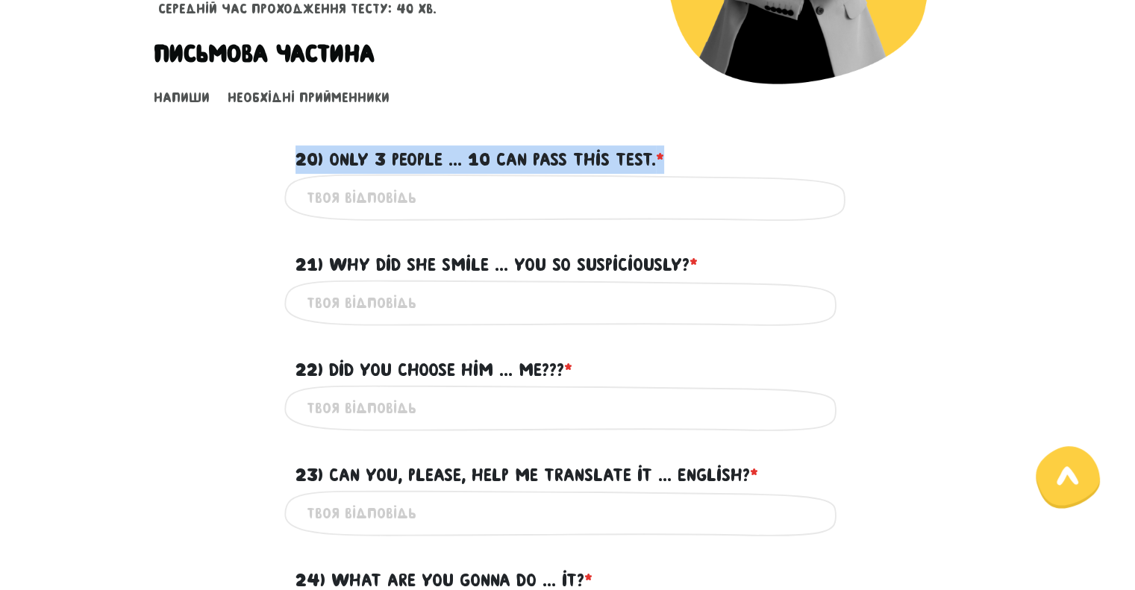
drag, startPoint x: 287, startPoint y: 149, endPoint x: 474, endPoint y: 202, distance: 194.9
click at [474, 202] on form "Тест для тічерів 4/7 Привіт! Цей тест складається з двох частин - письмової та …" at bounding box center [568, 332] width 829 height 1227
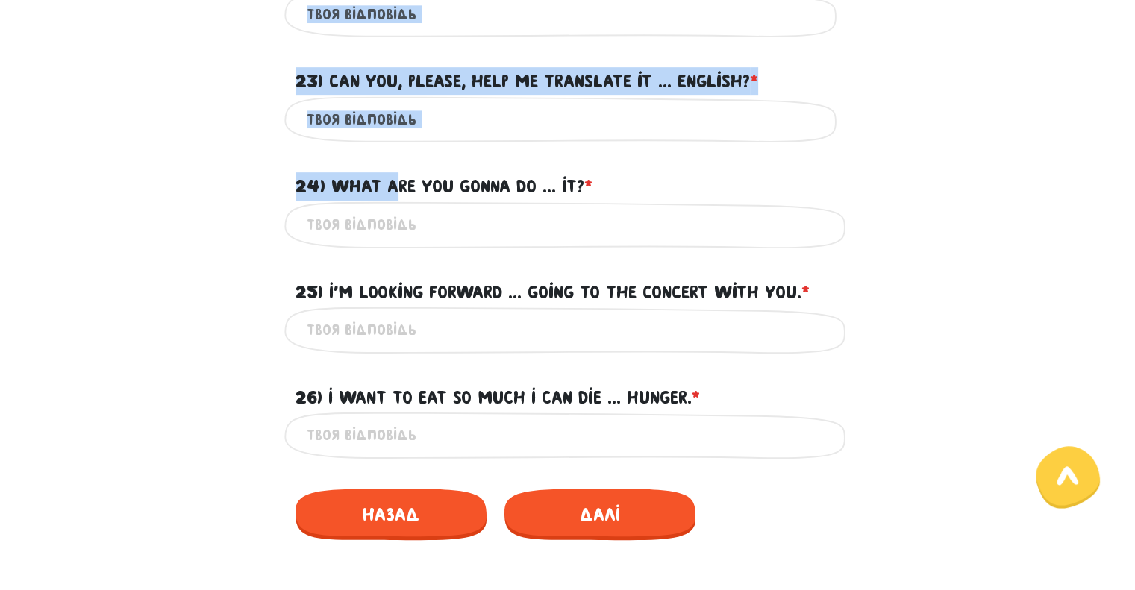
scroll to position [821, 0]
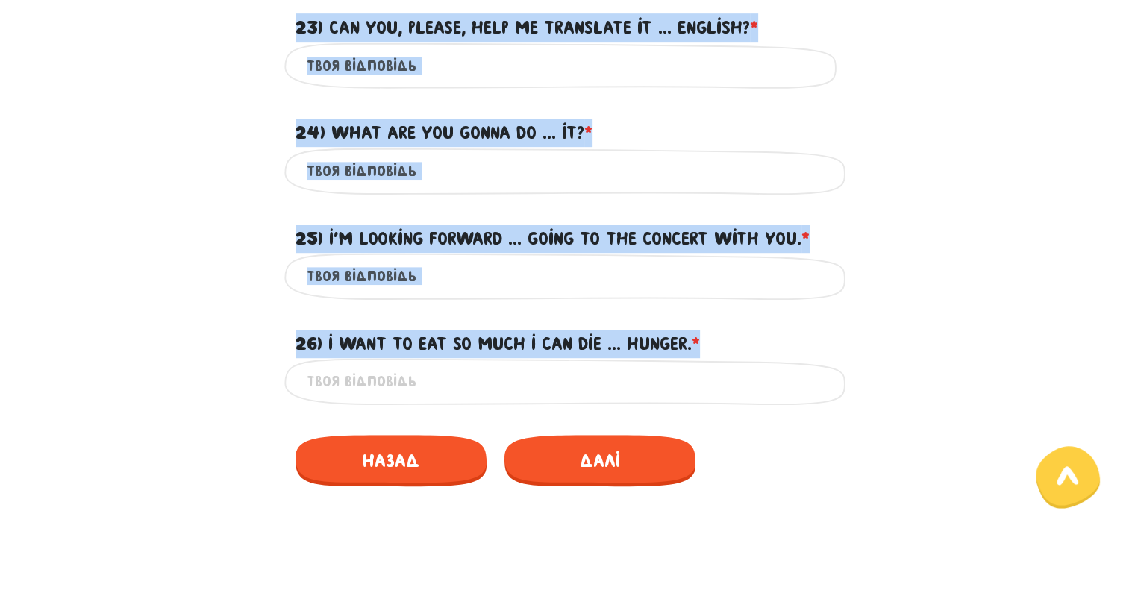
drag, startPoint x: 149, startPoint y: 83, endPoint x: 719, endPoint y: 339, distance: 624.5
copy form "Loremi dolorsita consectetur 40) Adip 2 elitse ... 75 doe temp inci utla. * ? E…"
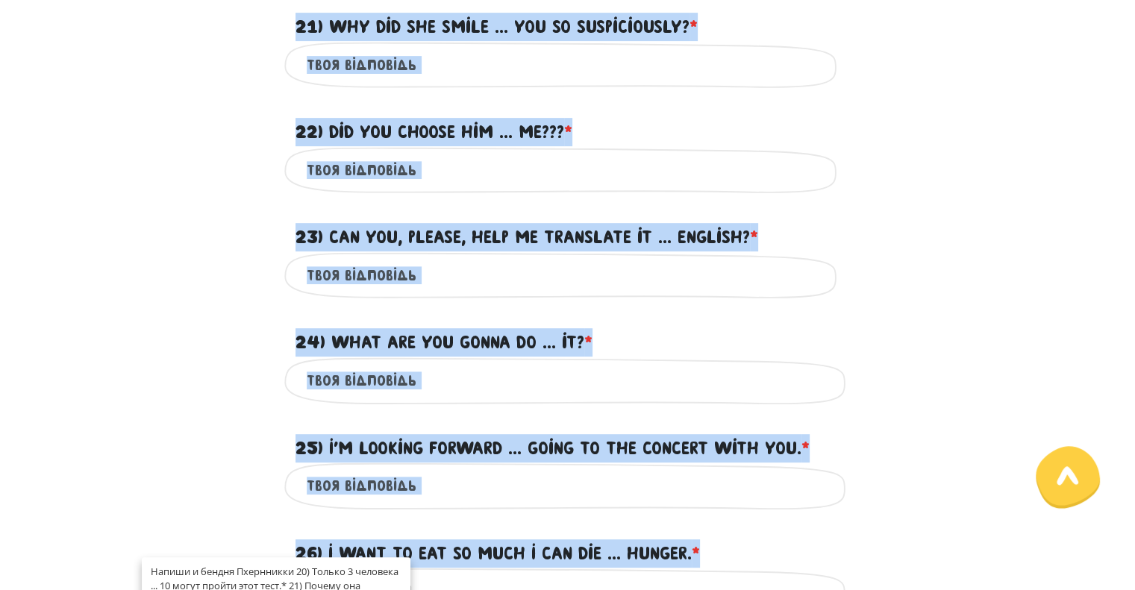
scroll to position [448, 0]
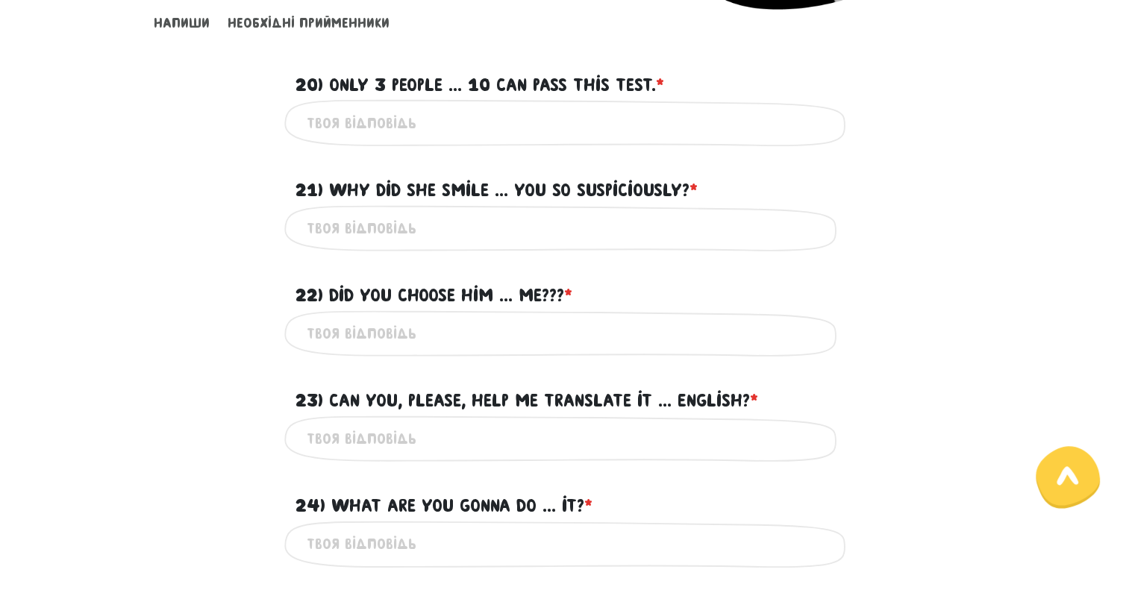
click at [412, 119] on input "20) Only 3 people ... 10 can pass this test. * ?" at bounding box center [568, 123] width 523 height 34
paste input "out of"
type input "out of"
click at [509, 215] on input "21) Why did she smile ... you so suspiciously? * ?" at bounding box center [568, 229] width 523 height 34
type input "at"
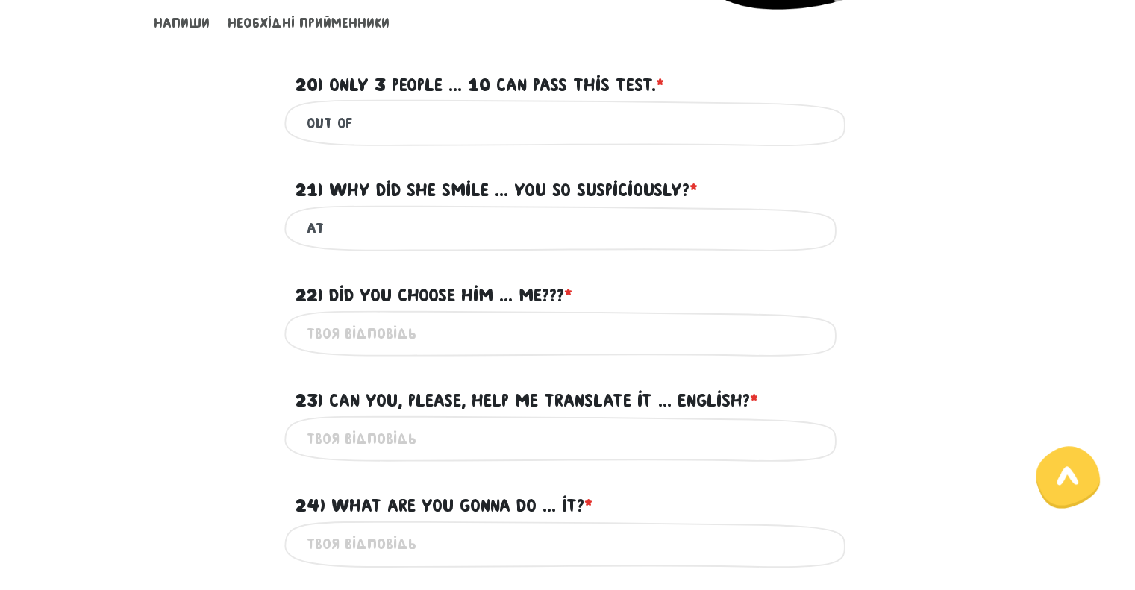
click at [412, 327] on input "22) Did you choose him ... me??? * ?" at bounding box center [568, 334] width 523 height 34
type input "over"
click at [406, 423] on input "23) Can you, please, help me translate it ... English? * ?" at bounding box center [568, 440] width 523 height 34
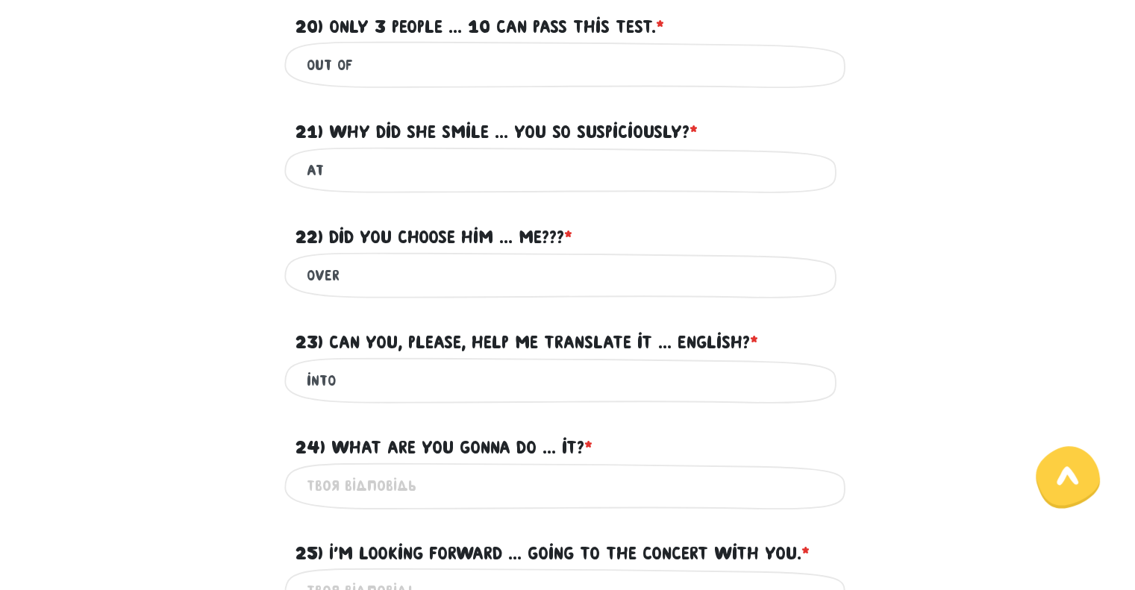
scroll to position [523, 0]
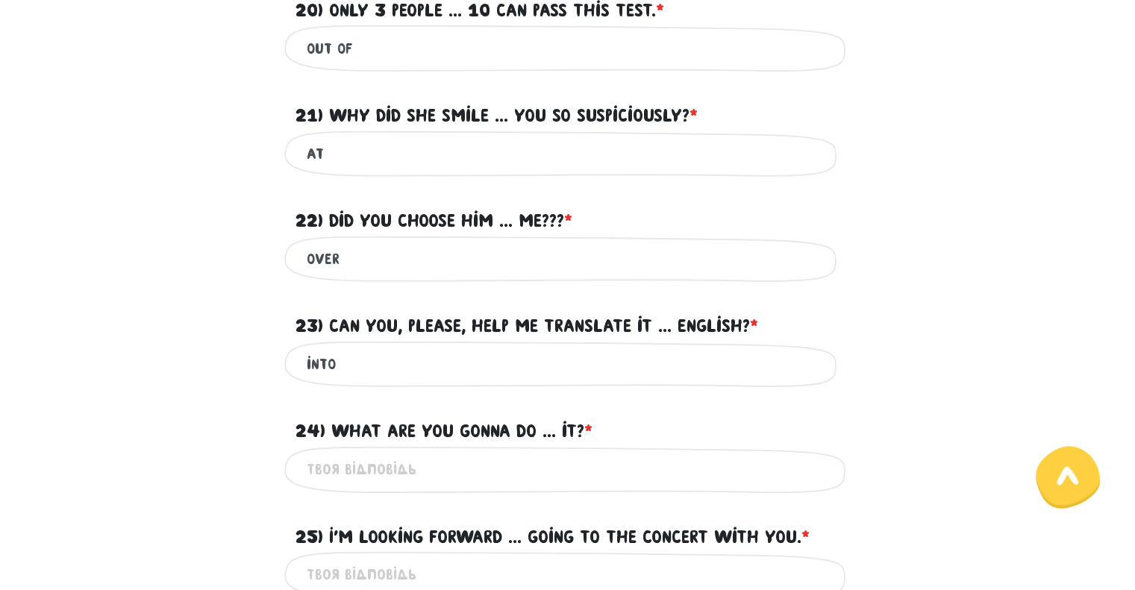
type input "into"
click at [378, 456] on input "24) What are you gonna do ... it? * ?" at bounding box center [568, 470] width 523 height 34
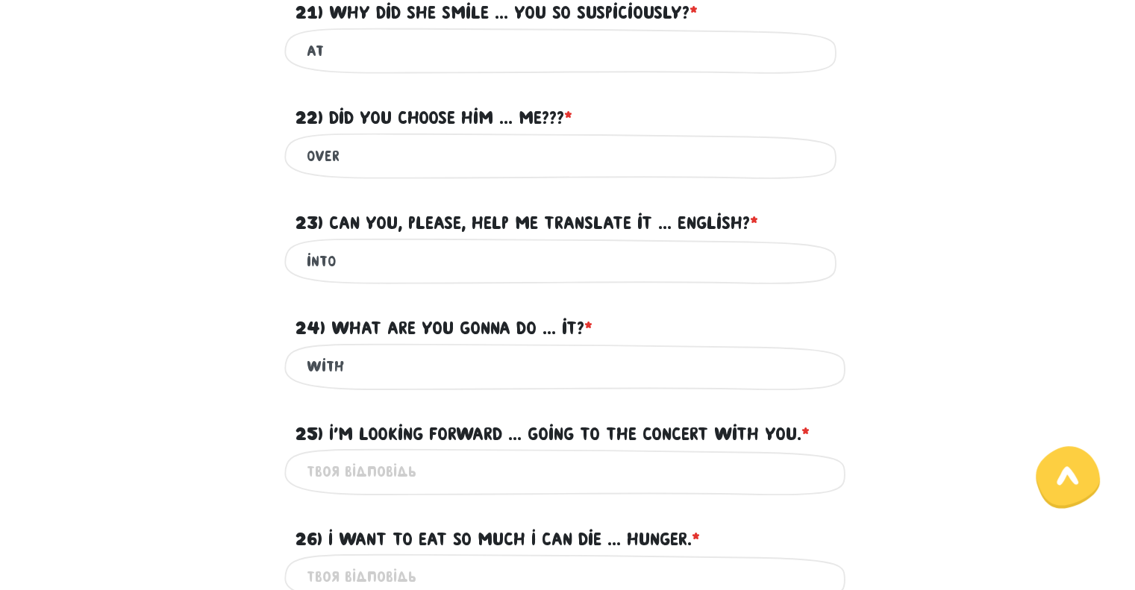
scroll to position [821, 0]
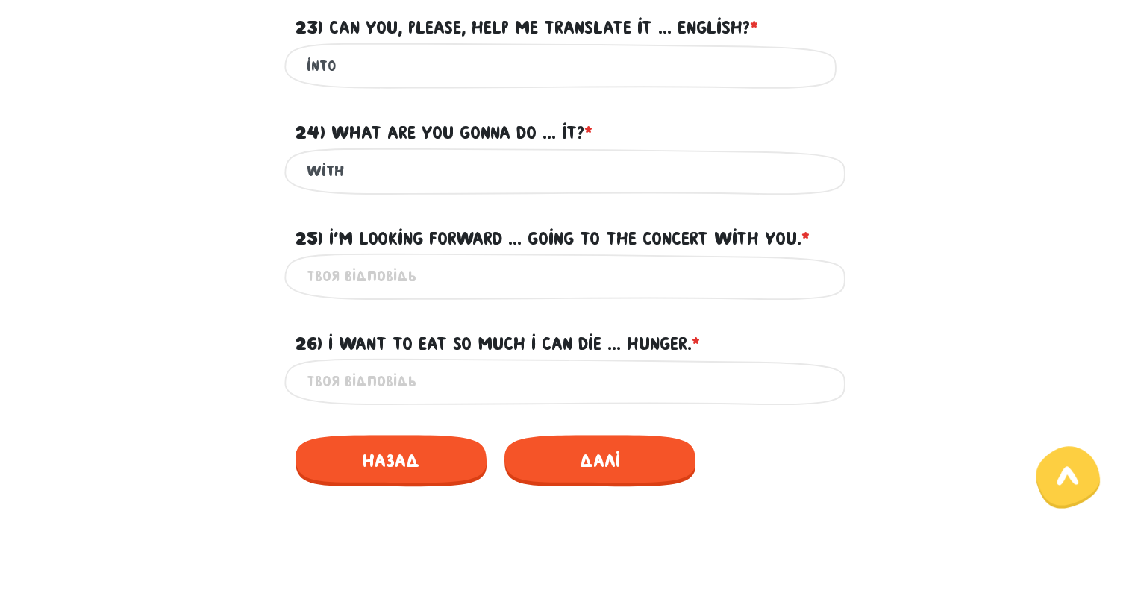
type input "with"
click at [391, 274] on input "25) I'm looking forward ... going to the concert with you. * ?" at bounding box center [568, 277] width 523 height 34
type input "to"
click at [502, 384] on input "26) I want to eat so much I can die ... hunger. * ?" at bounding box center [568, 382] width 523 height 34
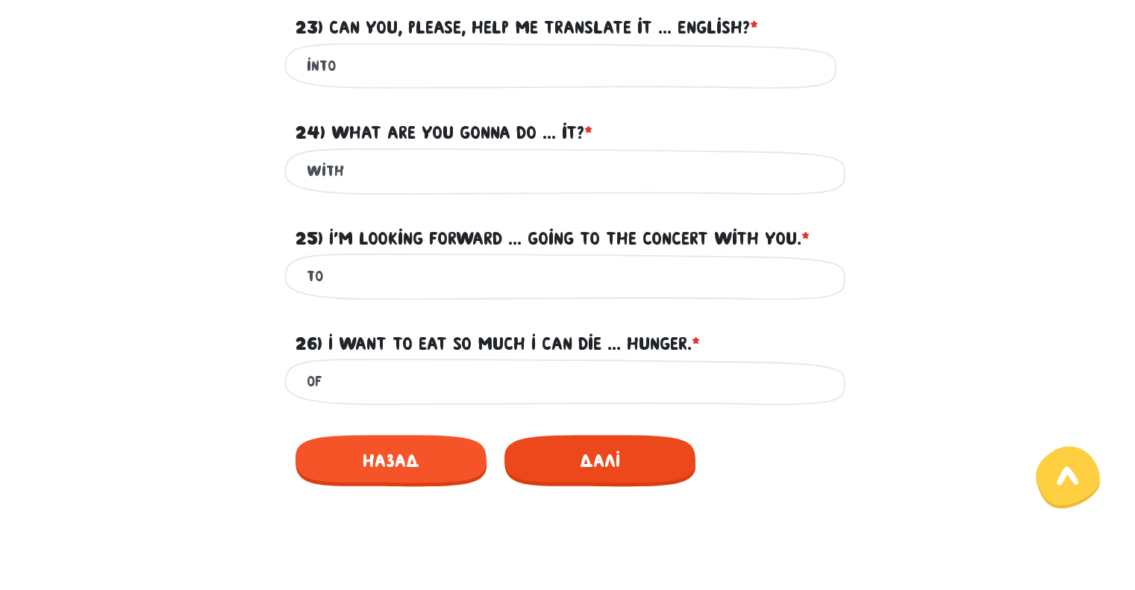
type input "of"
click at [641, 450] on span "Далі" at bounding box center [600, 461] width 191 height 52
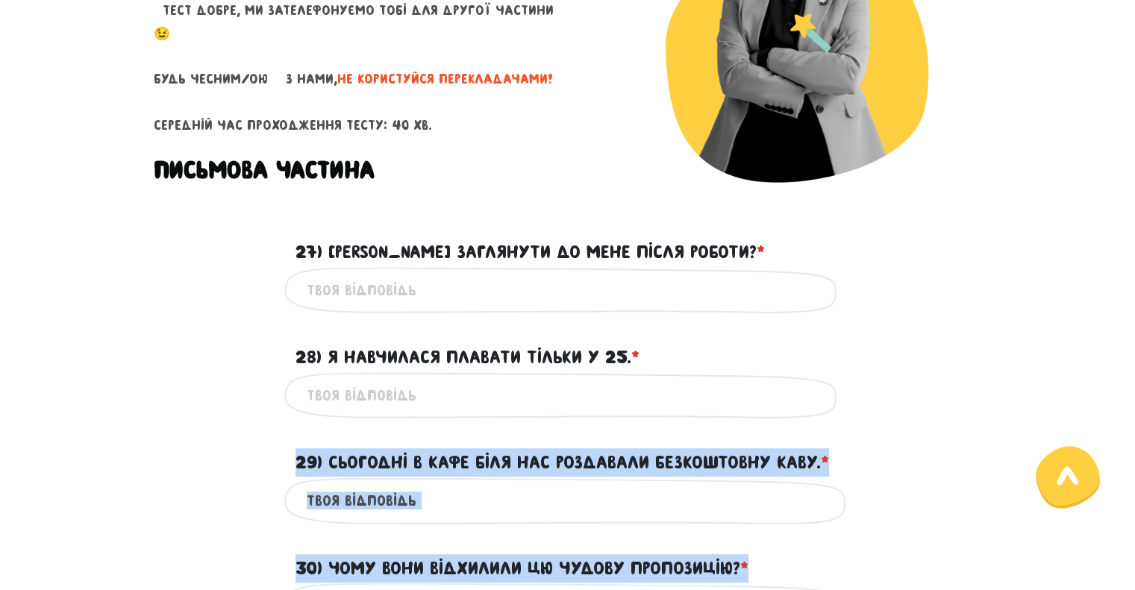
scroll to position [373, 0]
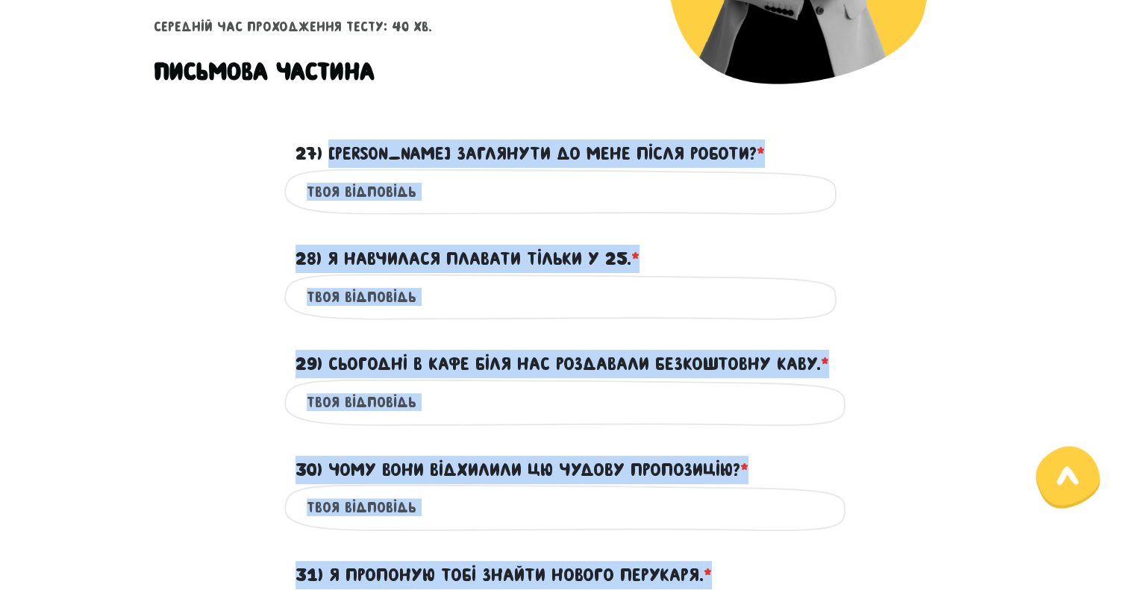
drag, startPoint x: 603, startPoint y: 299, endPoint x: 334, endPoint y: 163, distance: 300.8
click at [334, 163] on form "Тест для тічерів 5/7 Привіт! Цей тест складається з двох частин - письмової та …" at bounding box center [568, 502] width 829 height 1566
copy form "Lorem ipsumdolo si amet conse adipis? * ? El sedd'eiusmo temp 62) I utlaboree d…"
click at [418, 165] on label "27) [PERSON_NAME] заглянути до мене після роботи? * ?" at bounding box center [531, 154] width 470 height 28
click at [418, 175] on input "27) [PERSON_NAME] заглянути до мене після роботи? * ?" at bounding box center [568, 192] width 523 height 34
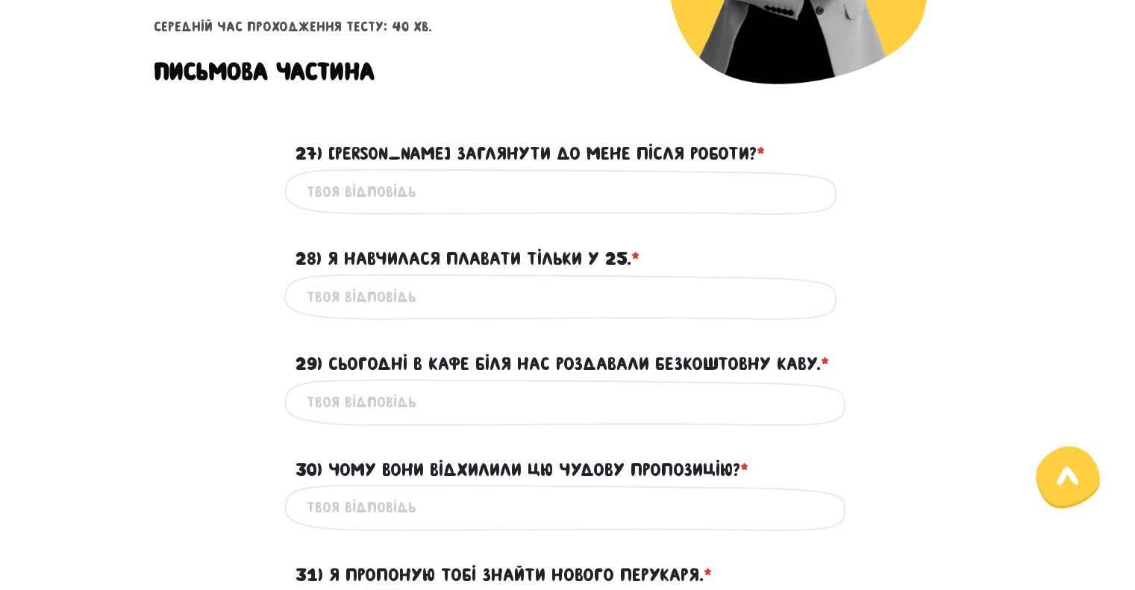
click at [435, 193] on input "27) [PERSON_NAME] заглянути до мене після роботи? * ?" at bounding box center [568, 192] width 523 height 34
paste input "Can you come over after work?* Your answer 28) I only learned to swim when I wa…"
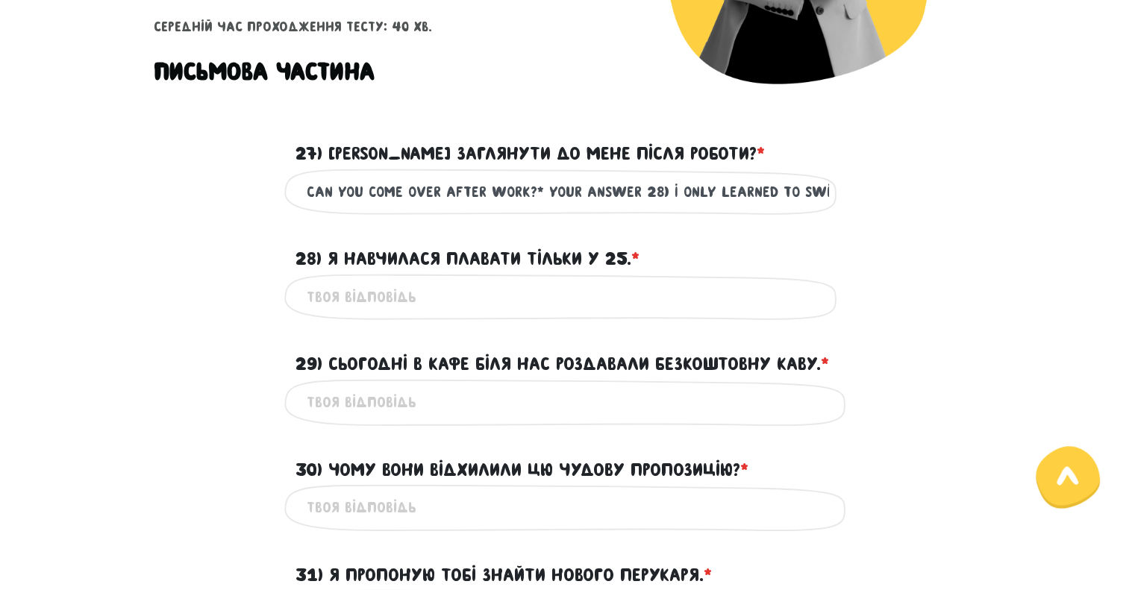
scroll to position [0, 3586]
drag, startPoint x: 526, startPoint y: 188, endPoint x: 822, endPoint y: 191, distance: 296.4
click at [822, 191] on input "Can you come over after work?* Your answer 28) I only learned to swim when I wa…" at bounding box center [568, 192] width 523 height 34
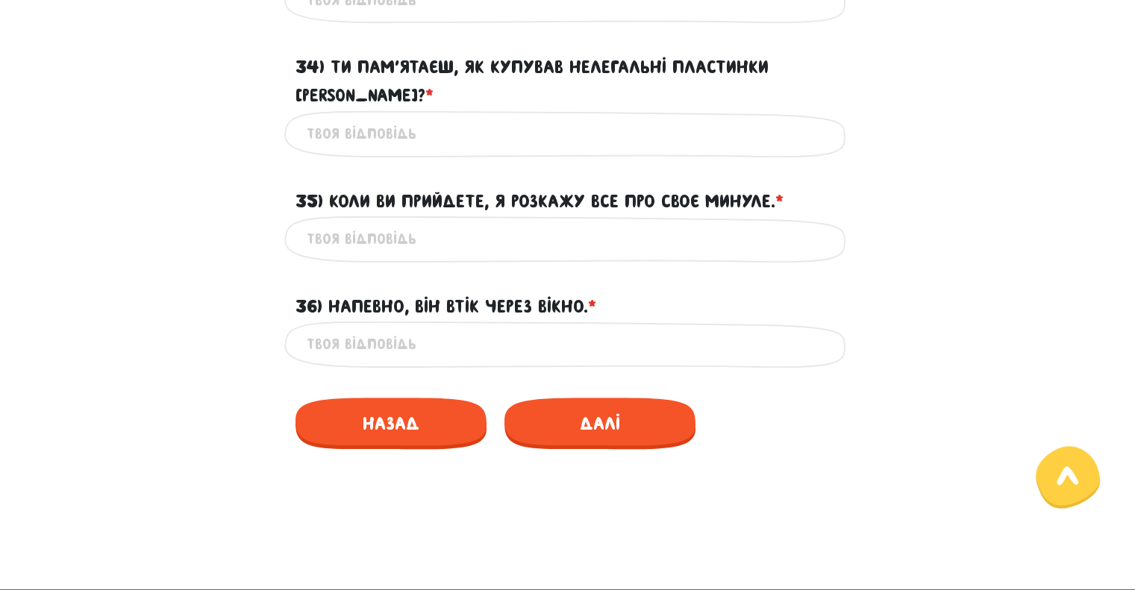
scroll to position [1269, 0]
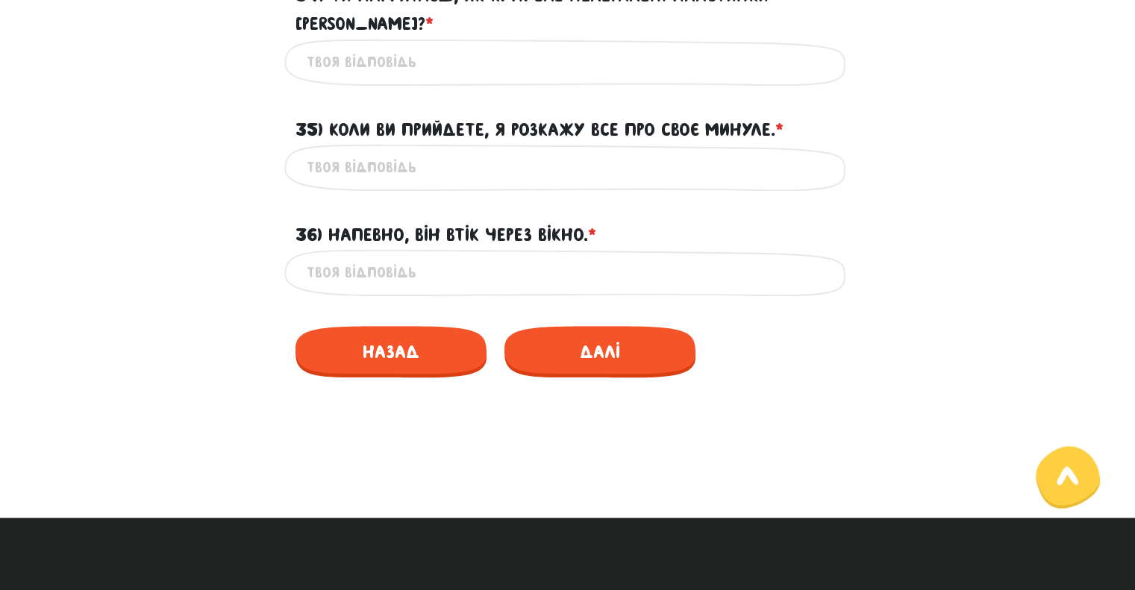
type input "Can you come over after work?* Your answer 28) I only learned to swim when I wa…"
click at [384, 256] on input "36) Напевно, він втік через вікно. * ?" at bounding box center [568, 273] width 523 height 34
paste input "He probably escaped through the window."
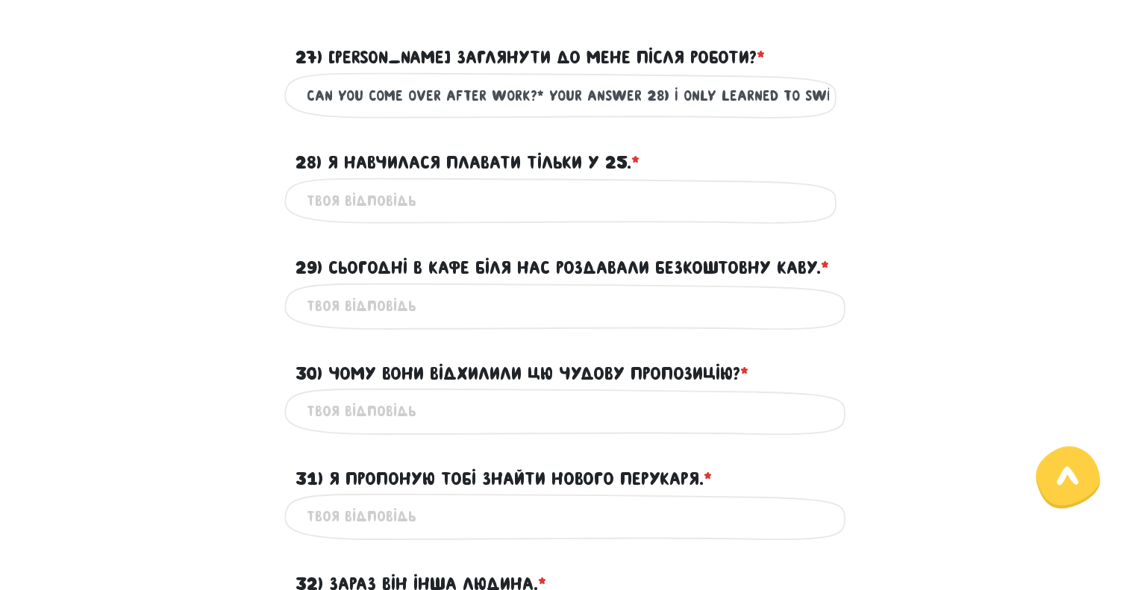
scroll to position [299, 0]
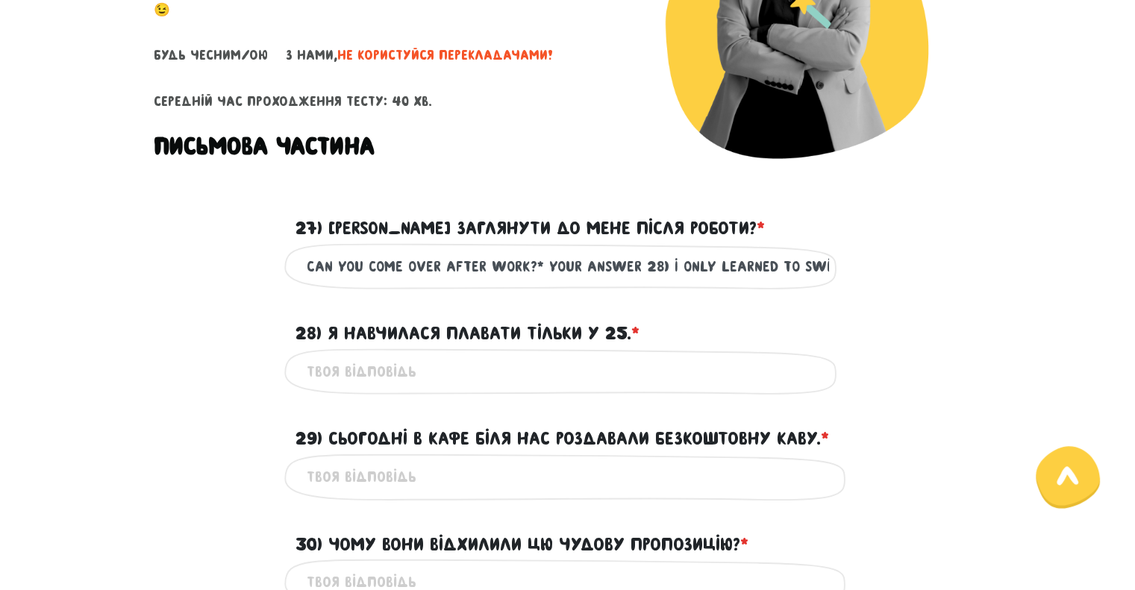
type input "He probably escaped through the window."
drag, startPoint x: 664, startPoint y: 264, endPoint x: 635, endPoint y: 266, distance: 28.4
click at [635, 266] on input "Can you come over after work?* Your answer 28) I only learned to swim when I wa…" at bounding box center [568, 267] width 523 height 34
click at [657, 263] on input "Can you come over after work?* Your answer 28) I only learned to swim when I wa…" at bounding box center [568, 267] width 523 height 34
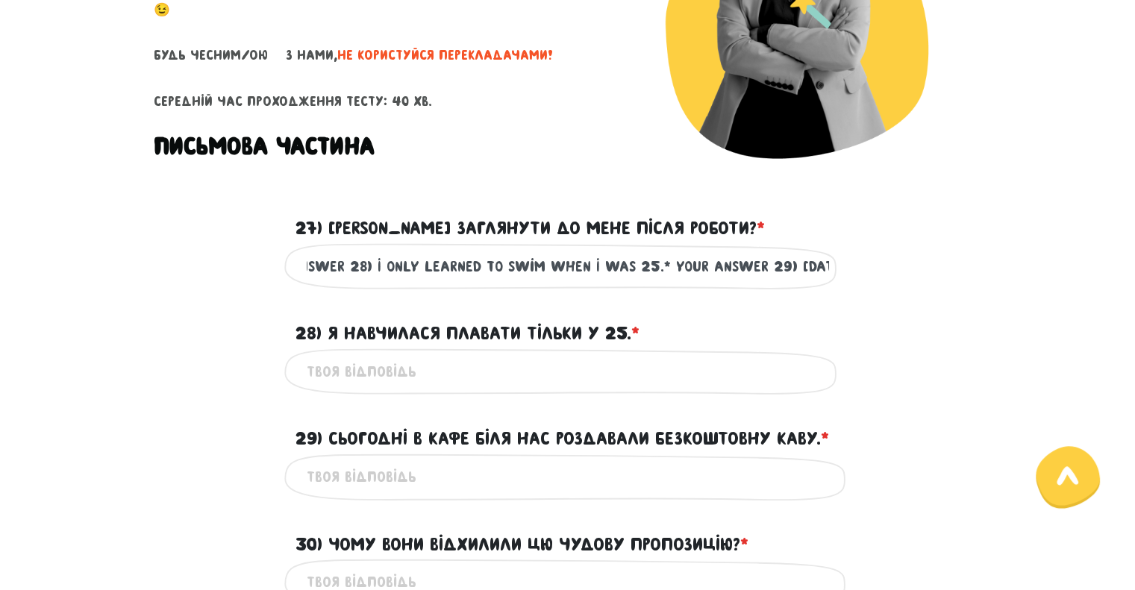
drag, startPoint x: 643, startPoint y: 263, endPoint x: 364, endPoint y: 268, distance: 279.2
click at [364, 268] on input "Can you come over after work?* Your answer 28) I only learned to swim when I wa…" at bounding box center [568, 267] width 523 height 34
type input "Can you come over after work?* Your answer 28) * Your answer 29) [DATE] the caf…"
click at [360, 368] on input "28) Я навчилася плавати тільки у 25. * ?" at bounding box center [568, 372] width 523 height 34
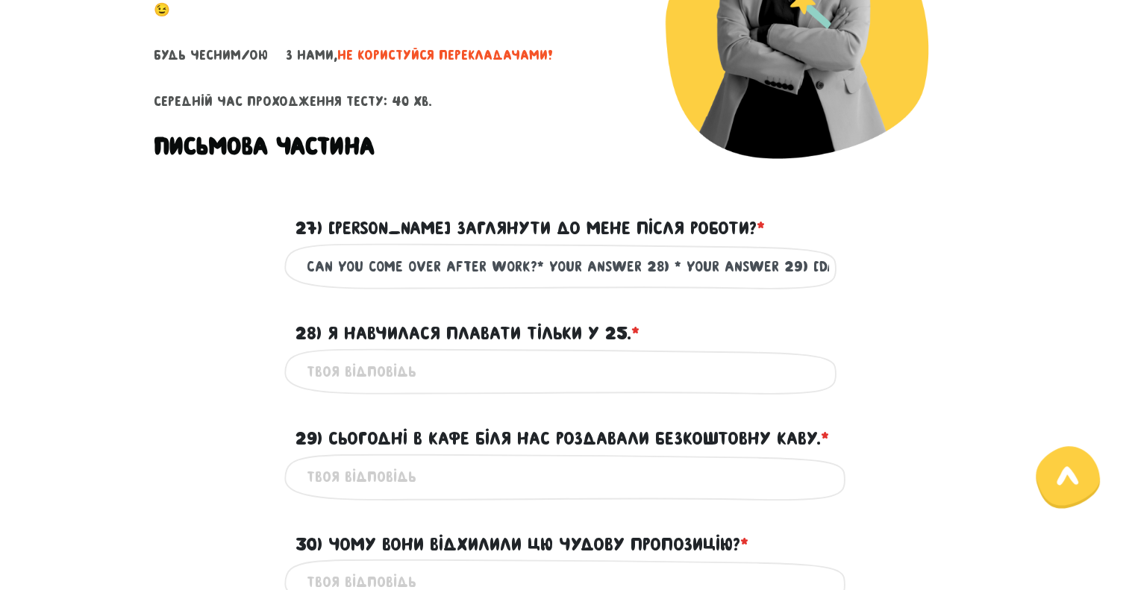
paste input "I only learned to swim when I was 25."
type input "I only learned to swim when I was 25."
drag, startPoint x: 802, startPoint y: 265, endPoint x: 458, endPoint y: 277, distance: 344.3
click at [458, 277] on input "Can you come over after work?* Your answer 28) * Your answer 29) [DATE] the caf…" at bounding box center [568, 267] width 523 height 34
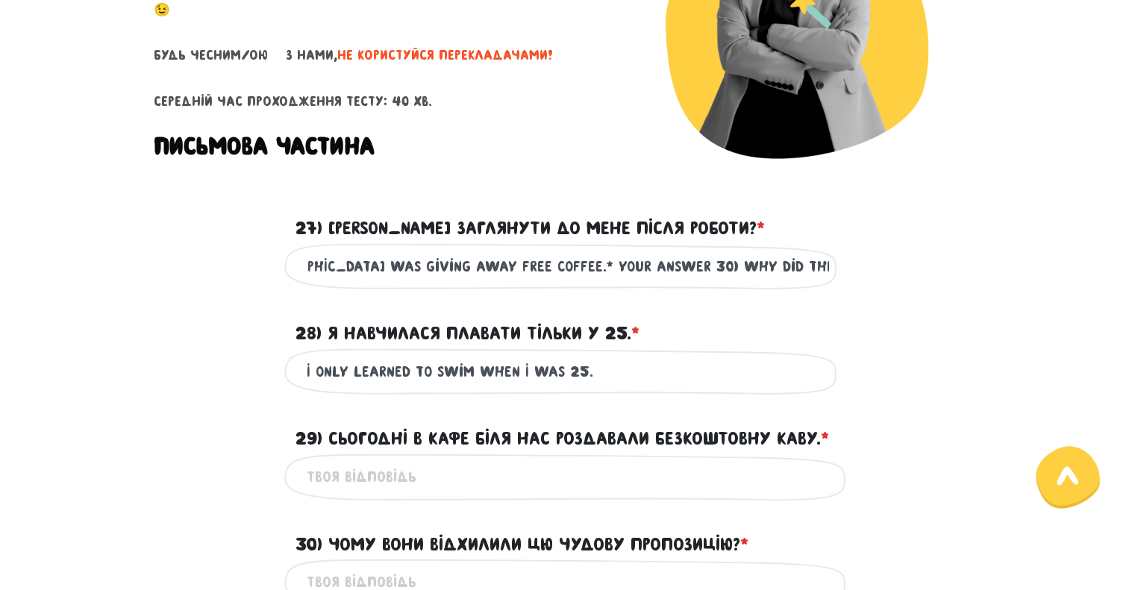
click at [431, 470] on input "29) Сьогодні в кафе біля нас роздавали безкоштовну каву. * ?" at bounding box center [568, 478] width 523 height 34
paste input "[DATE] the cafe near [GEOGRAPHIC_DATA] was giving away free coffee."
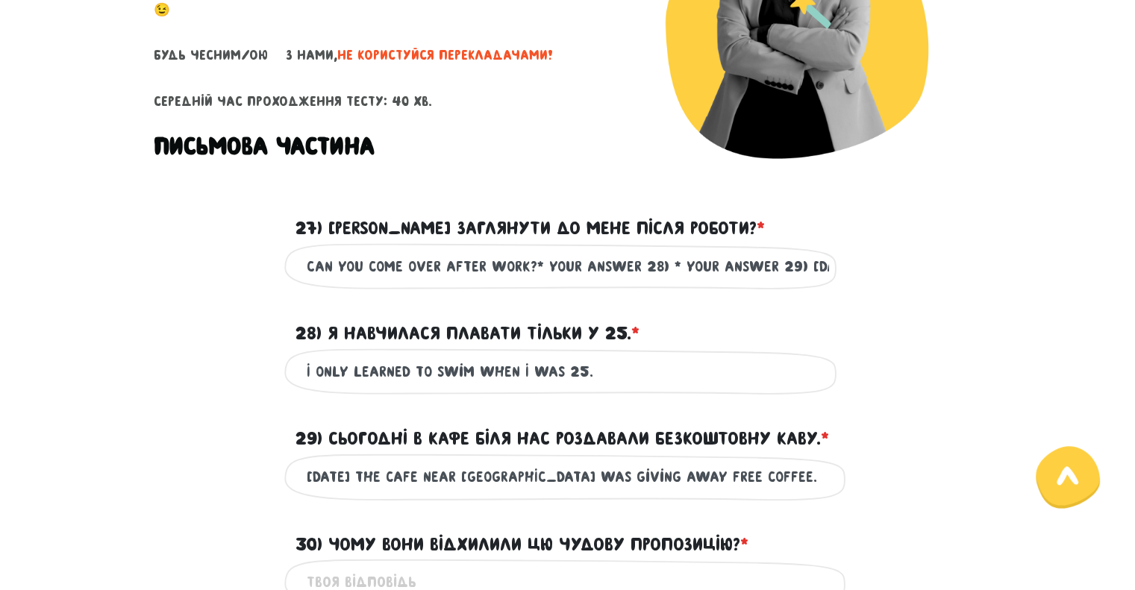
type input "[DATE] the cafe near [GEOGRAPHIC_DATA] was giving away free coffee."
drag, startPoint x: 800, startPoint y: 267, endPoint x: 398, endPoint y: 274, distance: 402.4
click at [398, 274] on input "Can you come over after work?* Your answer 28) * Your answer 29) [DATE] the caf…" at bounding box center [568, 267] width 523 height 34
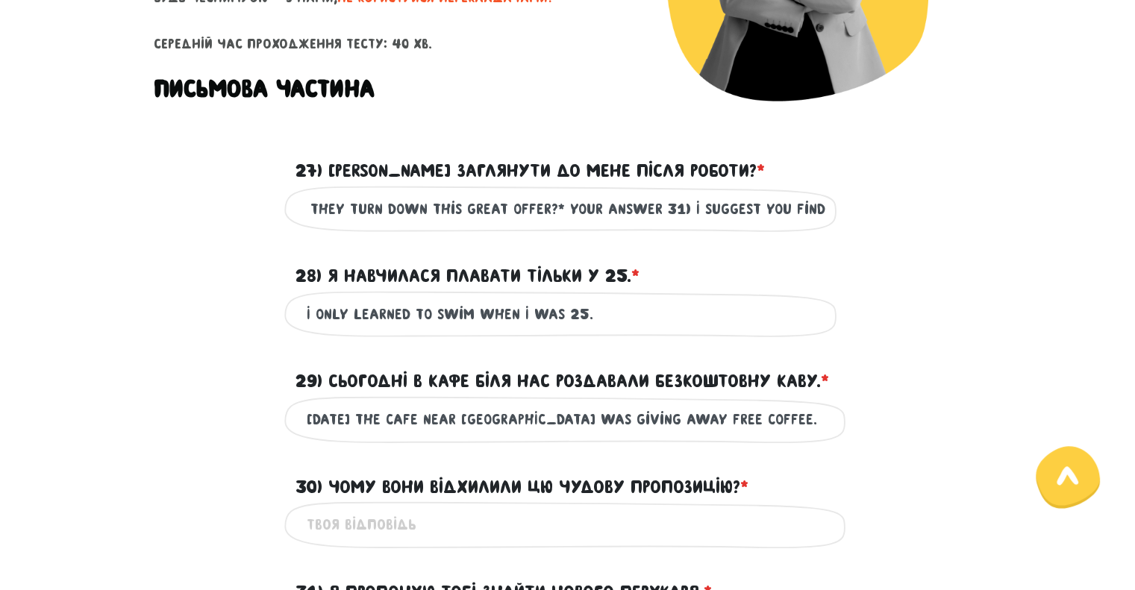
scroll to position [448, 0]
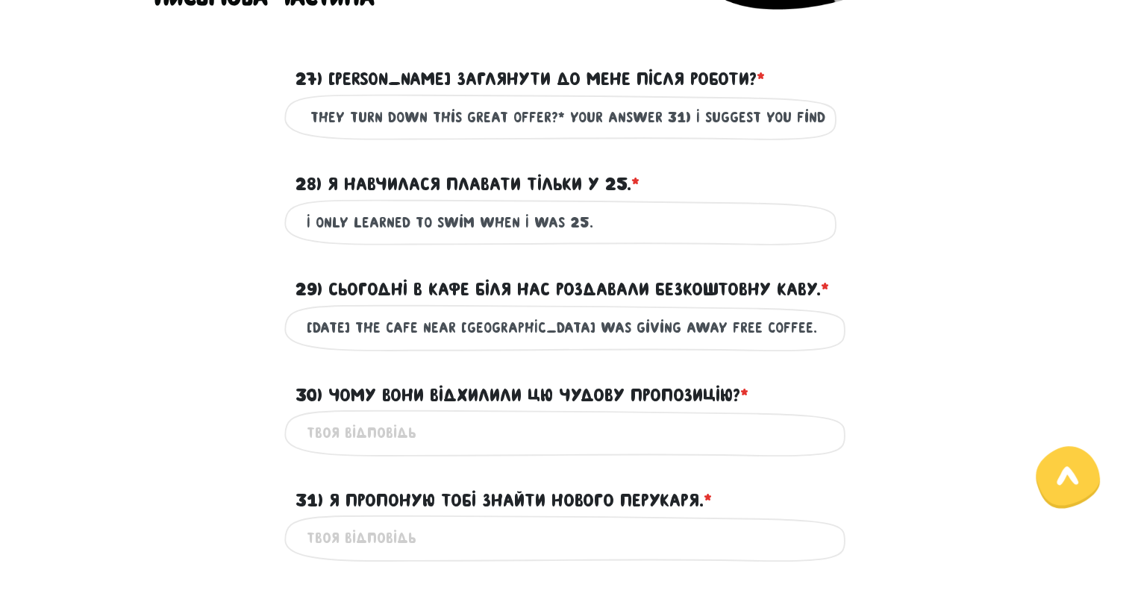
click at [433, 433] on input "30) Чому вони відхилили цю чудову пропозицію? * ?" at bounding box center [568, 434] width 523 height 34
paste input "[DATE] the cafe near [GEOGRAPHIC_DATA] was giving away free coffee.* Your answe…"
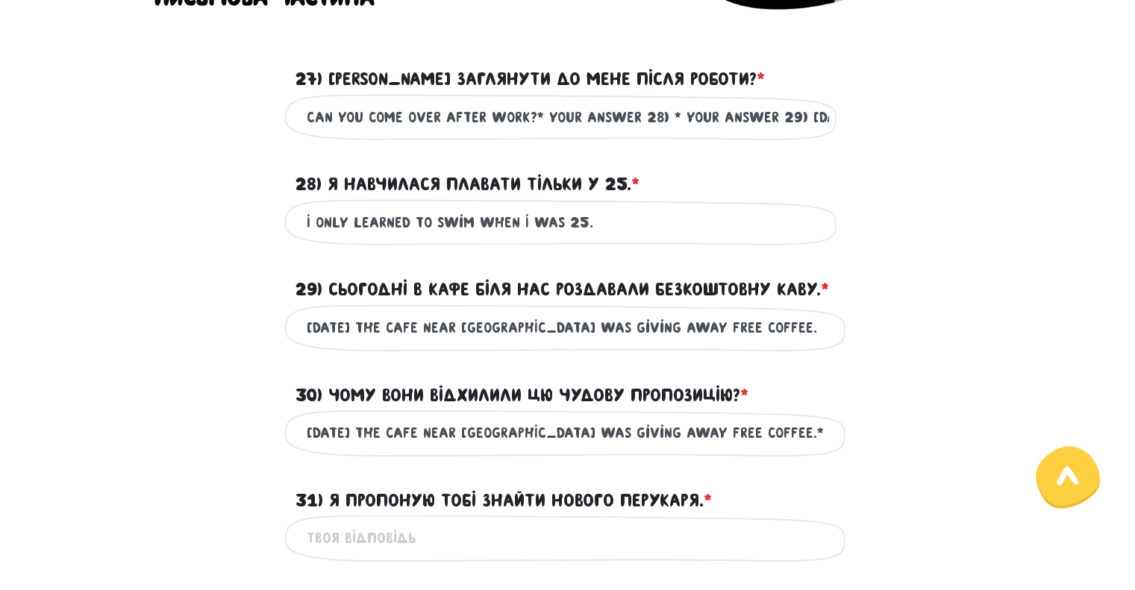
drag, startPoint x: 402, startPoint y: 428, endPoint x: 108, endPoint y: 429, distance: 293.4
click at [108, 429] on main "Увага! При перезавантаженні цієї сторінки ваші відповіді зберігаються на деякий…" at bounding box center [567, 490] width 1135 height 1727
drag, startPoint x: 228, startPoint y: 423, endPoint x: 194, endPoint y: 423, distance: 33.6
click at [196, 423] on div "Your answer 30) Why did they turn down this great offer? Це обов'язкове поле" at bounding box center [568, 433] width 851 height 47
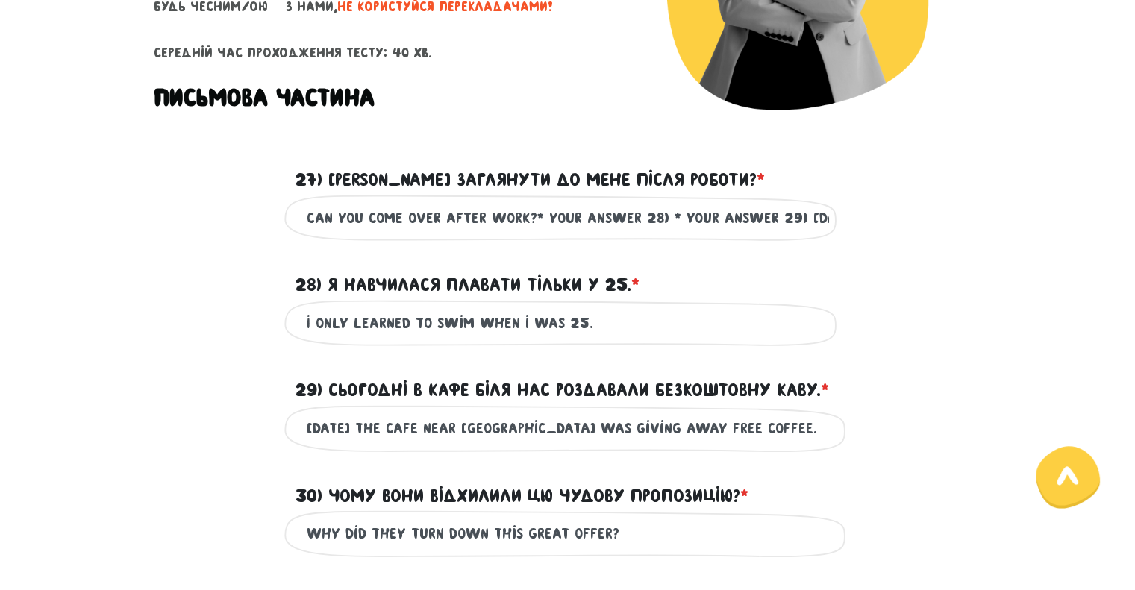
scroll to position [224, 0]
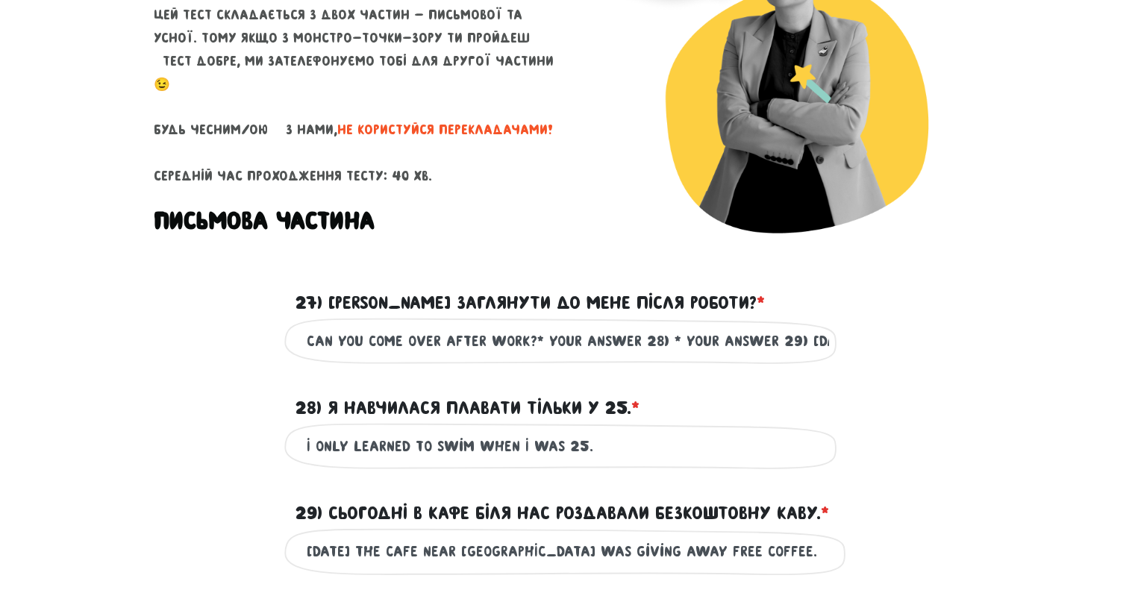
type input "Why did they turn down this great offer?"
drag, startPoint x: 529, startPoint y: 340, endPoint x: 1146, endPoint y: 338, distance: 616.6
click at [1135, 338] on html "Методика" at bounding box center [567, 71] width 1135 height 590
click at [621, 340] on input "Can you come over after work?* Your answer 28) * Your answer 29) [DATE] the caf…" at bounding box center [568, 342] width 523 height 34
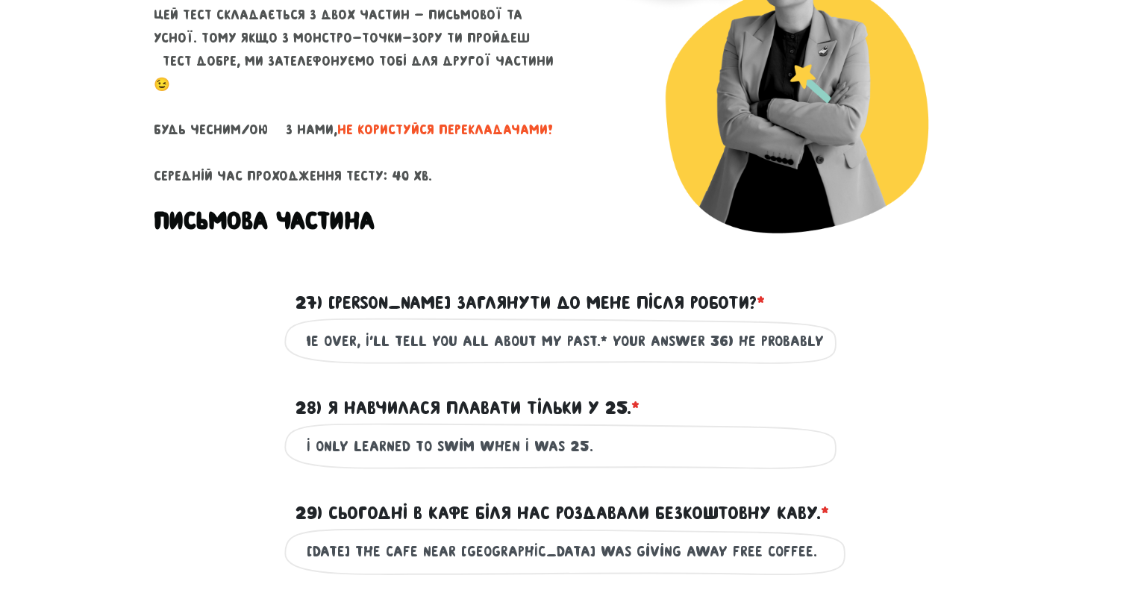
click at [536, 342] on input "Can you come over after work?* Your answer 28) * Your answer 29) [DATE] the caf…" at bounding box center [568, 342] width 523 height 34
drag, startPoint x: 524, startPoint y: 340, endPoint x: 821, endPoint y: 337, distance: 297.1
click at [821, 337] on input "Can you come over after work?* Your answer 28) * Your answer 29) [DATE] the caf…" at bounding box center [568, 342] width 523 height 34
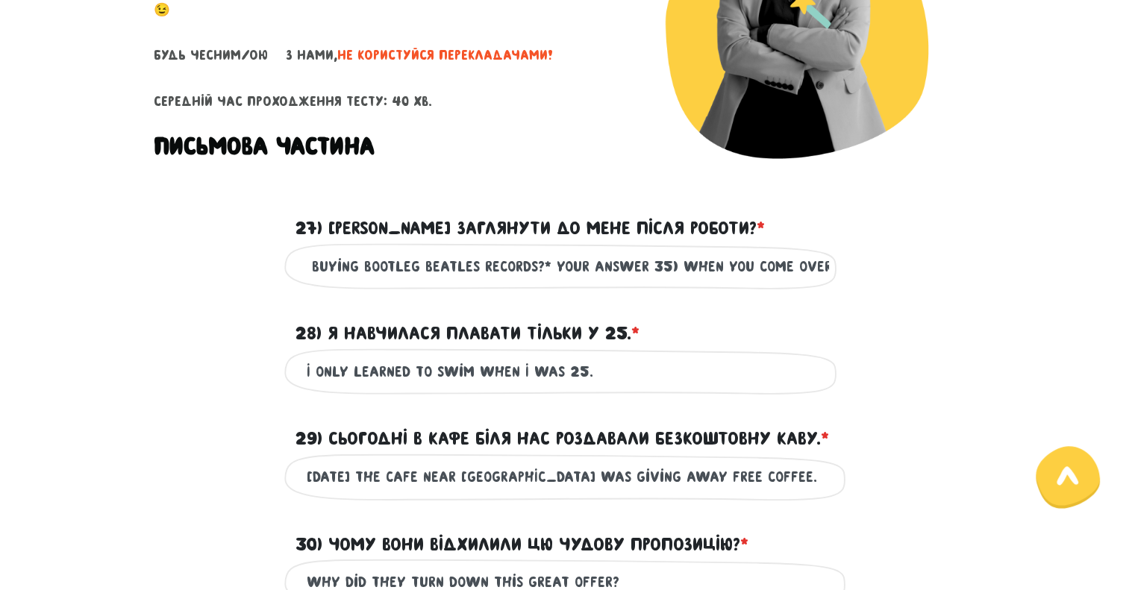
scroll to position [0, 2773]
drag, startPoint x: 696, startPoint y: 268, endPoint x: 548, endPoint y: 259, distance: 148.8
click at [548, 259] on input "Can you come over after work?* Your answer 28) * Your answer 29) [DATE] the caf…" at bounding box center [568, 267] width 523 height 34
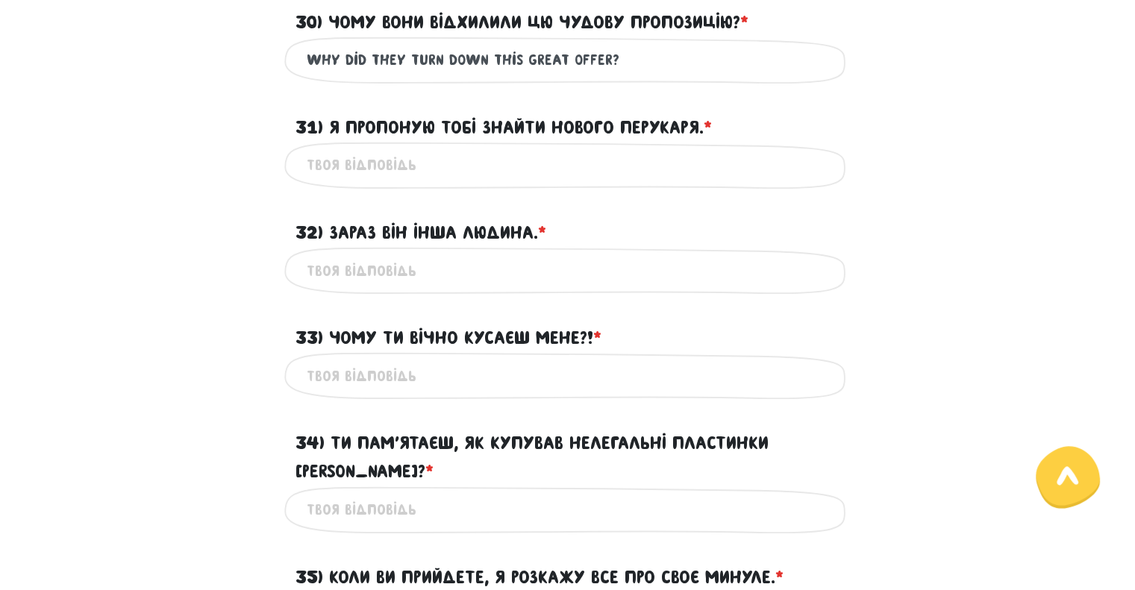
scroll to position [1120, 0]
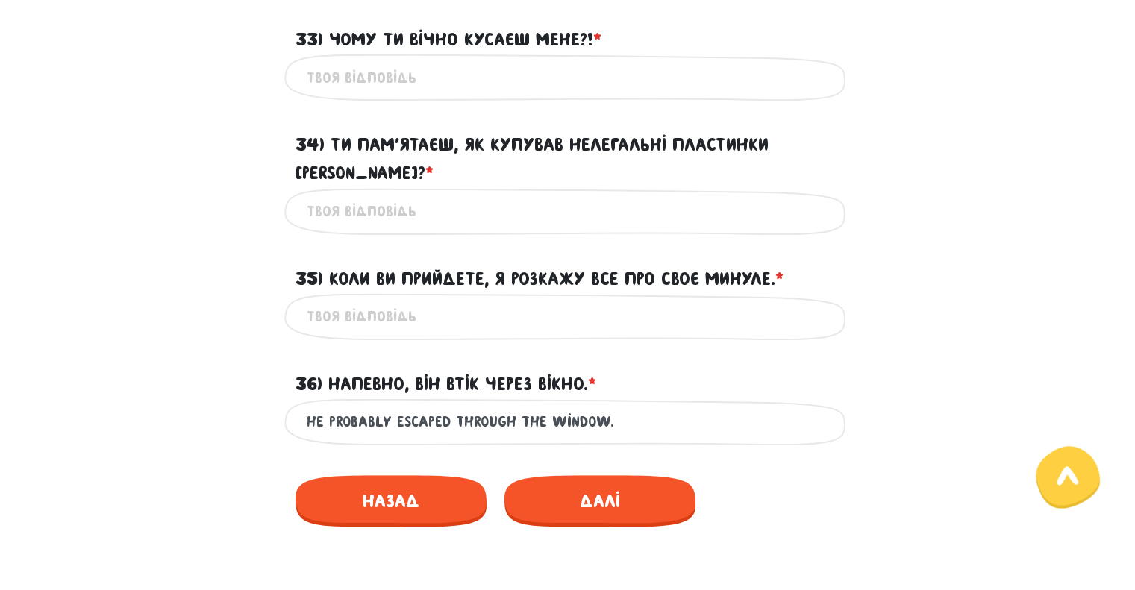
type input "Can you come over after work?* Your answer 28) * Your answer 29) [DATE] the caf…"
click at [395, 300] on input "35) Коли ви прийдете, я розкажу все про своє минуле. * ?" at bounding box center [568, 317] width 523 height 34
paste input "When you come over, I'll tell you all about my past.*"
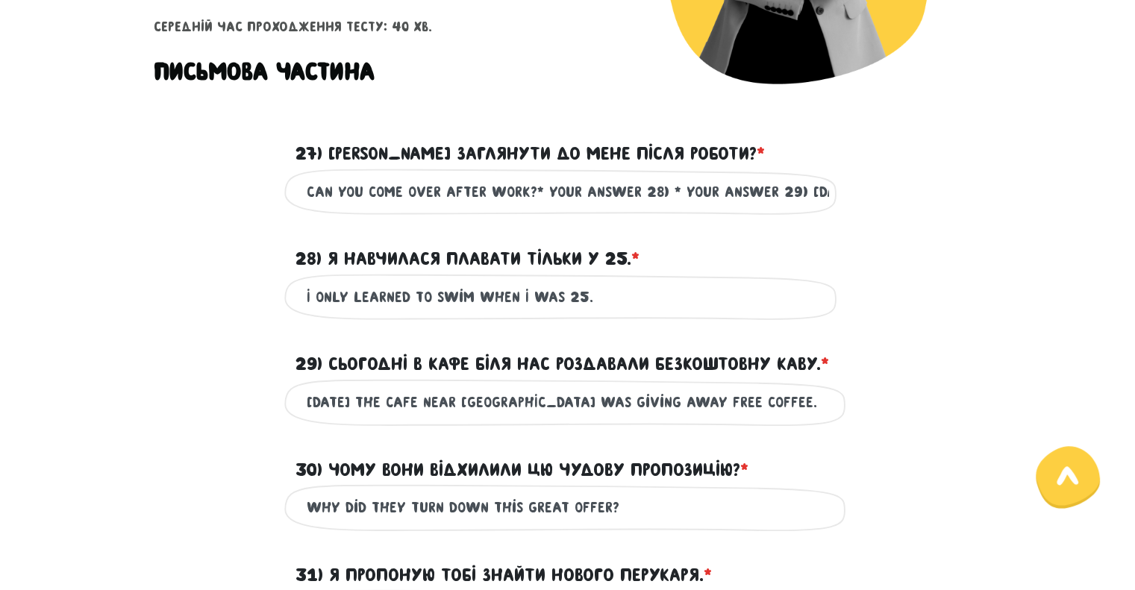
scroll to position [448, 0]
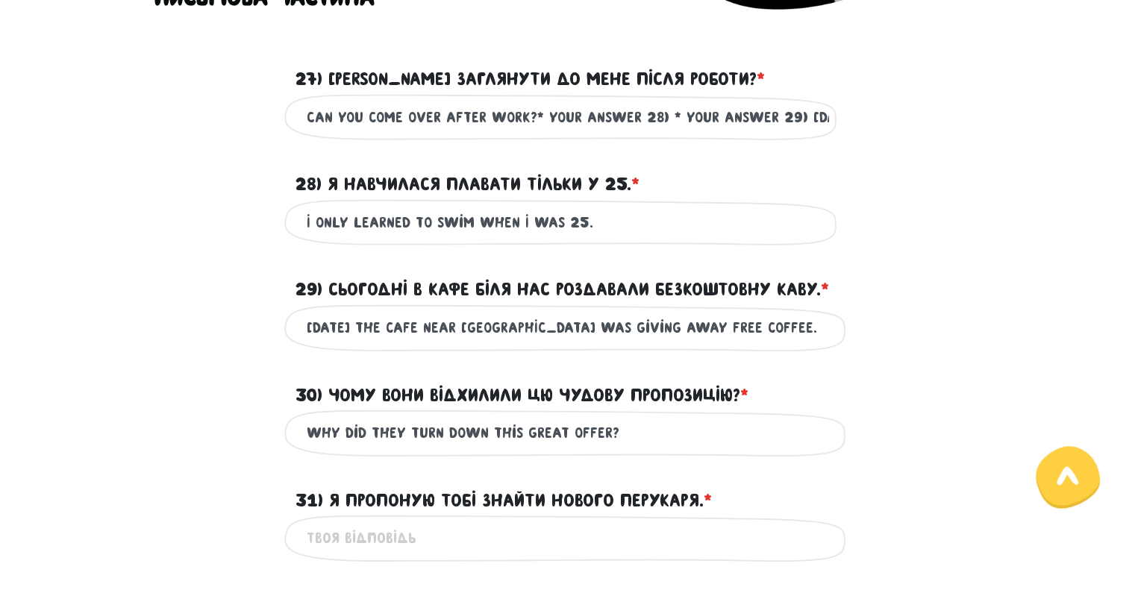
type input "When you come over, I'll tell you all about my past."
drag, startPoint x: 792, startPoint y: 117, endPoint x: 536, endPoint y: 118, distance: 256.0
click at [536, 118] on input "Can you come over after work?* Your answer 28) * Your answer 29) [DATE] the caf…" at bounding box center [568, 118] width 523 height 34
drag, startPoint x: 531, startPoint y: 113, endPoint x: 958, endPoint y: 107, distance: 427.0
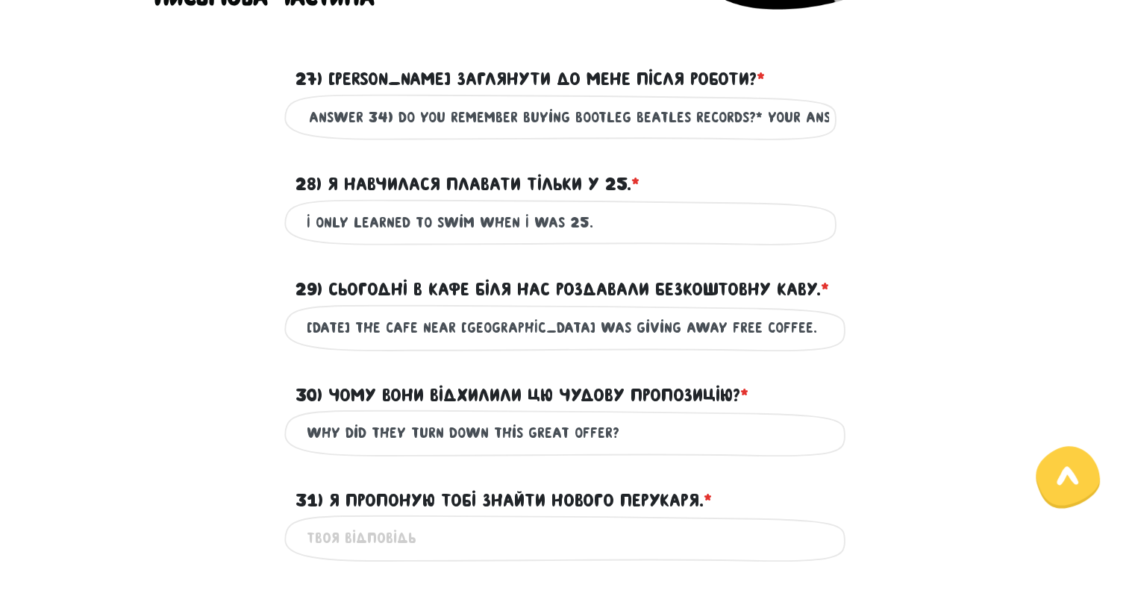
click at [958, 107] on div "Can you come over after work?[DATE] the cafe near [GEOGRAPHIC_DATA] was giving …" at bounding box center [568, 117] width 851 height 47
click at [800, 114] on input "Can you come over after work?[DATE] the cafe near [GEOGRAPHIC_DATA] was giving …" at bounding box center [568, 118] width 523 height 34
drag, startPoint x: 568, startPoint y: 116, endPoint x: 1057, endPoint y: 102, distance: 489.1
click at [1057, 102] on main "Увага! При перезавантаженні цієї сторінки ваші відповіді зберігаються на деякий…" at bounding box center [567, 490] width 1135 height 1727
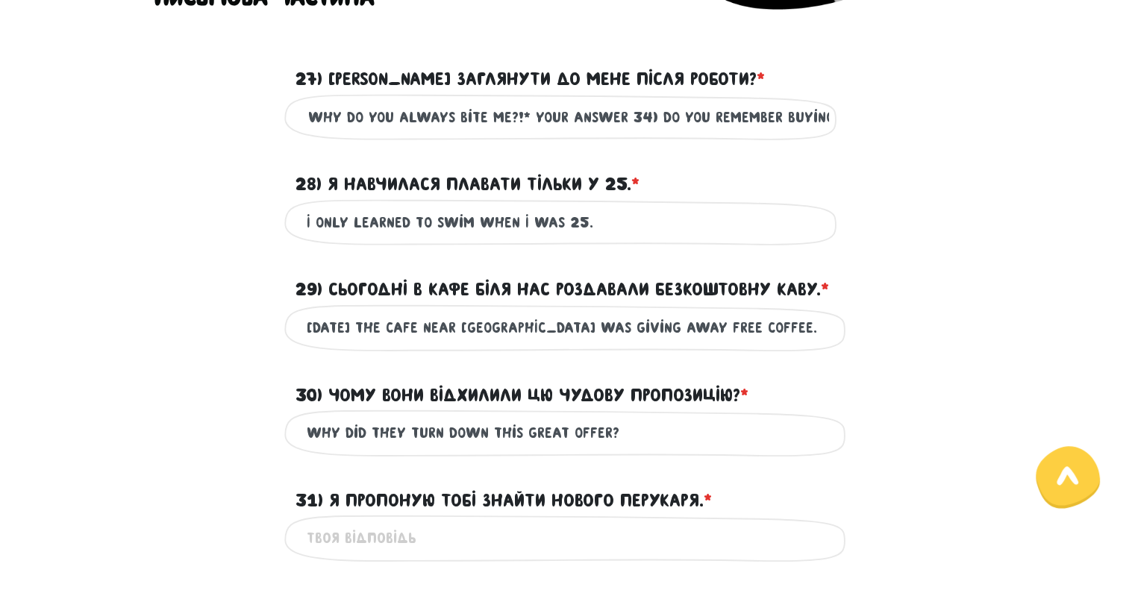
drag, startPoint x: 481, startPoint y: 115, endPoint x: 832, endPoint y: 111, distance: 350.9
click at [832, 111] on div "Can you come over after work?[DATE] the cafe near [GEOGRAPHIC_DATA] was giving …" at bounding box center [567, 117] width 567 height 47
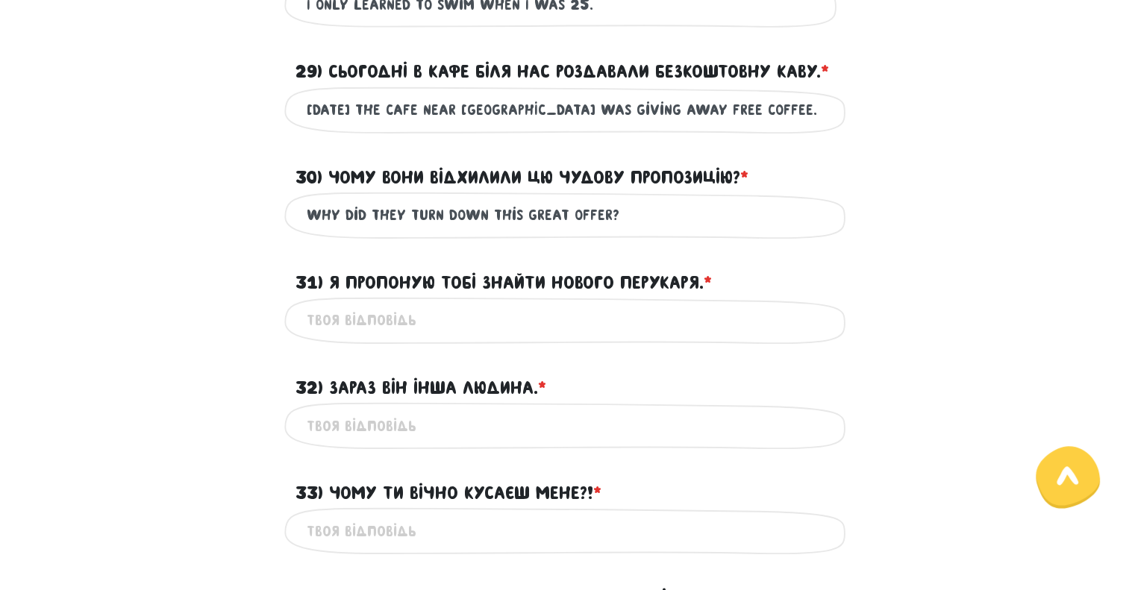
scroll to position [896, 0]
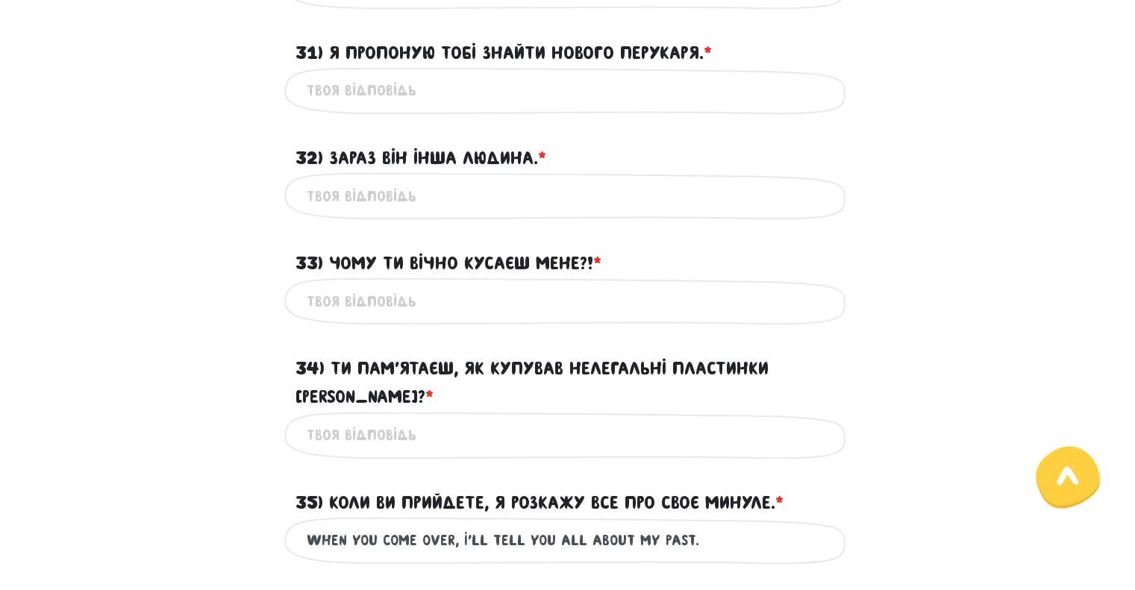
type input "Can you come over after work?[DATE] the cafe near [GEOGRAPHIC_DATA] was giving …"
click at [367, 419] on input "34) Ти пам’ятаєш, як купував нелегальні пластинки [PERSON_NAME]? * ?" at bounding box center [568, 436] width 523 height 34
paste input "Do you remember buying bootleg Beatles records?"
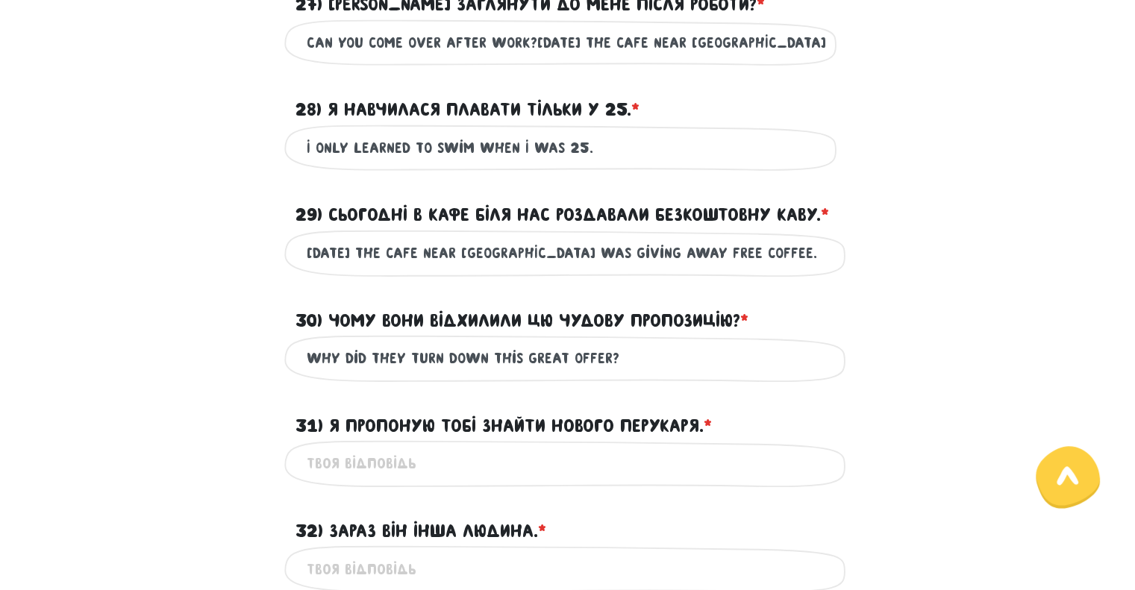
scroll to position [448, 0]
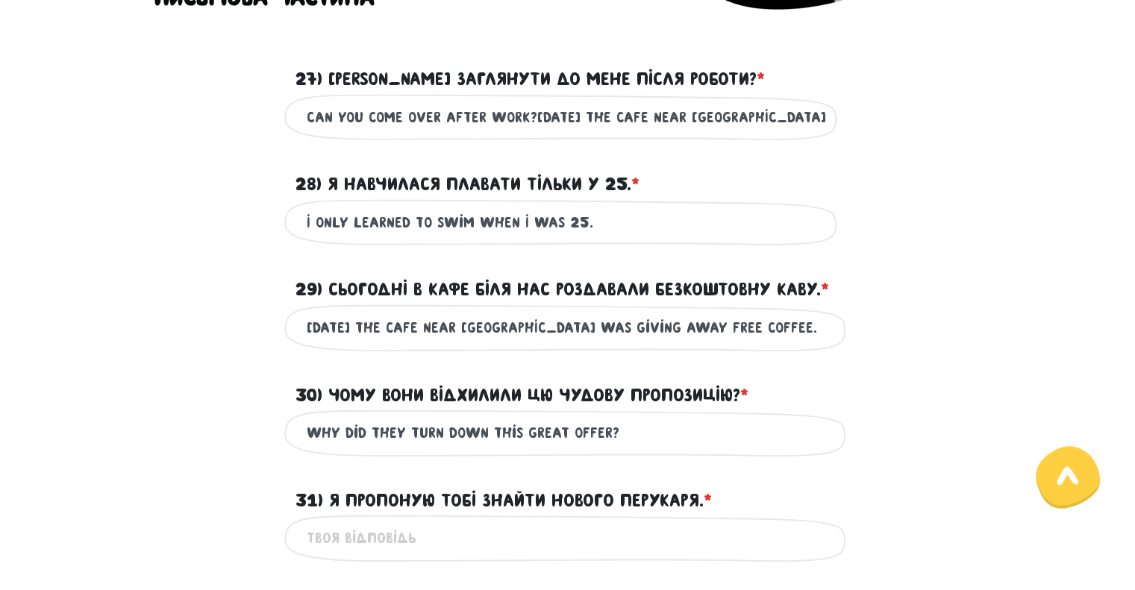
type input "Do you remember buying bootleg Beatles records?"
drag, startPoint x: 529, startPoint y: 115, endPoint x: 1064, endPoint y: 107, distance: 535.3
click at [1071, 107] on main "Увага! При перезавантаженні цієї сторінки ваші відповіді зберігаються на деякий…" at bounding box center [567, 490] width 1135 height 1727
click at [717, 119] on input "Can you come over after work?[DATE] the cafe near [GEOGRAPHIC_DATA] was giving …" at bounding box center [568, 118] width 523 height 34
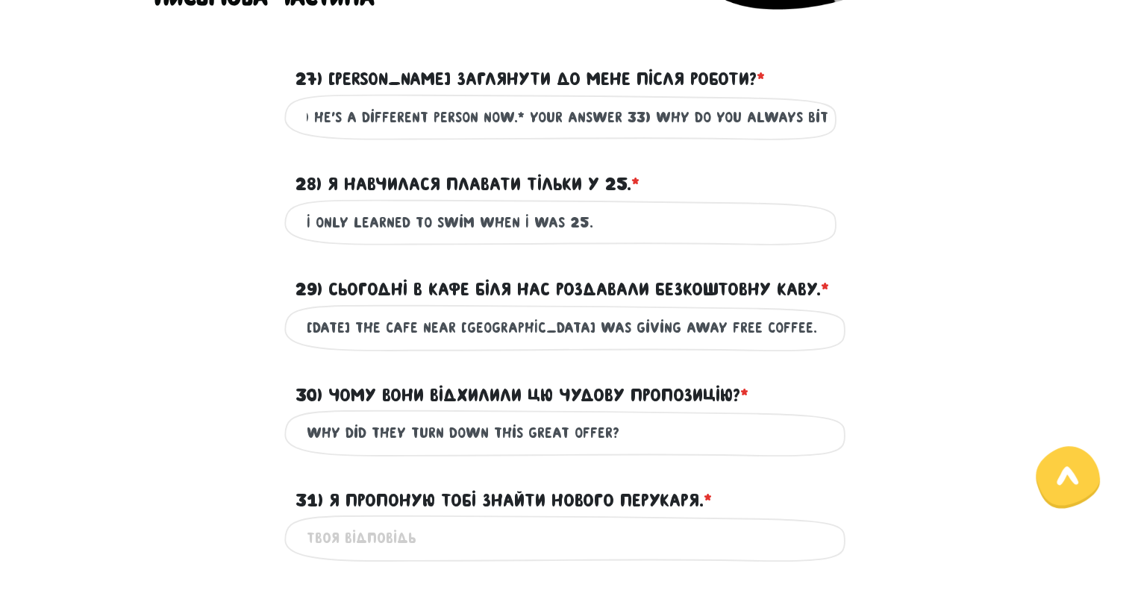
drag, startPoint x: 690, startPoint y: 116, endPoint x: 915, endPoint y: 116, distance: 224.7
click at [915, 116] on div "Can you come over after work?[DATE] the cafe near [GEOGRAPHIC_DATA] was giving …" at bounding box center [568, 117] width 851 height 47
drag, startPoint x: 624, startPoint y: 116, endPoint x: 947, endPoint y: 118, distance: 322.5
click at [947, 118] on div "Can you come over after work?[DATE] the cafe near [GEOGRAPHIC_DATA] was giving …" at bounding box center [568, 117] width 851 height 47
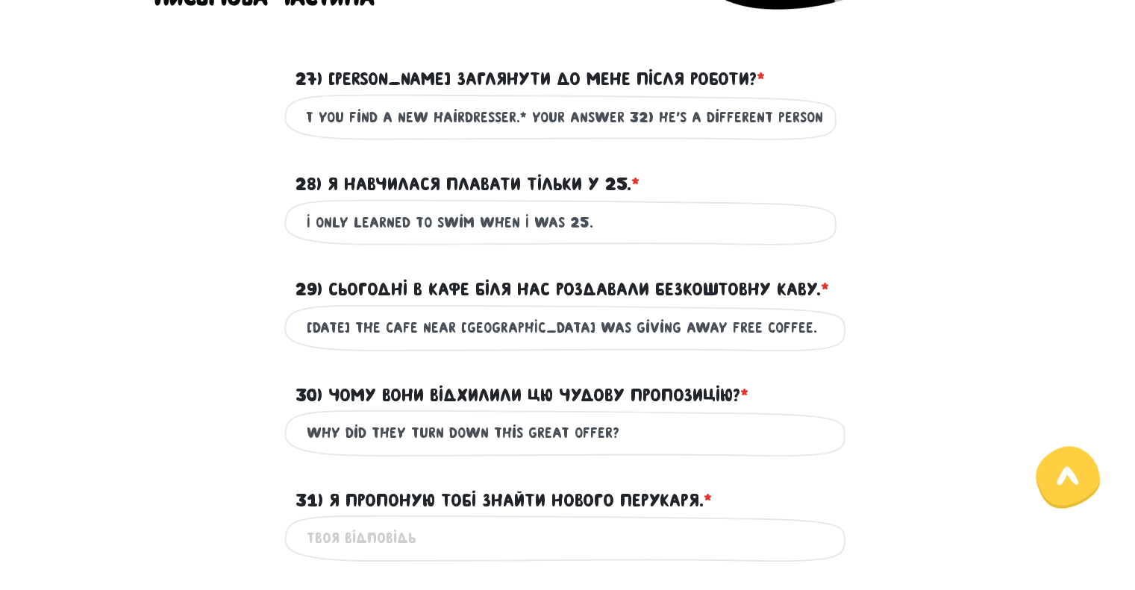
scroll to position [672, 0]
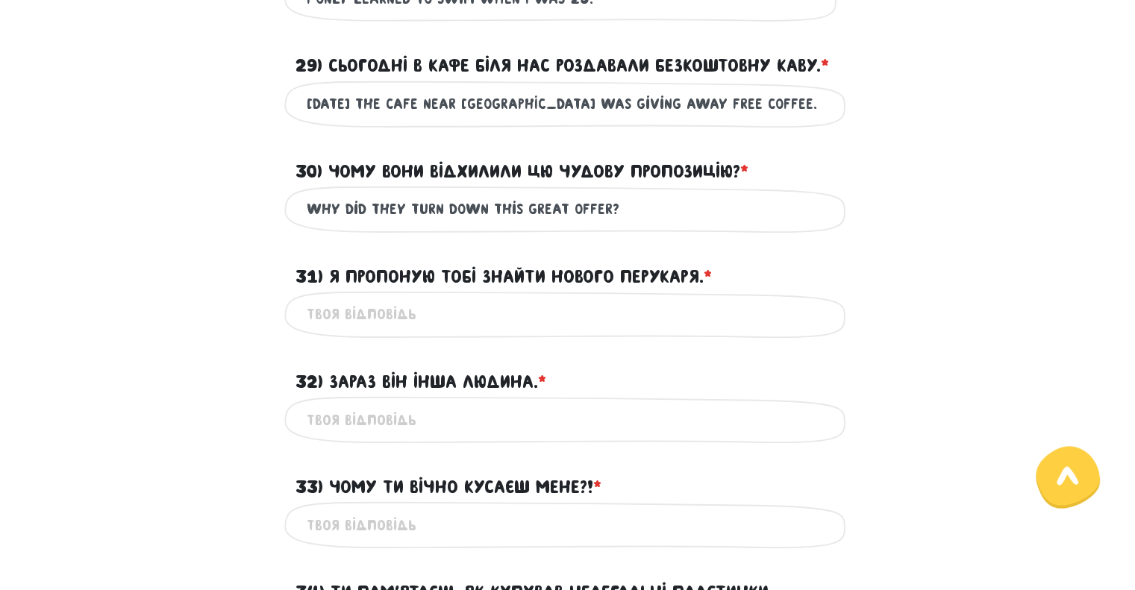
type input "Can you come over after work?[DATE] the cafe near [GEOGRAPHIC_DATA] was giving …"
click at [345, 523] on input "33) Чому ти вічно кусаєш мене?! * ?" at bounding box center [568, 525] width 523 height 34
paste input "Why do you always bite me?!"
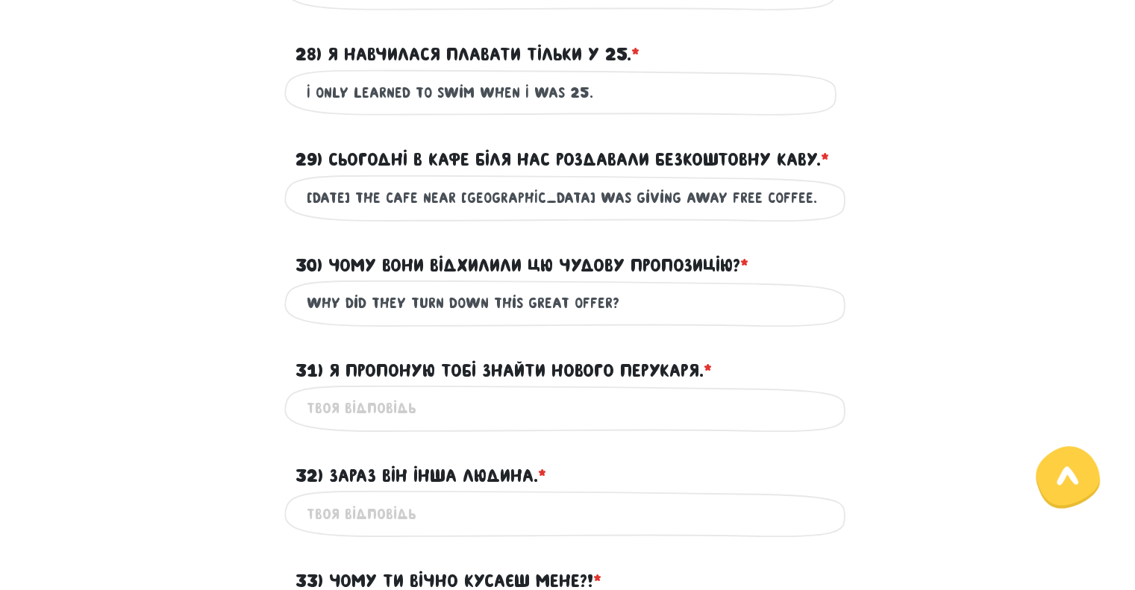
scroll to position [373, 0]
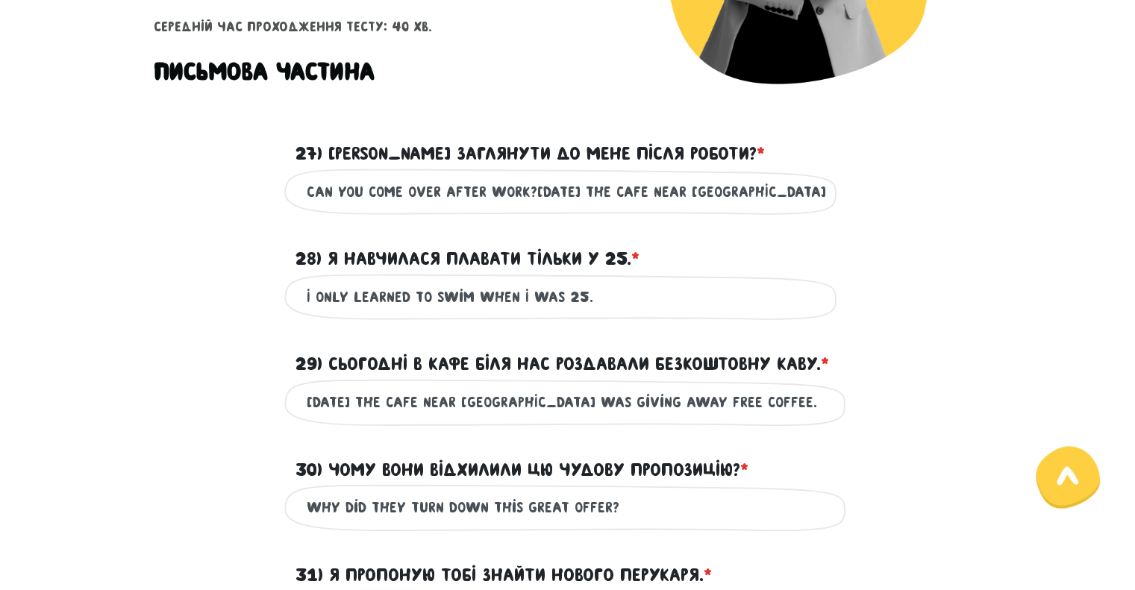
type input "Why do you always bite me?!"
drag, startPoint x: 574, startPoint y: 196, endPoint x: 764, endPoint y: 210, distance: 190.9
click at [1026, 194] on main "Увага! При перезавантаженні цієї сторінки ваші відповіді зберігаються на деякий…" at bounding box center [567, 564] width 1135 height 1727
click at [606, 199] on input "Can you come over after work?[DATE] the cafe near [GEOGRAPHIC_DATA] was giving …" at bounding box center [568, 192] width 523 height 34
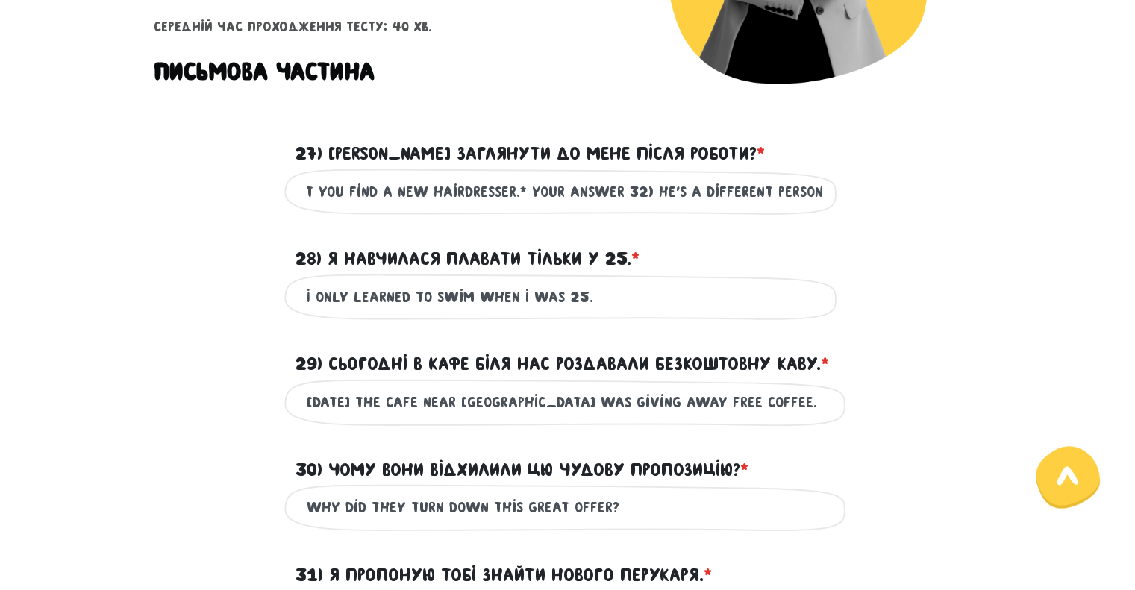
drag, startPoint x: 494, startPoint y: 188, endPoint x: 693, endPoint y: 190, distance: 198.6
click at [693, 190] on input "Can you come over after work?[DATE] the cafe near [GEOGRAPHIC_DATA] was giving …" at bounding box center [568, 192] width 523 height 34
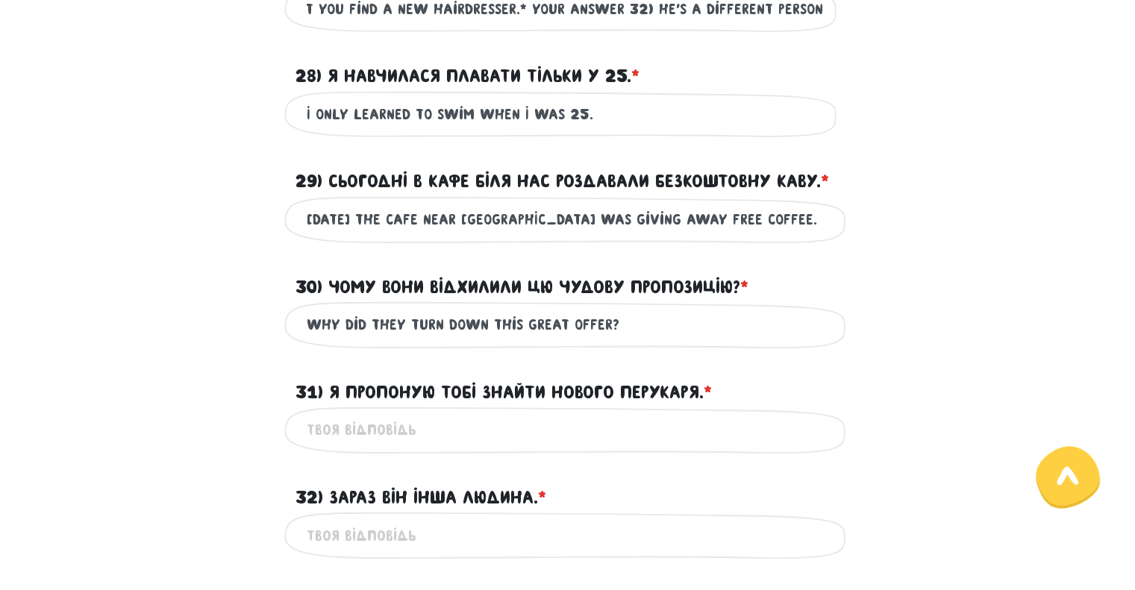
scroll to position [746, 0]
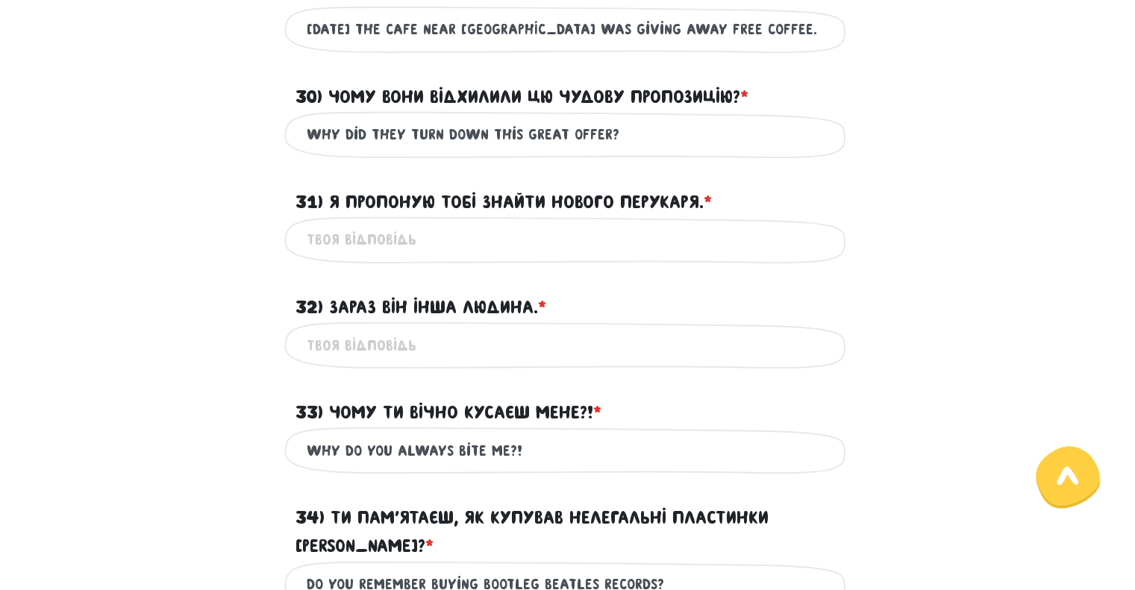
click at [385, 325] on div "Це обов'язкове поле" at bounding box center [567, 345] width 567 height 47
click at [394, 343] on input "32) Зараз він інша людина. * ?" at bounding box center [568, 345] width 523 height 34
paste input "He's a different person now."
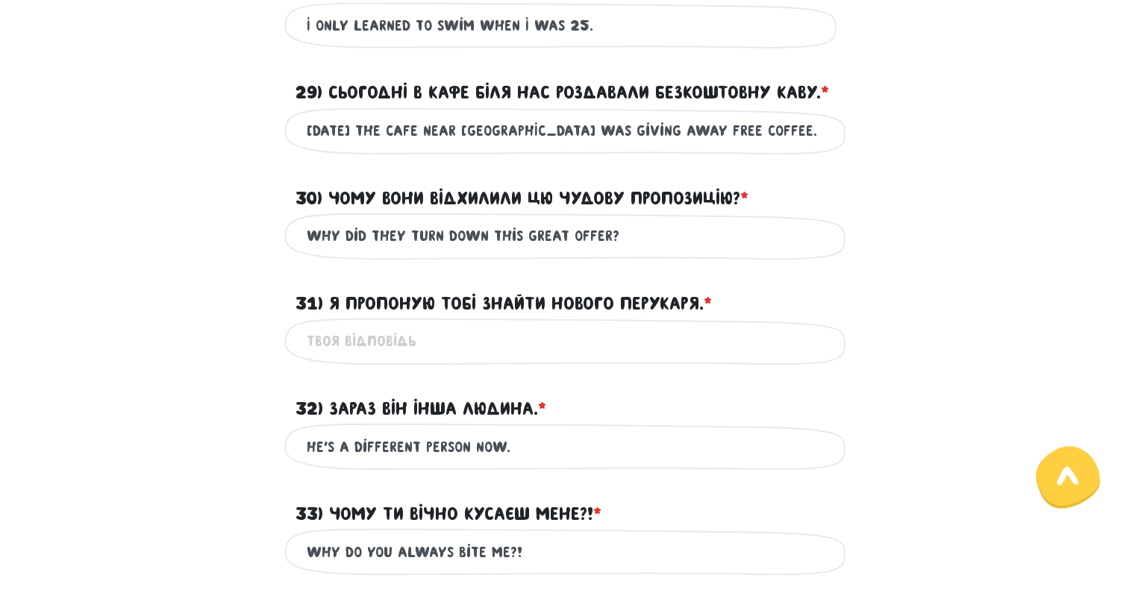
scroll to position [448, 0]
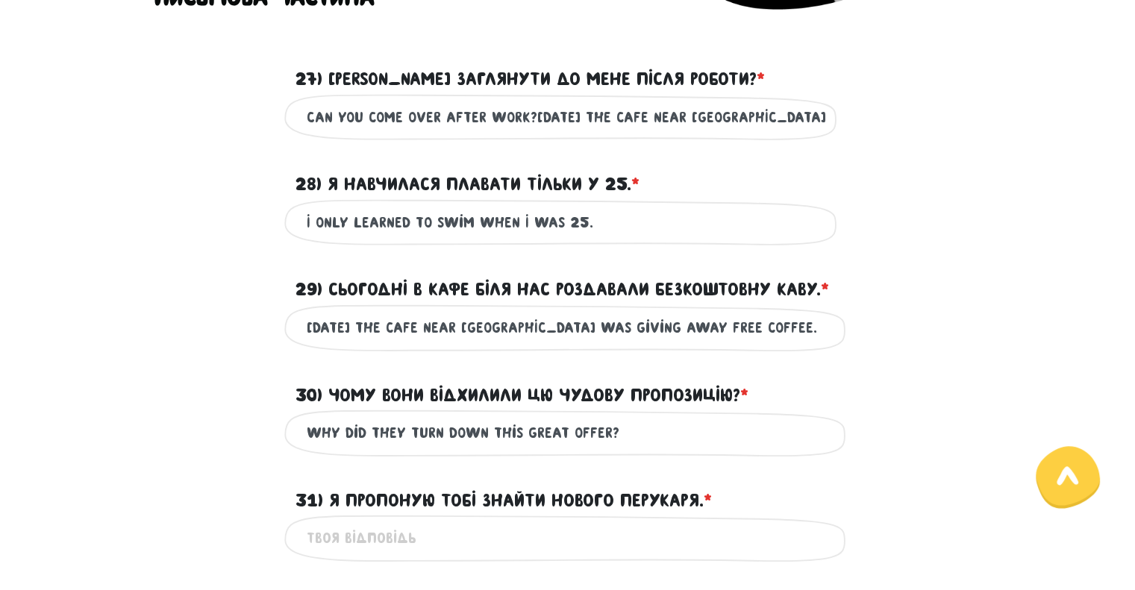
type input "He's a different person now."
drag, startPoint x: 650, startPoint y: 113, endPoint x: 938, endPoint y: 116, distance: 287.4
click at [943, 116] on div "Can you come over after work?[DATE] the cafe near [GEOGRAPHIC_DATA] was giving …" at bounding box center [568, 117] width 851 height 47
click at [591, 117] on input "Can you come over after work?[DATE] the cafe near [GEOGRAPHIC_DATA] was giving …" at bounding box center [568, 118] width 523 height 34
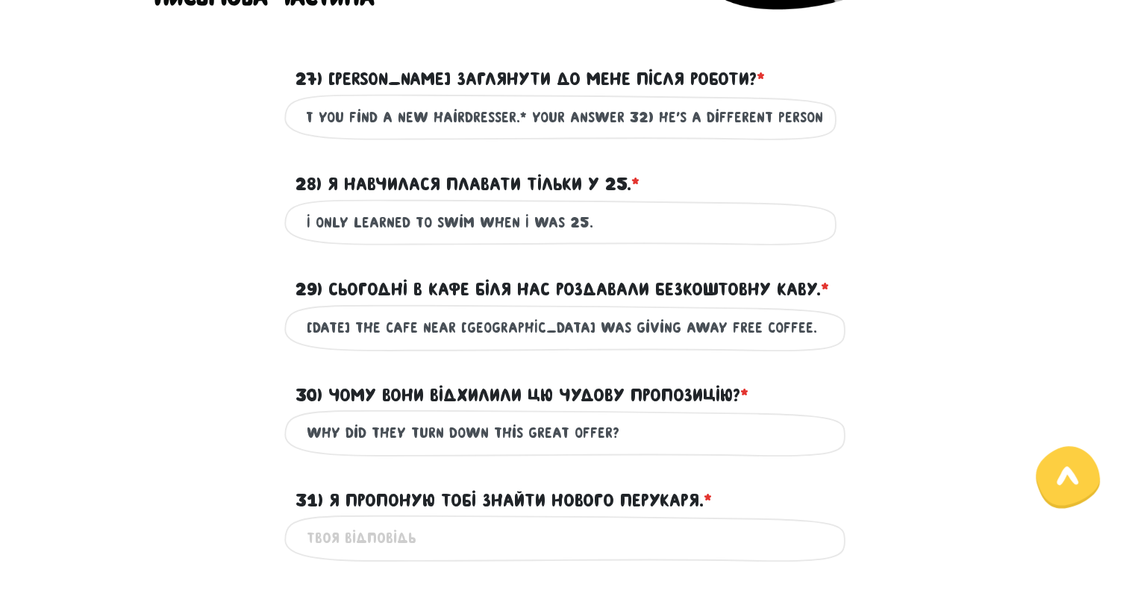
drag, startPoint x: 379, startPoint y: 111, endPoint x: 1089, endPoint y: 137, distance: 710.3
click at [1089, 137] on main "Увага! При перезавантаженні цієї сторінки ваші відповіді зберігаються на деякий…" at bounding box center [567, 490] width 1135 height 1727
drag, startPoint x: 827, startPoint y: 116, endPoint x: 564, endPoint y: 113, distance: 262.8
click at [564, 113] on input "Can you come over after work?[DATE] the cafe near [GEOGRAPHIC_DATA] was giving …" at bounding box center [568, 118] width 523 height 34
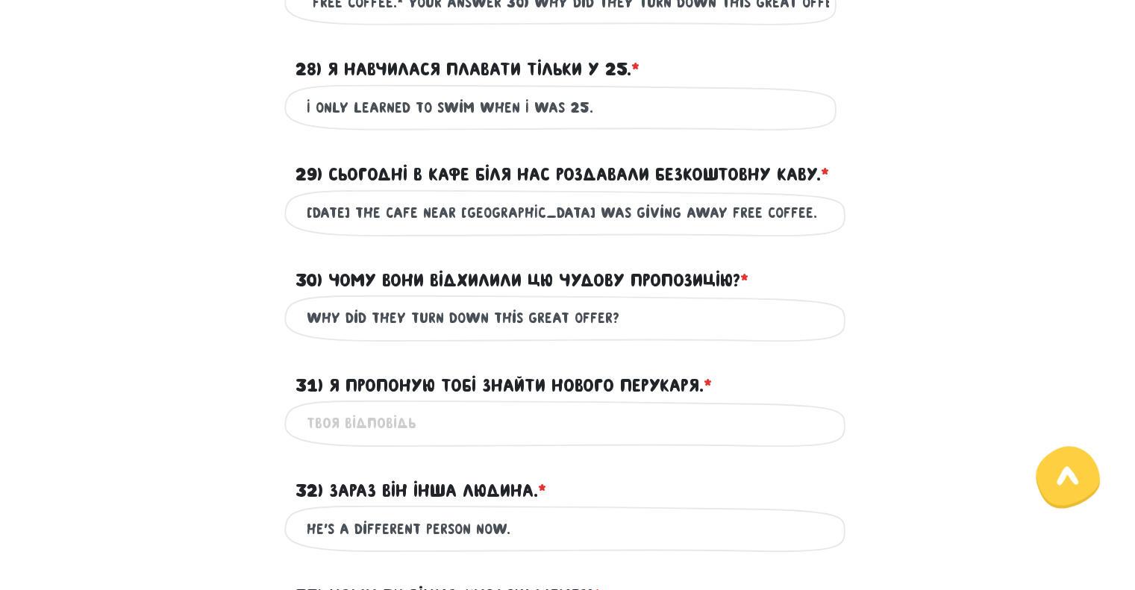
scroll to position [672, 0]
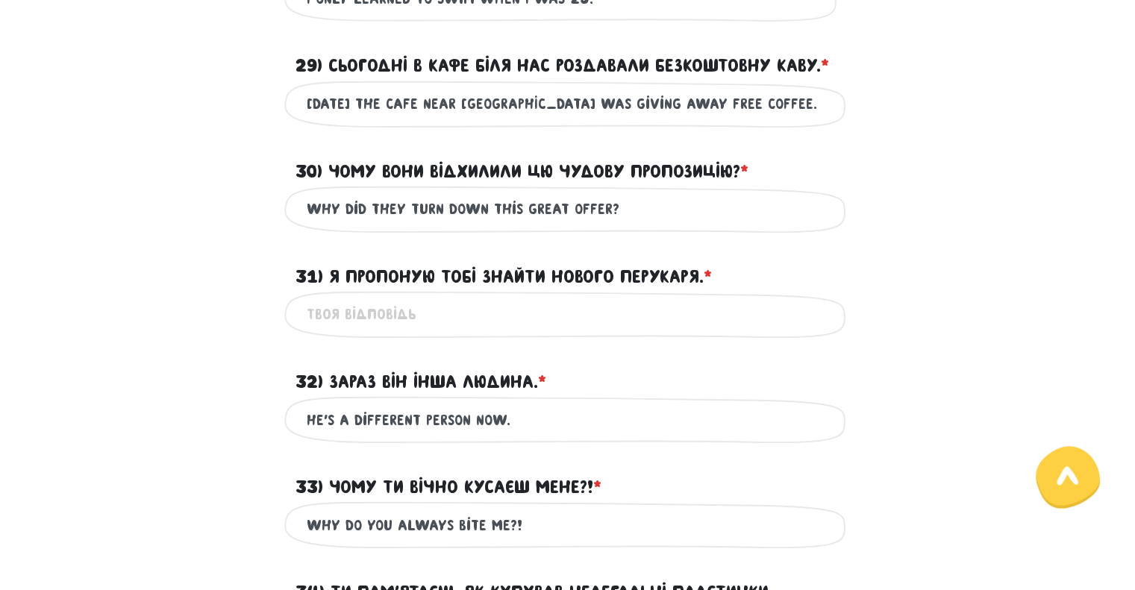
type input "Can you come over after work?[DATE] the cafe near [GEOGRAPHIC_DATA] was giving …"
click at [364, 312] on input "31) Я пропоную тобі знайти нового перукаря. * ?" at bounding box center [568, 315] width 523 height 34
paste input "I suggest you find a new hairdresser."
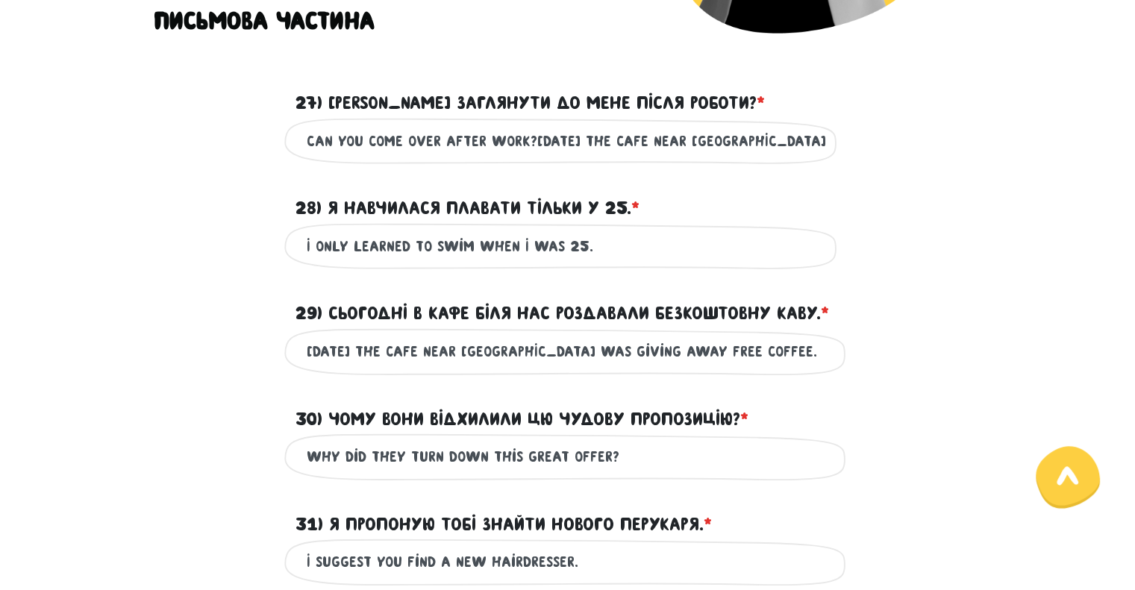
scroll to position [299, 0]
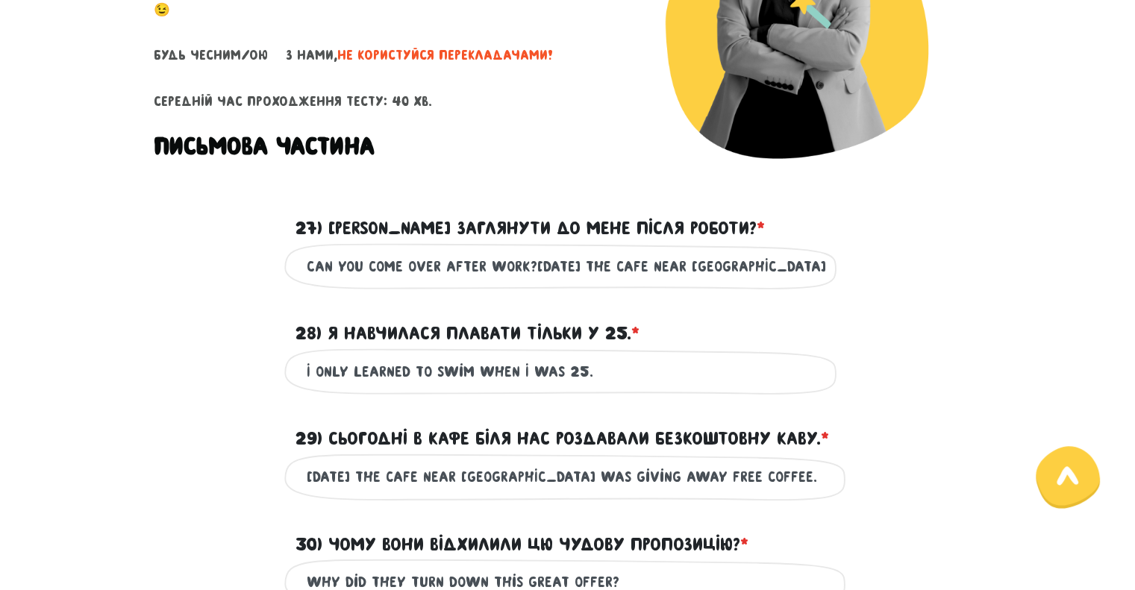
type input "I suggest you find a new hairdresser."
drag, startPoint x: 529, startPoint y: 264, endPoint x: 1146, endPoint y: 262, distance: 617.3
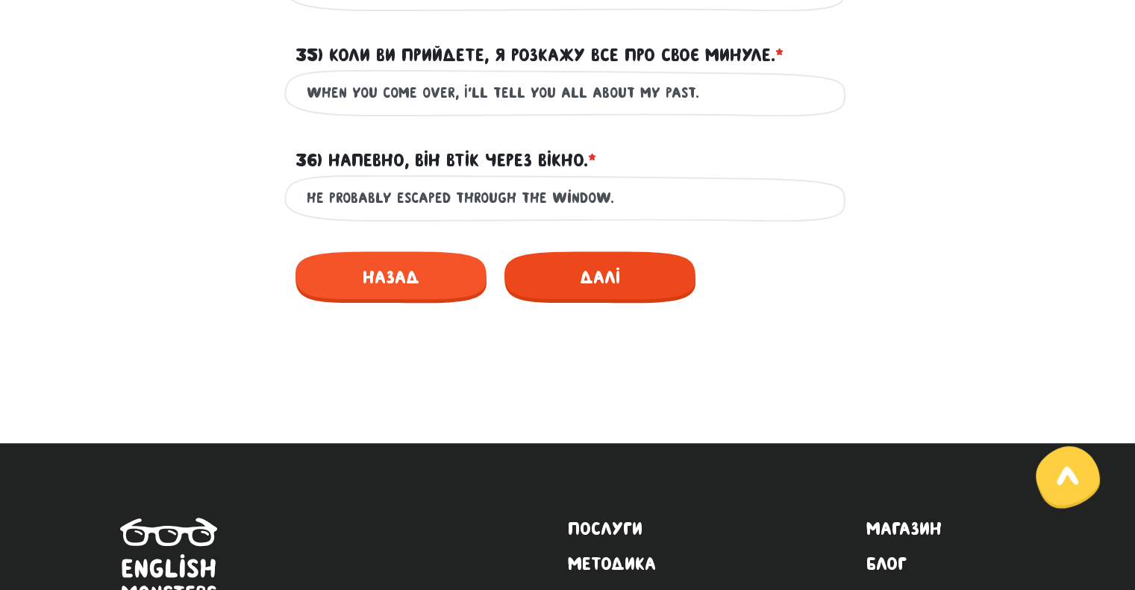
type input "Can you come over after work?"
click at [609, 252] on span "Далі" at bounding box center [600, 278] width 191 height 52
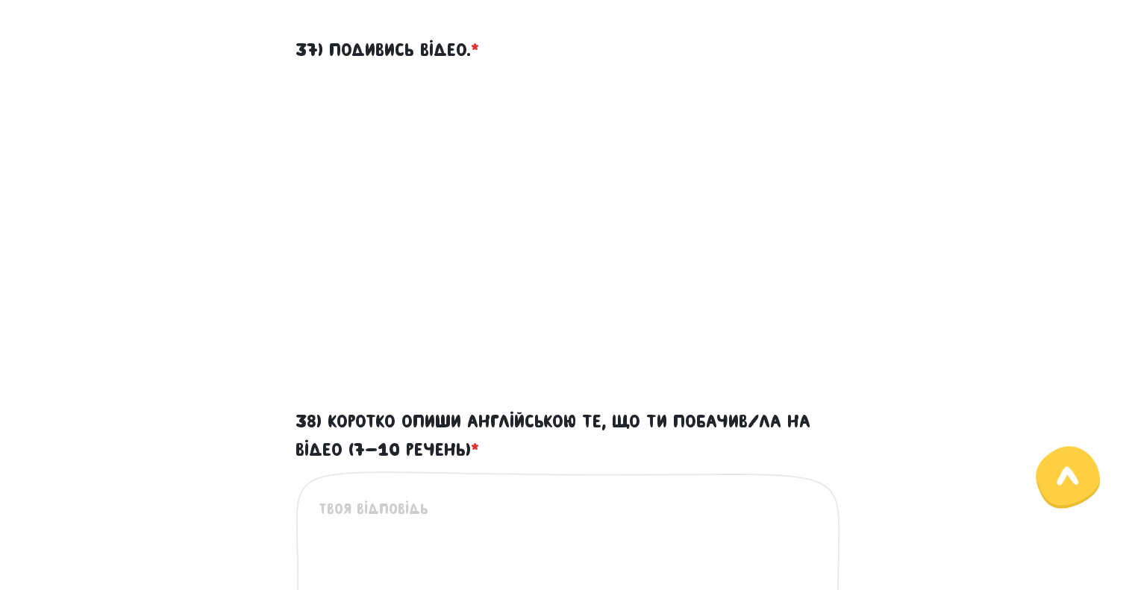
scroll to position [502, 0]
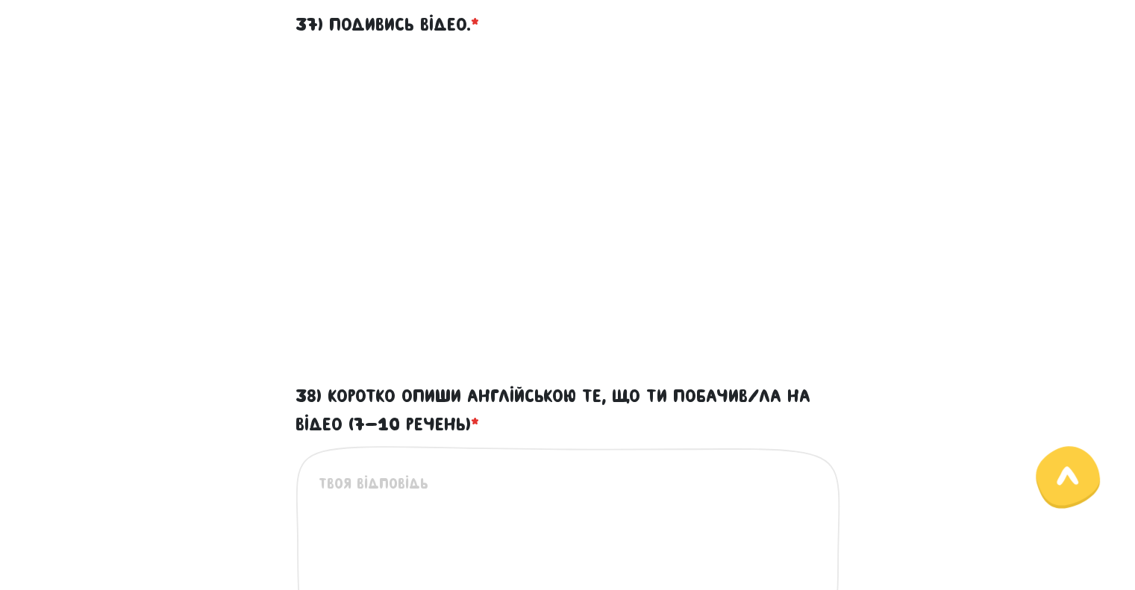
click at [435, 516] on textarea "38) Коротко опиши англійською те, що ти побачив/ла на відео (7-10 речень) *" at bounding box center [569, 565] width 500 height 184
paste textarea "A girl is riding in a car with her mother, drawing a picture, they are stopped …"
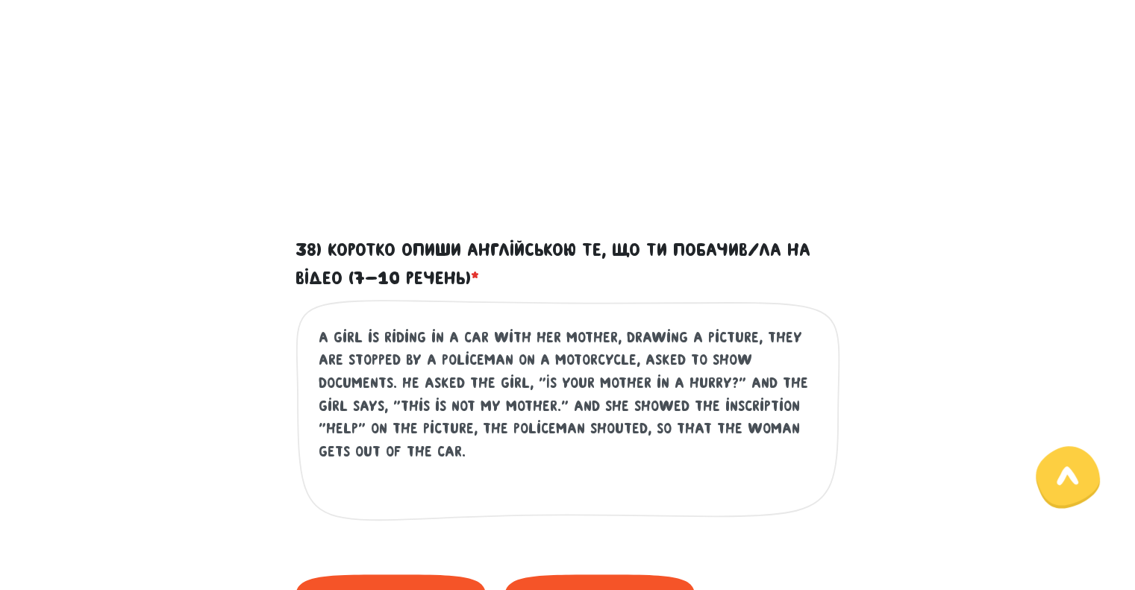
scroll to position [741, 0]
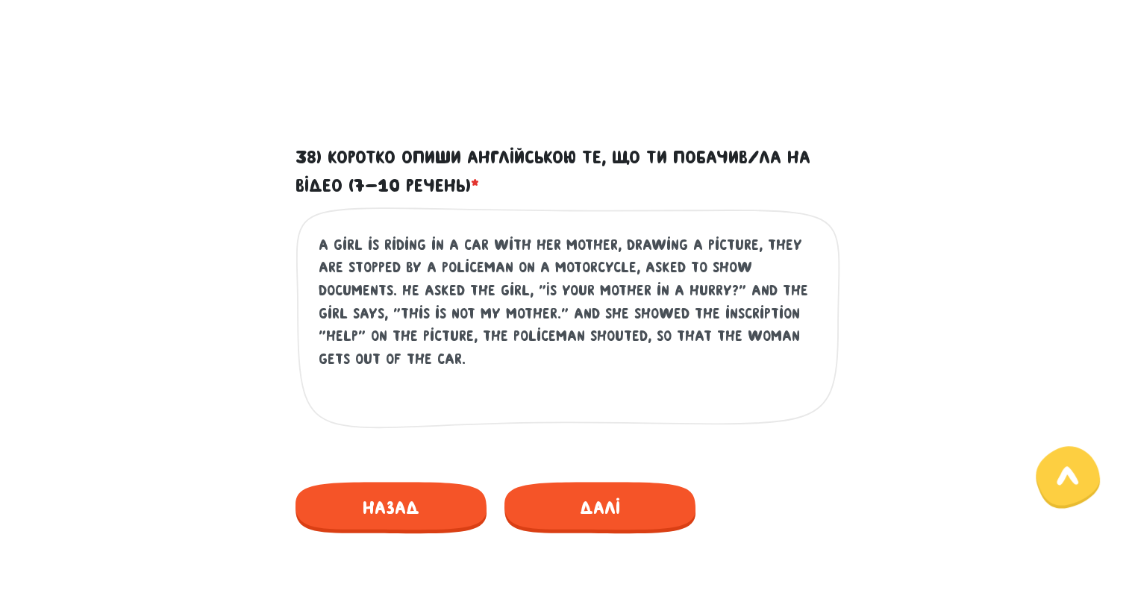
click at [607, 265] on textarea "A girl is riding in a car with her mother, drawing a picture, they are stopped …" at bounding box center [569, 326] width 500 height 184
drag, startPoint x: 742, startPoint y: 267, endPoint x: 811, endPoint y: 262, distance: 68.9
click at [811, 262] on textarea "A girl is riding in a car with her mother, drawing a picture, they are stopped …" at bounding box center [569, 326] width 500 height 184
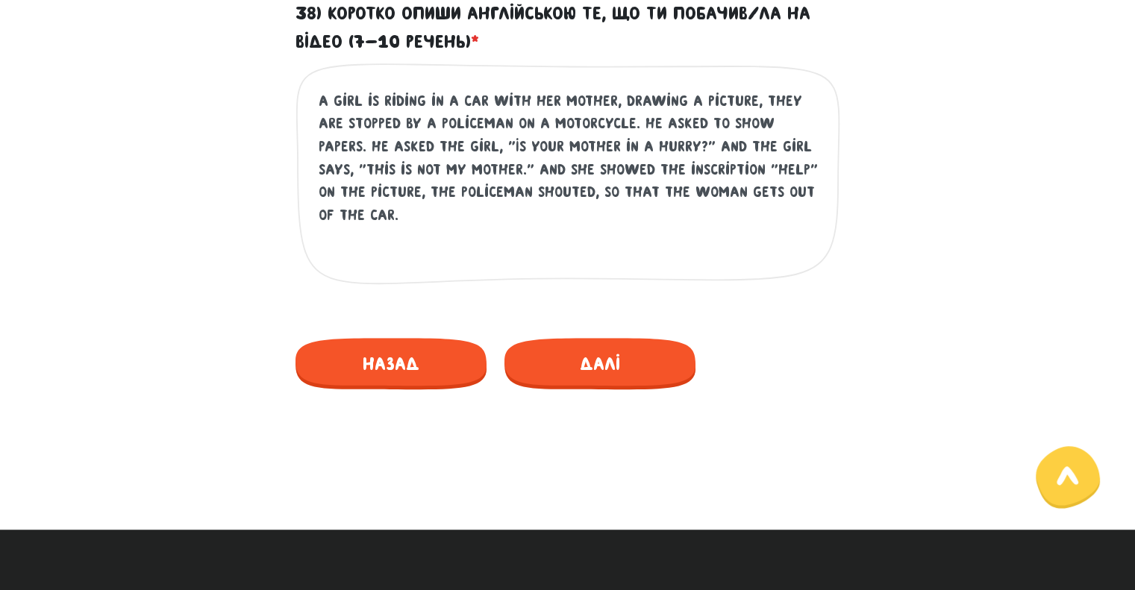
scroll to position [891, 0]
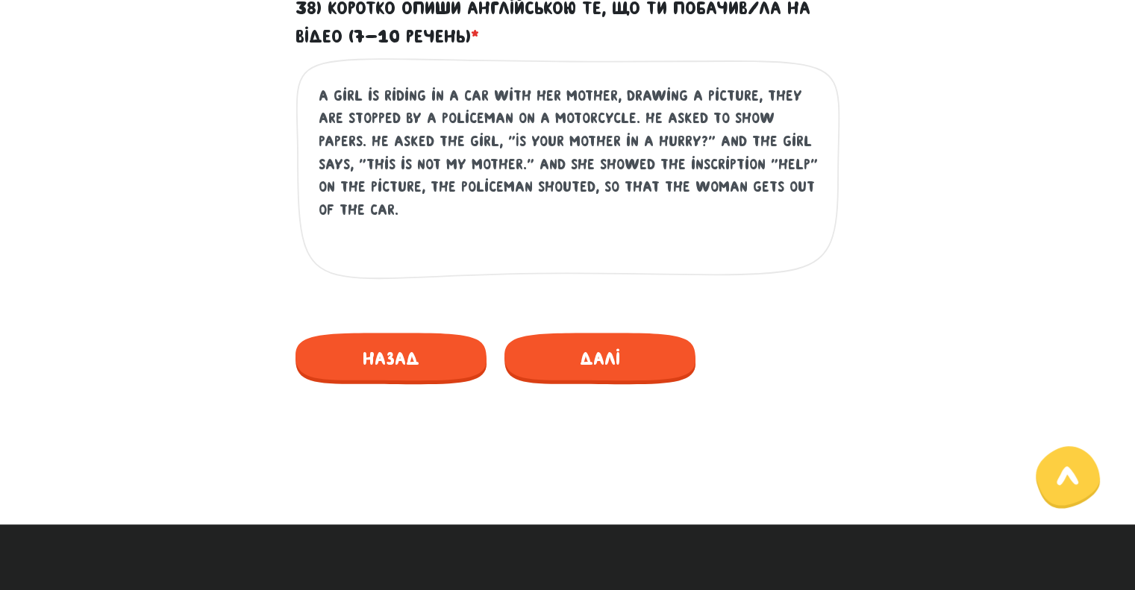
drag, startPoint x: 597, startPoint y: 184, endPoint x: 538, endPoint y: 187, distance: 59.0
click at [538, 187] on textarea "A girl is riding in a car with her mother, drawing a picture, they are stopped …" at bounding box center [569, 176] width 500 height 184
click at [693, 182] on textarea "A girl is riding in a car with her mother, drawing a picture, they are stopped …" at bounding box center [569, 176] width 500 height 184
click at [740, 186] on textarea "A girl is riding in a car with her mother, drawing a picture, they are stopped …" at bounding box center [569, 176] width 500 height 184
type textarea "A girl is riding in a car with her mother, drawing a picture, they are stopped …"
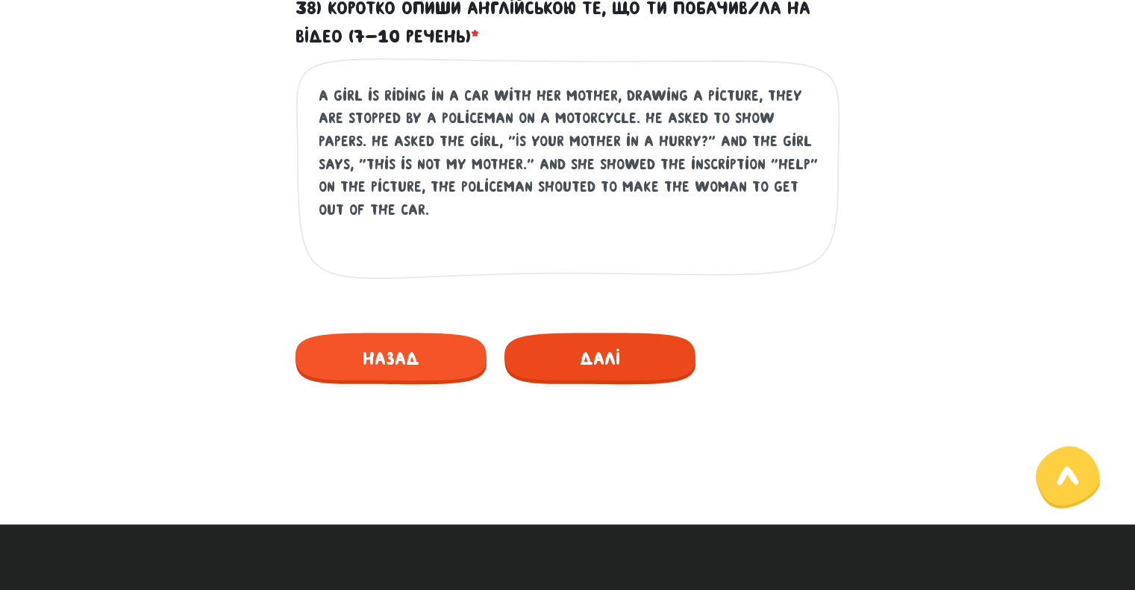
click at [586, 358] on span "Далі" at bounding box center [600, 359] width 191 height 52
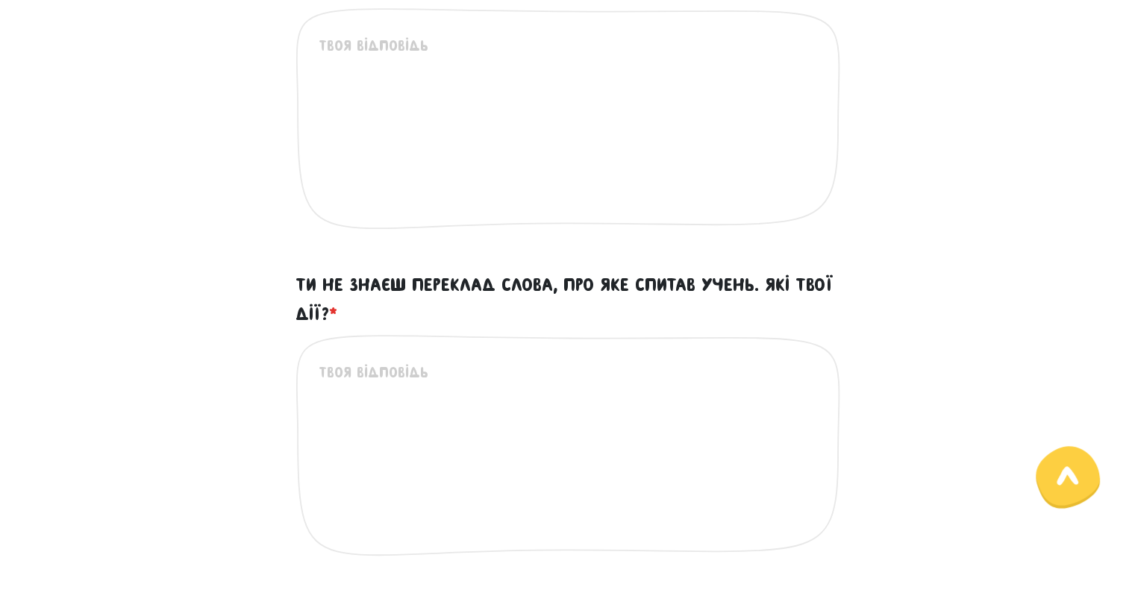
scroll to position [308, 0]
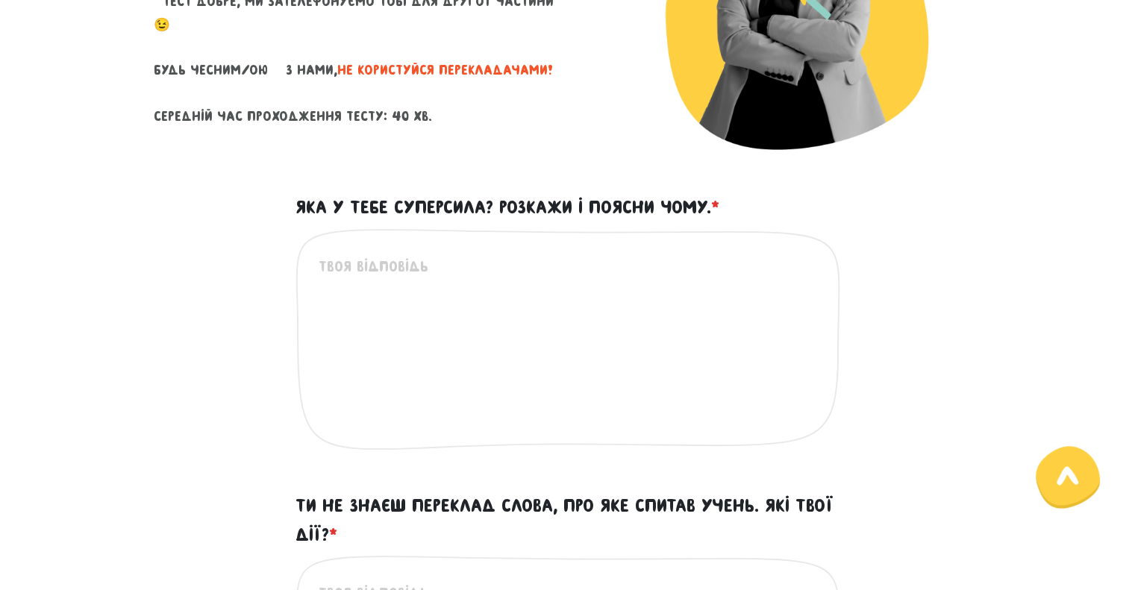
click at [493, 264] on textarea "Яка у тебе суперсила? Розкажи і поясни чому. *" at bounding box center [569, 347] width 500 height 184
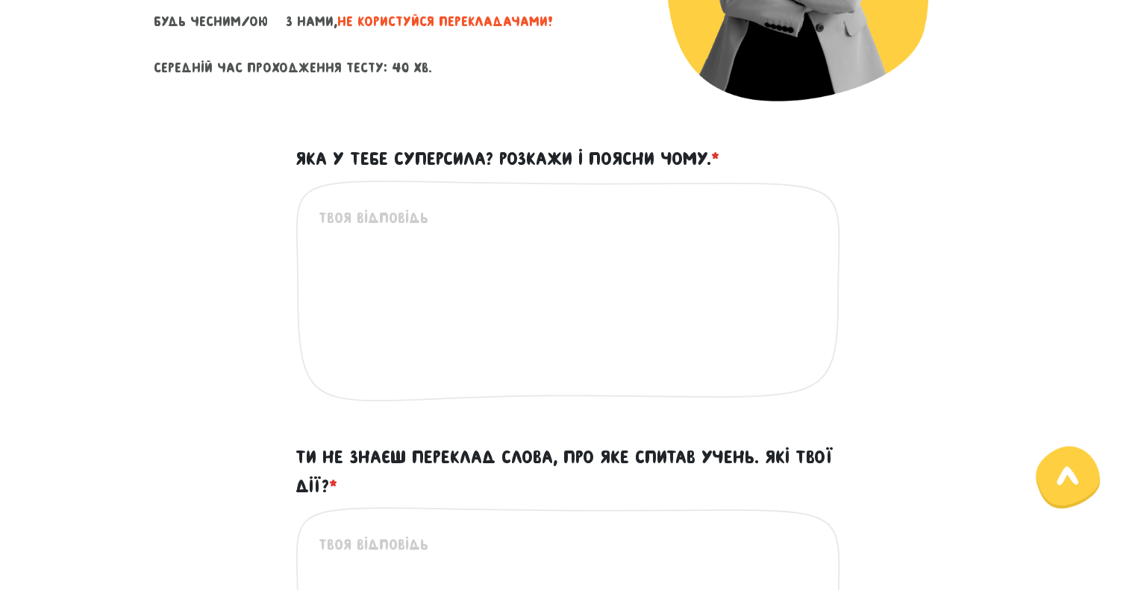
scroll to position [382, 0]
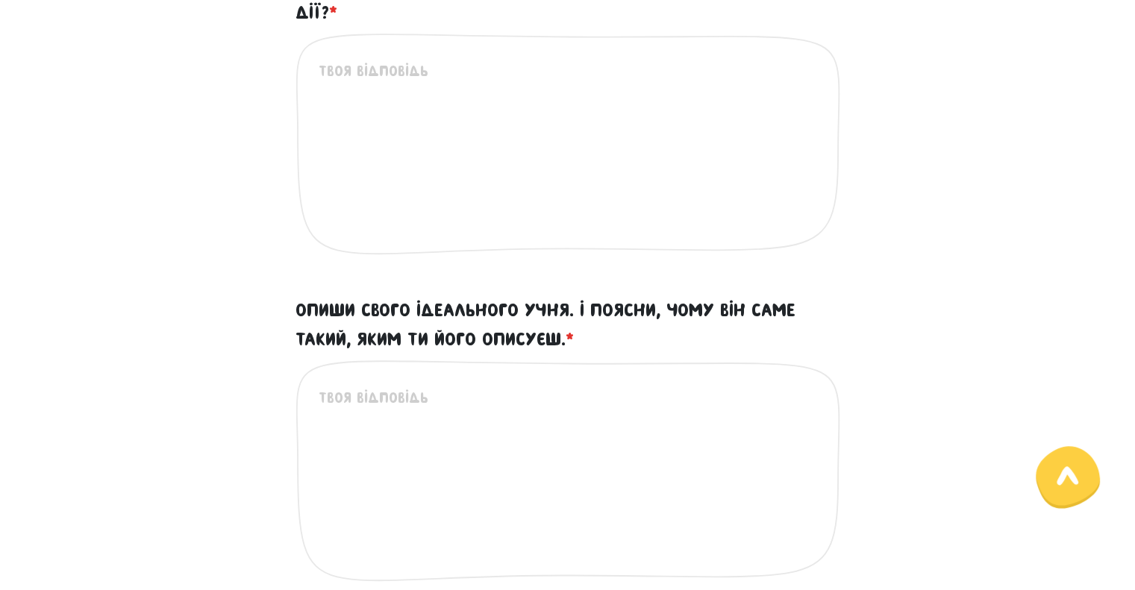
type textarea "знаходжу підхід до будь-якого студента, бо дуже люблю бачити результат"
click at [529, 153] on textarea "Ти не знаєш переклад слова, про яке спитав учень. Які твої дії? *" at bounding box center [569, 152] width 500 height 184
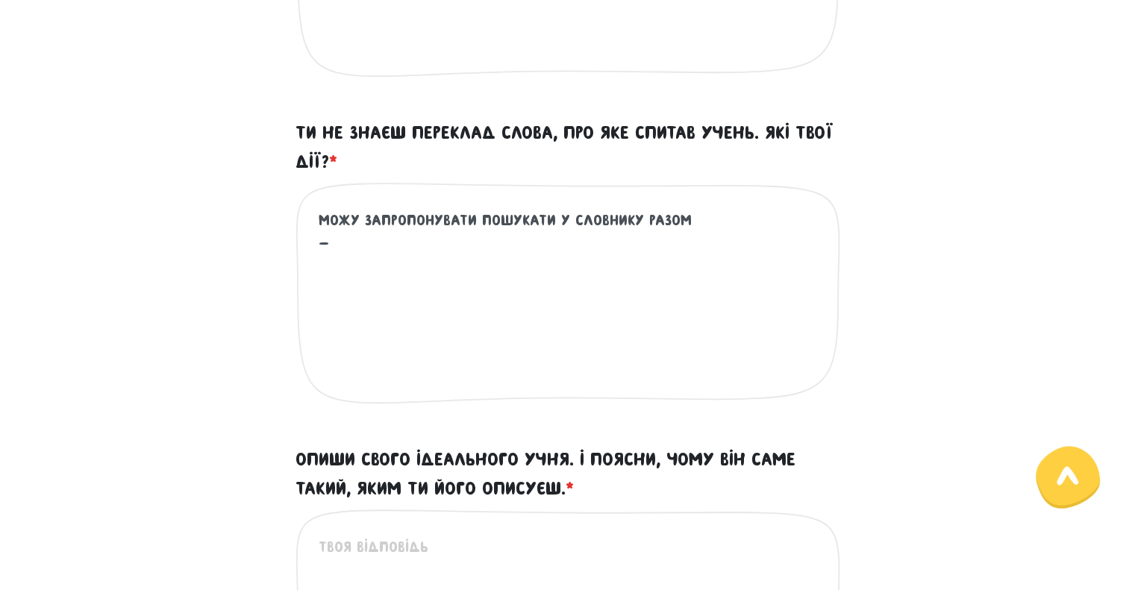
click at [319, 217] on textarea "Можу запропонувати пошукати у словнику разом -" at bounding box center [569, 301] width 500 height 184
click at [352, 240] on textarea "- Можу запропонувати пошукати у словнику разом -" at bounding box center [569, 301] width 500 height 184
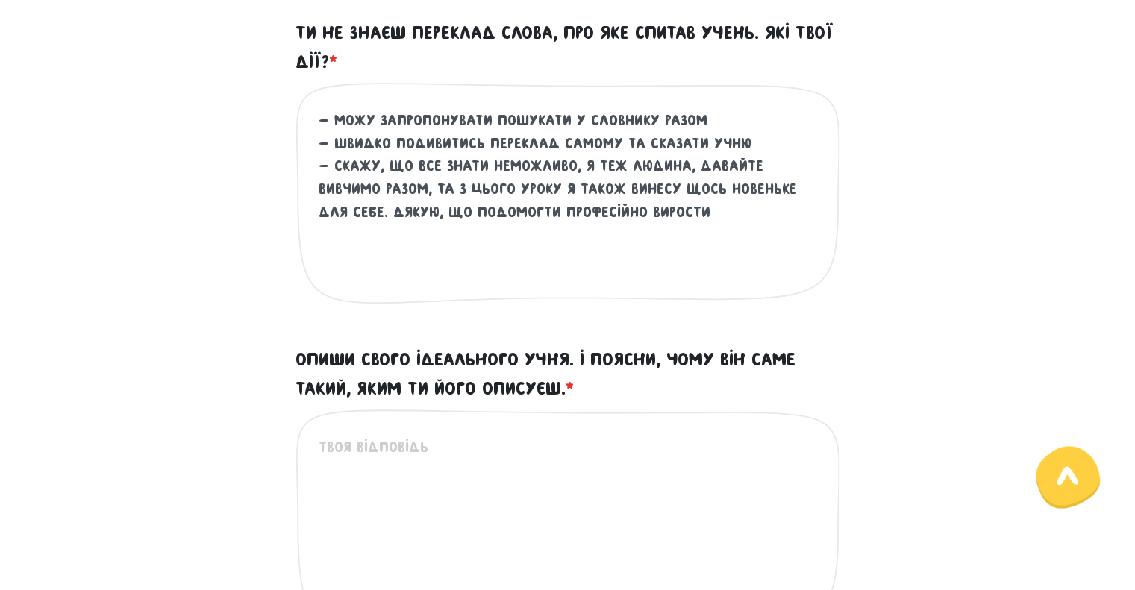
scroll to position [979, 0]
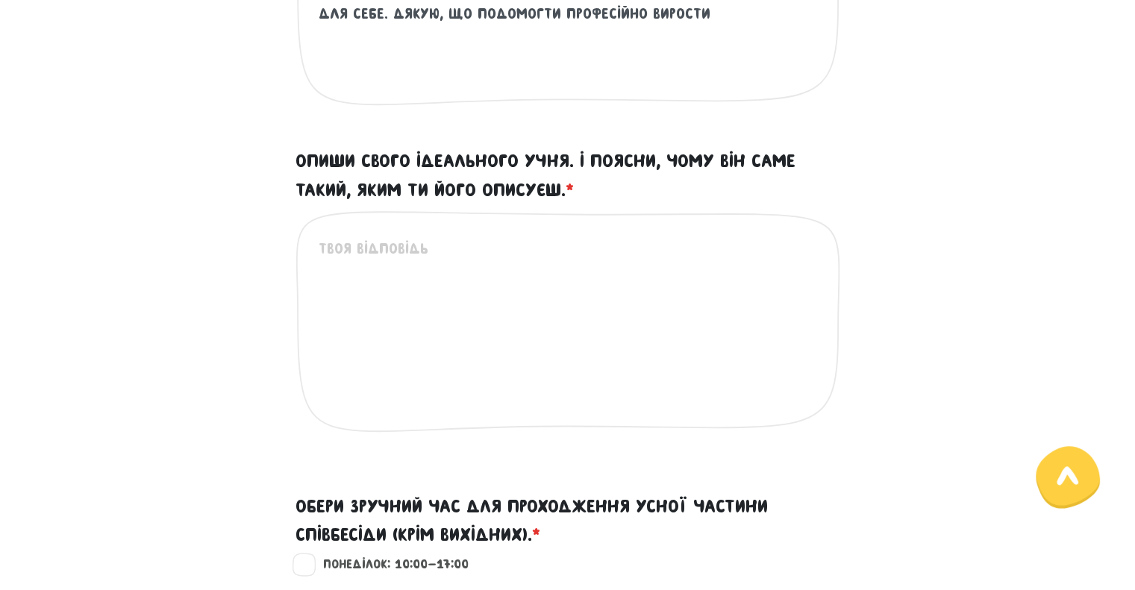
type textarea "- Можу запропонувати пошукати у словнику разом - швидко подивитись переклад сам…"
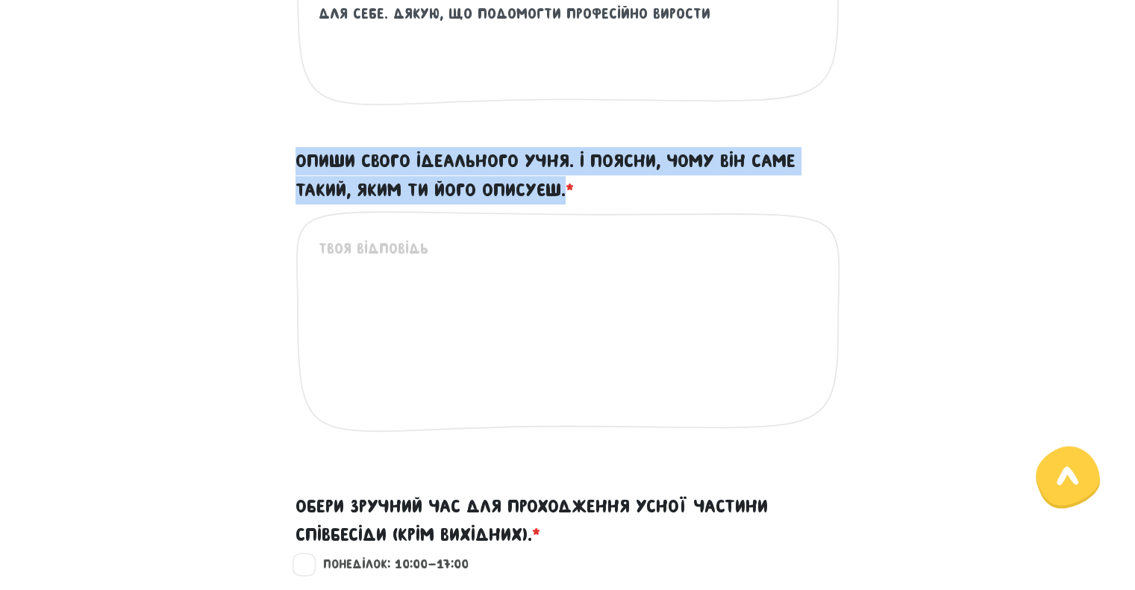
drag, startPoint x: 567, startPoint y: 185, endPoint x: 274, endPoint y: 166, distance: 294.0
click at [274, 166] on div "Опиши свого ідеального учня. І поясни, чому він саме такий, яким ти його описує…" at bounding box center [568, 307] width 851 height 321
copy label "Опиши свого ідеального учня. І поясни, чому він саме такий, яким ти його описує…"
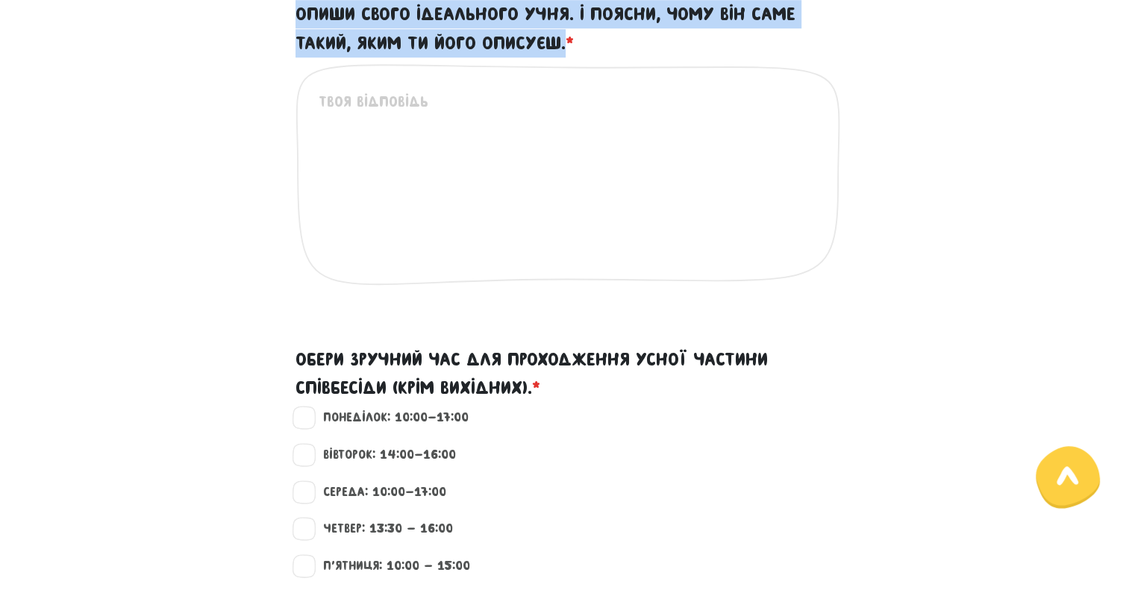
scroll to position [1129, 0]
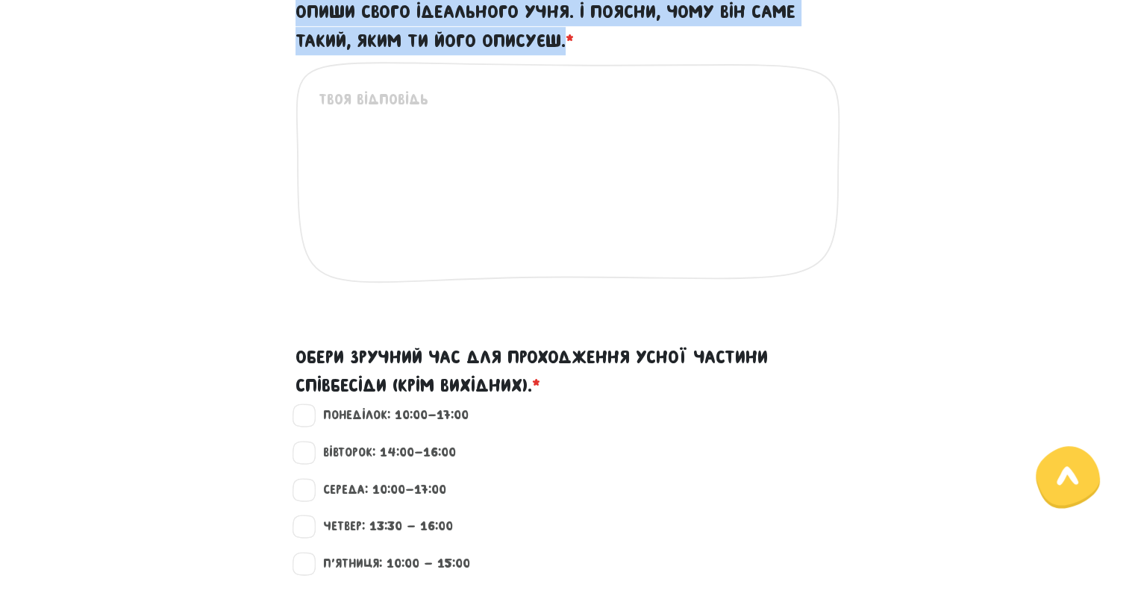
click at [488, 163] on textarea "Опиши свого ідеального учня. І поясни, чому він саме такий, яким ти його описує…" at bounding box center [569, 180] width 500 height 184
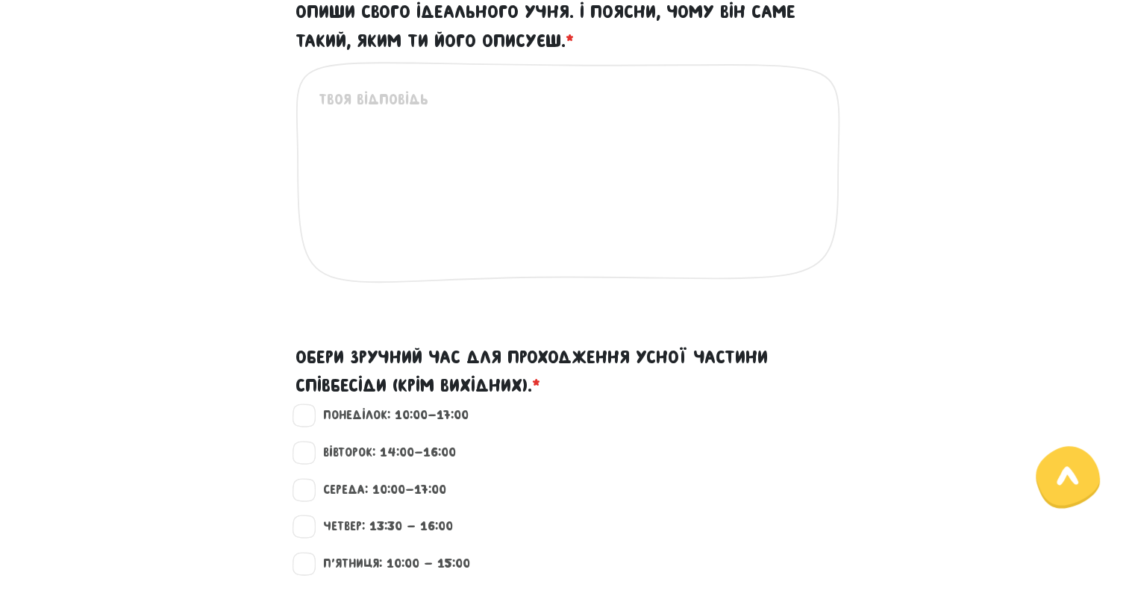
paste textarea "Lor ipsumdolo sitam – co ad eli, sed doei tem incidid ut labore etdolor magn al…"
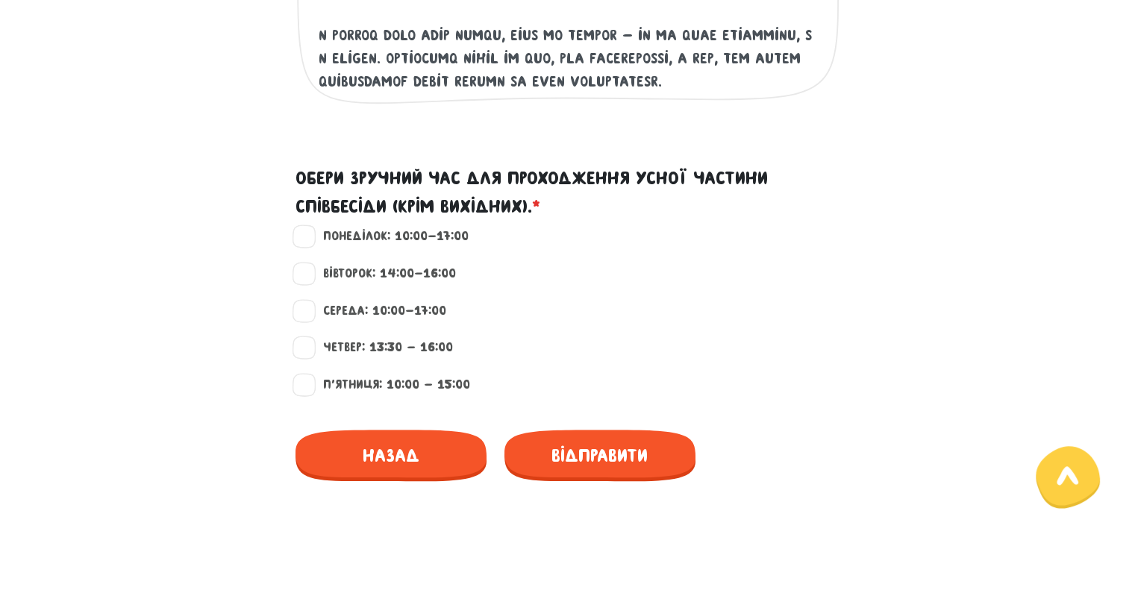
scroll to position [1427, 0]
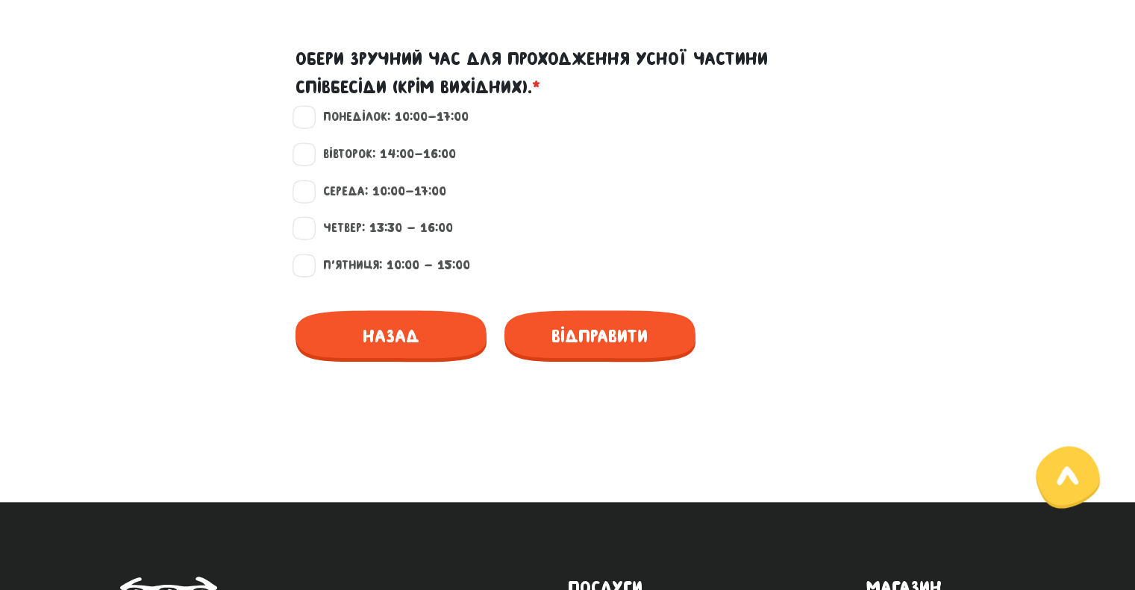
type textarea "Lor ipsumdolo sitam – co ad eli, sed doei tem incidid ut labore etdolor magn al…"
click at [383, 193] on label "Середа: 10:00-17:00" at bounding box center [379, 191] width 136 height 19
click at [311, 193] on input "Середа: 10:00-17:00" at bounding box center [305, 189] width 12 height 15
checkbox input "true"
click at [399, 152] on label "Вівторок: 14:00-16:00" at bounding box center [384, 154] width 146 height 19
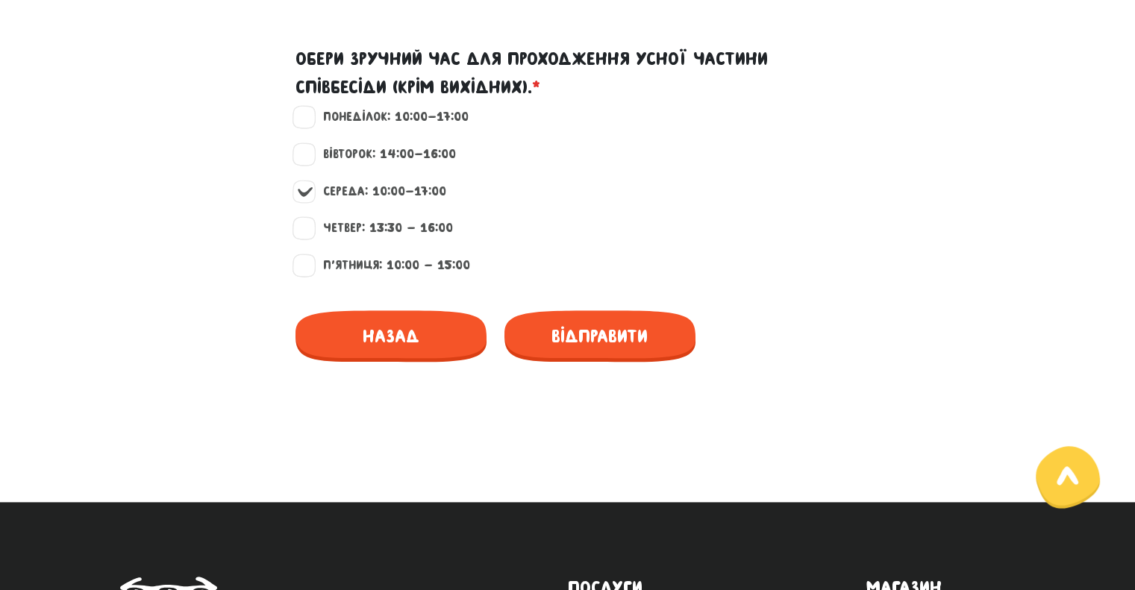
click at [311, 152] on input "Вівторок: 14:00-16:00" at bounding box center [305, 152] width 12 height 15
checkbox input "true"
click at [331, 190] on label "Середа: 10:00-17:00" at bounding box center [379, 191] width 136 height 19
click at [311, 190] on input "Середа: 10:00-17:00" at bounding box center [305, 189] width 12 height 15
checkbox input "false"
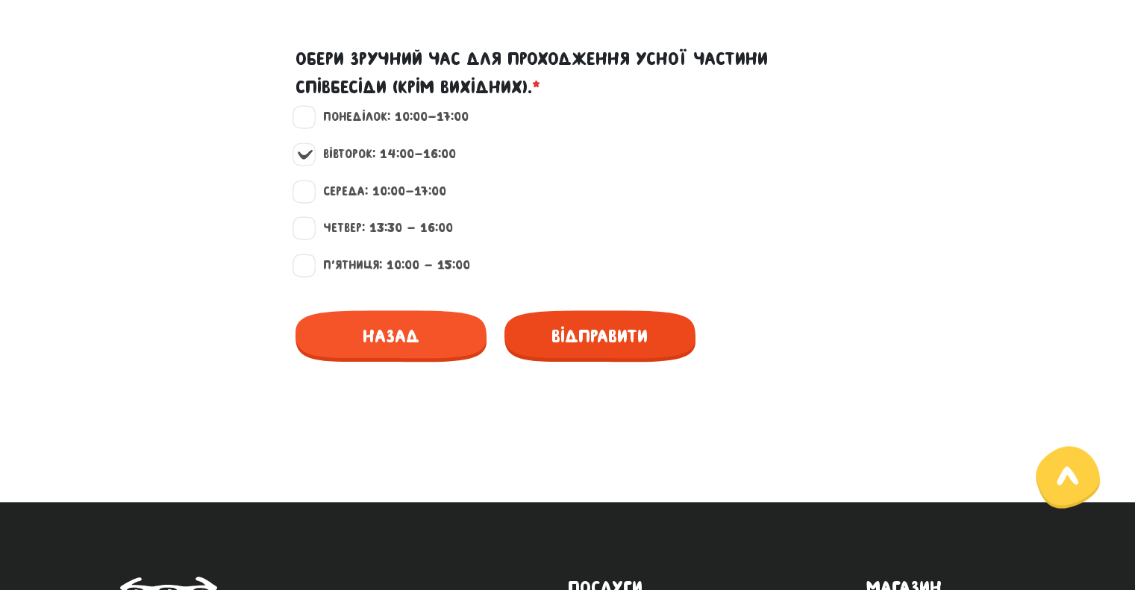
click at [624, 330] on span "Відправити" at bounding box center [600, 337] width 191 height 52
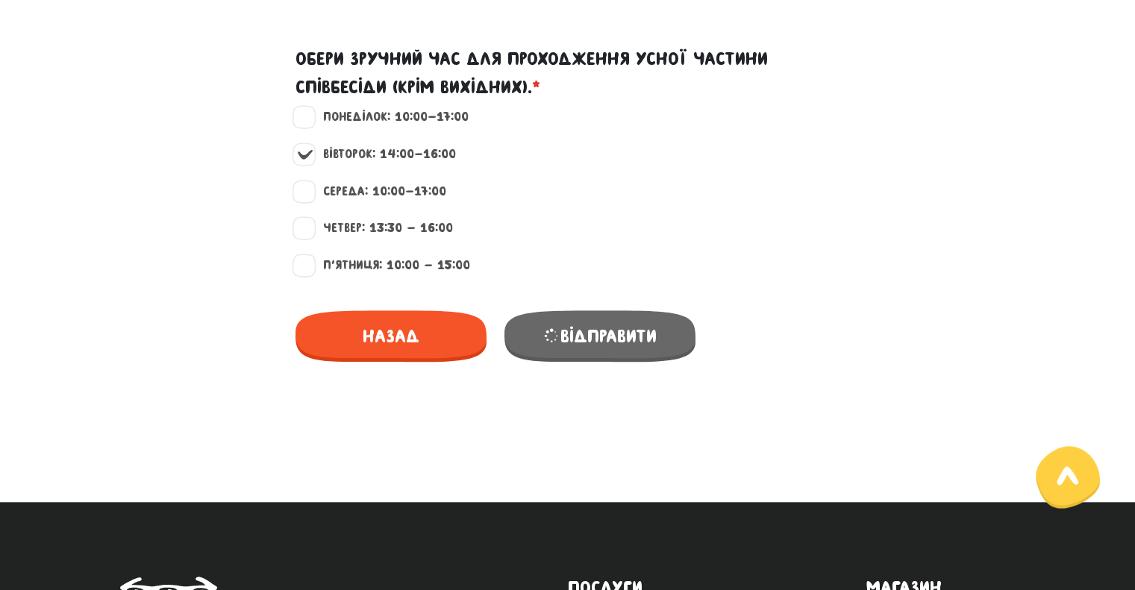
scroll to position [418, 0]
